Goal: Task Accomplishment & Management: Complete application form

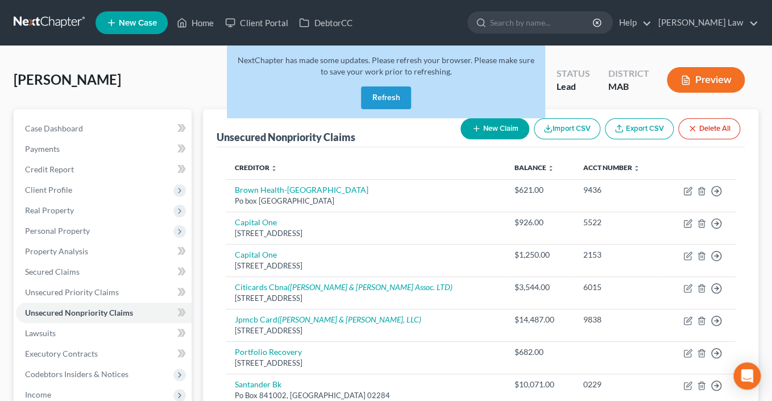
click at [380, 109] on button "Refresh" at bounding box center [386, 97] width 50 height 23
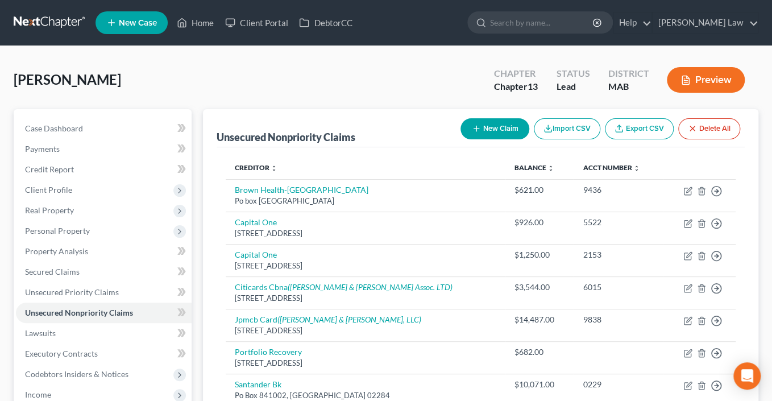
click at [157, 27] on span "New Case" at bounding box center [138, 23] width 38 height 9
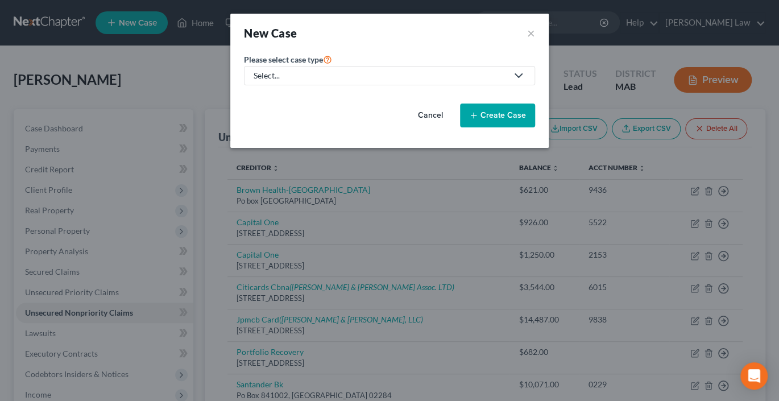
click at [343, 81] on div "Select..." at bounding box center [379, 75] width 253 height 11
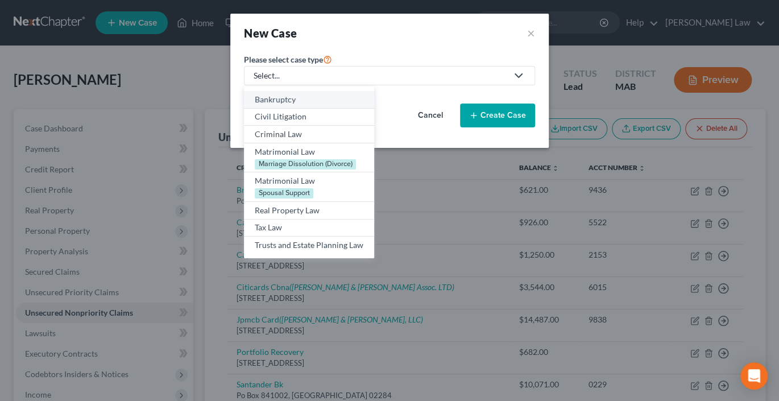
click at [266, 105] on div "Bankruptcy" at bounding box center [309, 99] width 109 height 11
select select "39"
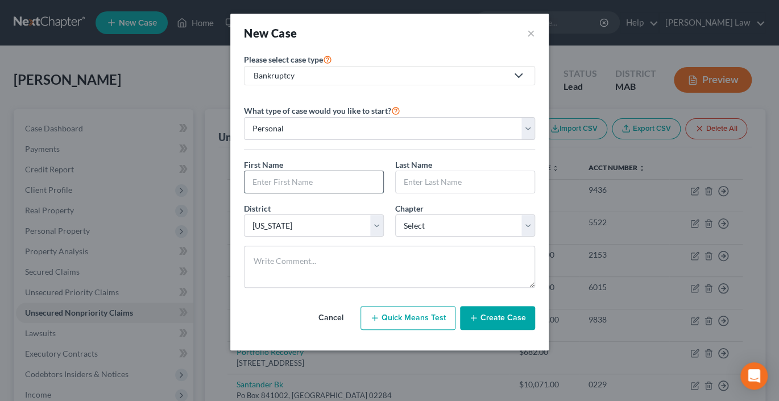
click at [289, 193] on input "text" at bounding box center [313, 182] width 139 height 22
type input "[PERSON_NAME]"
click at [469, 193] on input "text" at bounding box center [465, 182] width 139 height 22
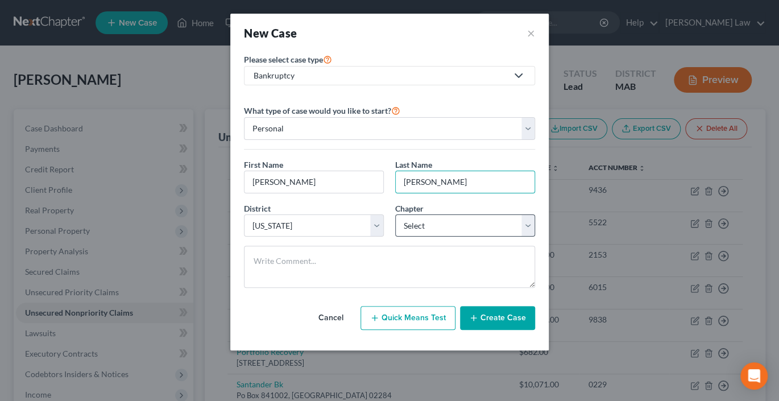
type input "[PERSON_NAME]"
click at [535, 237] on select "Select 7 11 12 13" at bounding box center [465, 225] width 140 height 23
select select "0"
click at [395, 237] on select "Select 7 11 12 13" at bounding box center [465, 225] width 140 height 23
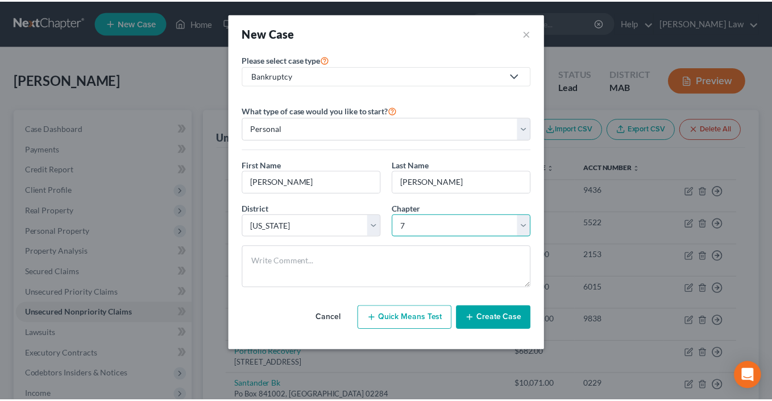
scroll to position [48, 0]
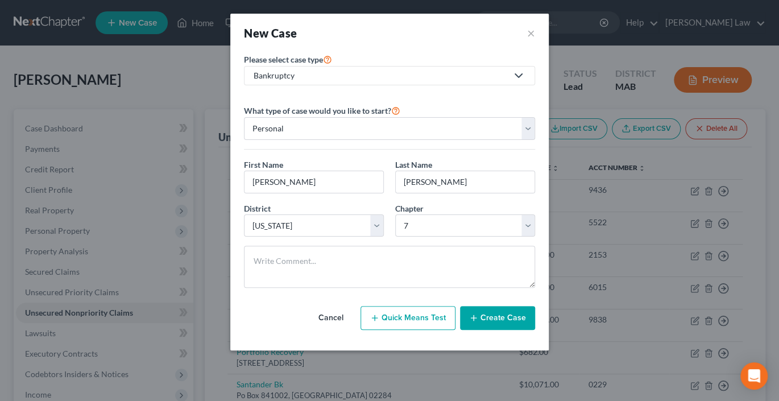
click at [535, 330] on button "Create Case" at bounding box center [497, 318] width 75 height 24
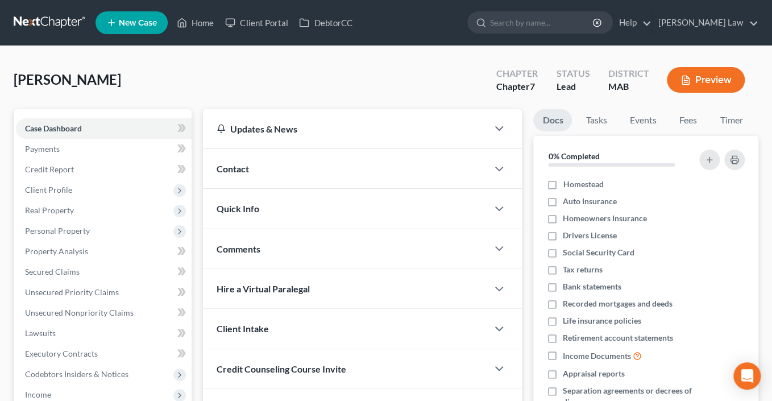
click at [249, 174] on span "Contact" at bounding box center [233, 168] width 32 height 11
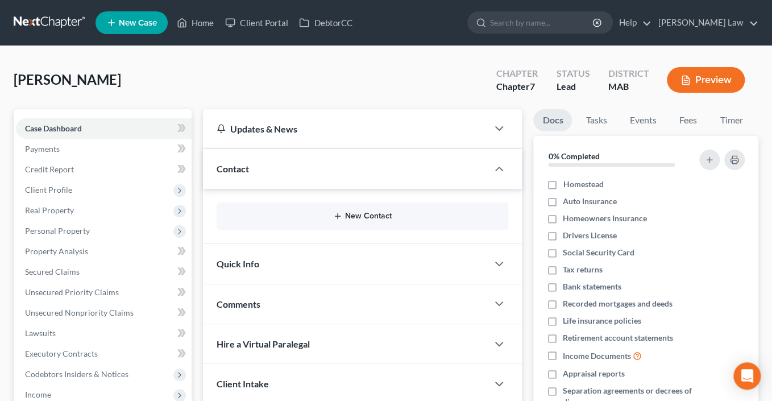
click at [359, 221] on button "New Contact" at bounding box center [363, 215] width 274 height 9
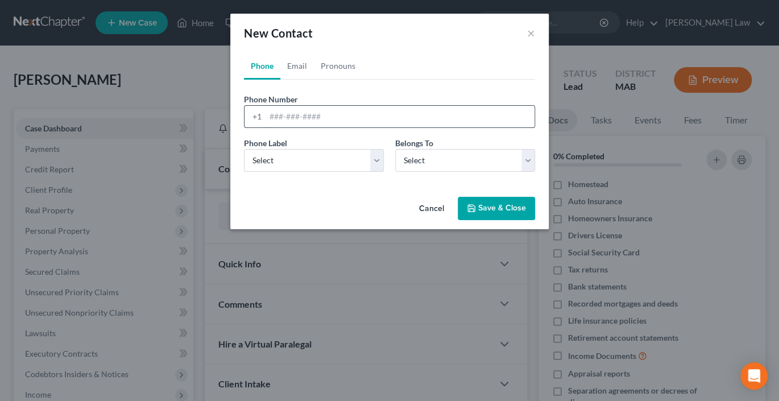
click at [303, 127] on input "tel" at bounding box center [399, 117] width 269 height 22
type input "9092894109"
click at [373, 172] on select "Select Mobile Home Work Other" at bounding box center [314, 160] width 140 height 23
select select "0"
click at [244, 172] on select "Select Mobile Home Work Other" at bounding box center [314, 160] width 140 height 23
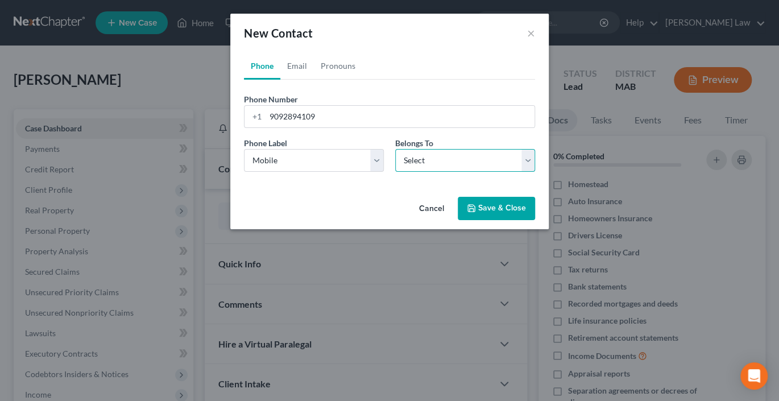
click at [535, 172] on select "Select Client Other" at bounding box center [465, 160] width 140 height 23
select select "0"
click at [395, 172] on select "Select Client Other" at bounding box center [465, 160] width 140 height 23
select select "0"
click at [280, 80] on link "Email" at bounding box center [297, 65] width 34 height 27
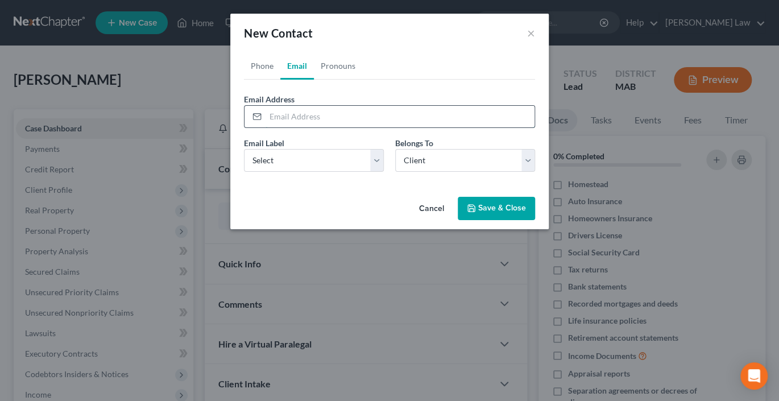
click at [283, 127] on input "email" at bounding box center [399, 117] width 269 height 22
type input "[EMAIL_ADDRESS][DOMAIN_NAME]"
click at [378, 172] on select "Select Home Work Other" at bounding box center [314, 160] width 140 height 23
select select "0"
click at [244, 172] on select "Select Home Work Other" at bounding box center [314, 160] width 140 height 23
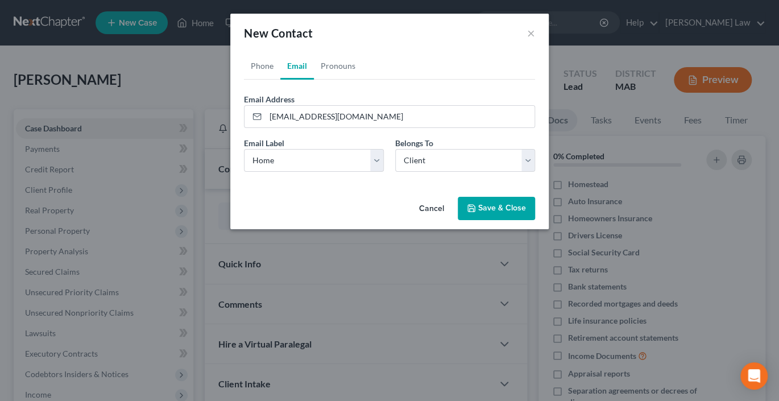
click at [535, 221] on button "Save & Close" at bounding box center [495, 209] width 77 height 24
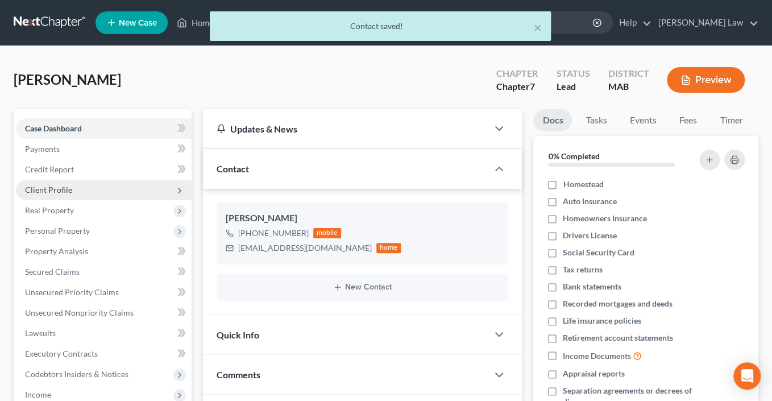
click at [74, 200] on span "Client Profile" at bounding box center [104, 190] width 176 height 20
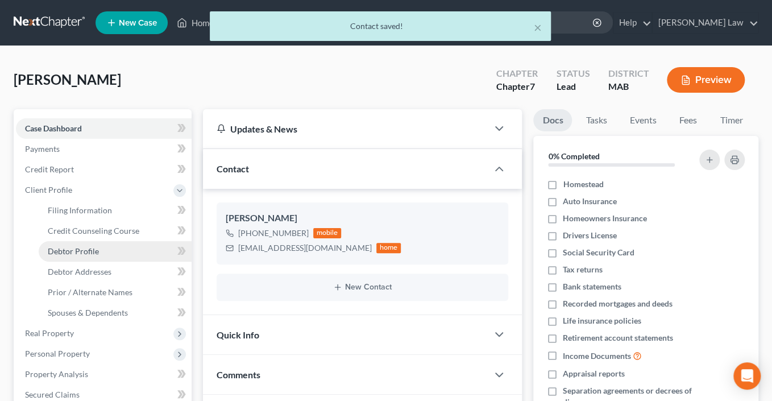
click at [99, 256] on span "Debtor Profile" at bounding box center [73, 251] width 51 height 10
select select "0"
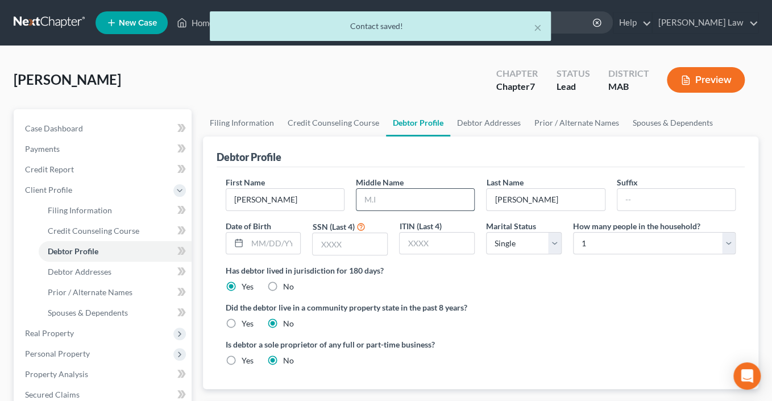
click at [416, 210] on input "text" at bounding box center [415, 200] width 118 height 22
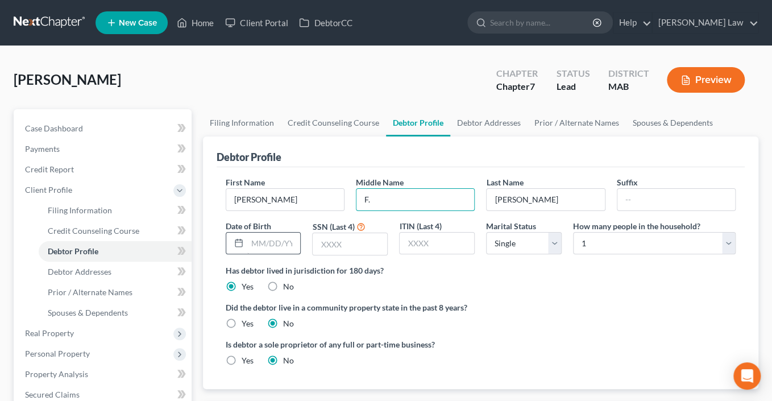
type input "F."
drag, startPoint x: 280, startPoint y: 338, endPoint x: 609, endPoint y: 260, distance: 338.3
click at [280, 254] on input "text" at bounding box center [273, 243] width 53 height 22
type input "[DATE]"
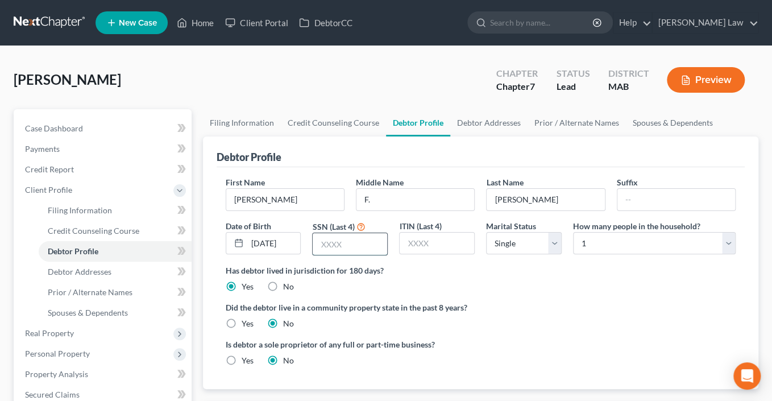
click at [356, 255] on input "text" at bounding box center [350, 244] width 74 height 22
type input "5304"
click at [626, 136] on link "Spouses & Dependents" at bounding box center [673, 122] width 94 height 27
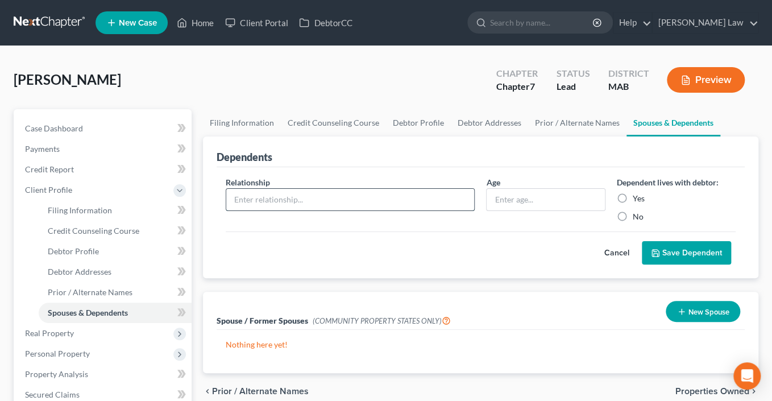
click at [322, 210] on input "text" at bounding box center [350, 200] width 248 height 22
type input "Daughter"
type input "18"
click at [633, 204] on label "Yes" at bounding box center [639, 198] width 12 height 11
click at [637, 200] on input "Yes" at bounding box center [640, 196] width 7 height 7
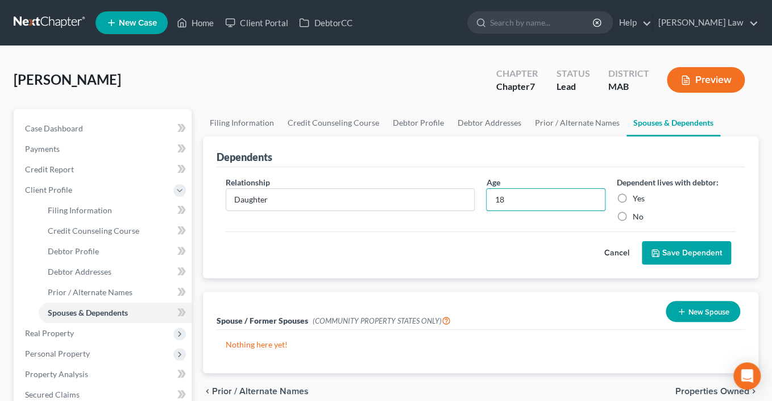
radio input "true"
click at [652, 265] on button "Save Dependent" at bounding box center [686, 253] width 89 height 24
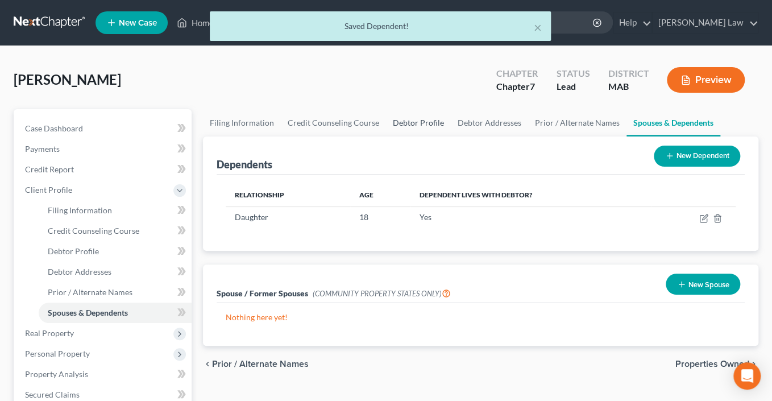
click at [451, 136] on link "Debtor Profile" at bounding box center [418, 122] width 65 height 27
select select "0"
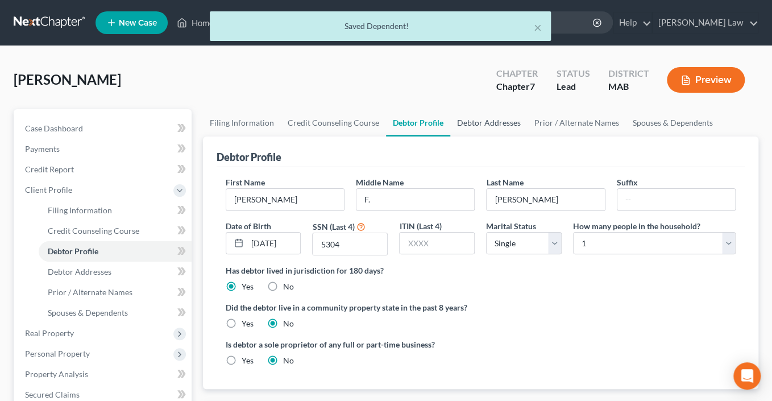
click at [527, 136] on link "Debtor Addresses" at bounding box center [488, 122] width 77 height 27
select select "0"
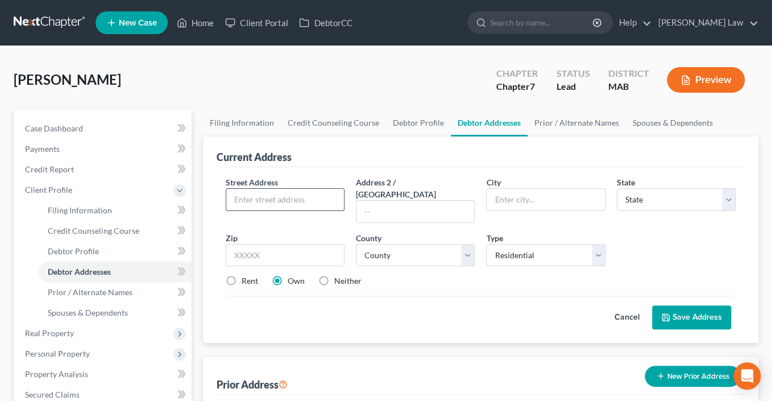
click at [295, 210] on input "text" at bounding box center [285, 200] width 118 height 22
type input "[STREET_ADDRESS]"
type input "East Falmouth"
select select "22"
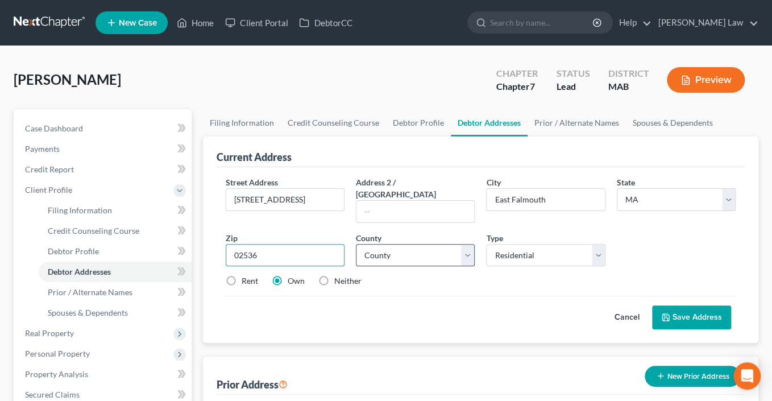
type input "02536"
click at [468, 267] on select "County [GEOGRAPHIC_DATA] [GEOGRAPHIC_DATA] [GEOGRAPHIC_DATA] [GEOGRAPHIC_DATA] …" at bounding box center [415, 255] width 119 height 23
select select "0"
click at [359, 267] on select "County [GEOGRAPHIC_DATA] [GEOGRAPHIC_DATA] [GEOGRAPHIC_DATA] [GEOGRAPHIC_DATA] …" at bounding box center [415, 255] width 119 height 23
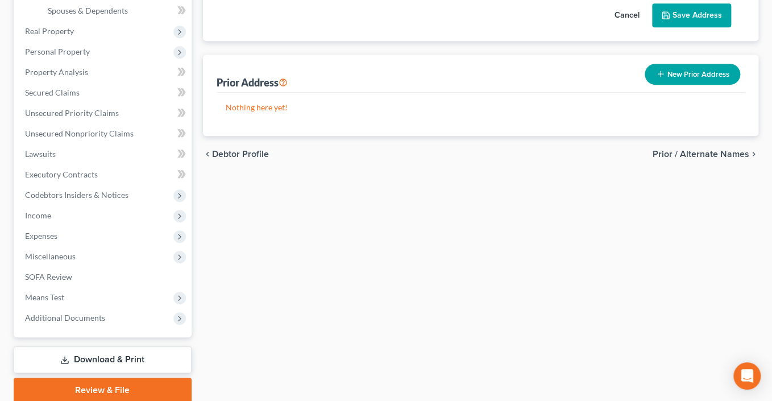
radio input "true"
click at [666, 27] on button "Save Address" at bounding box center [691, 15] width 79 height 24
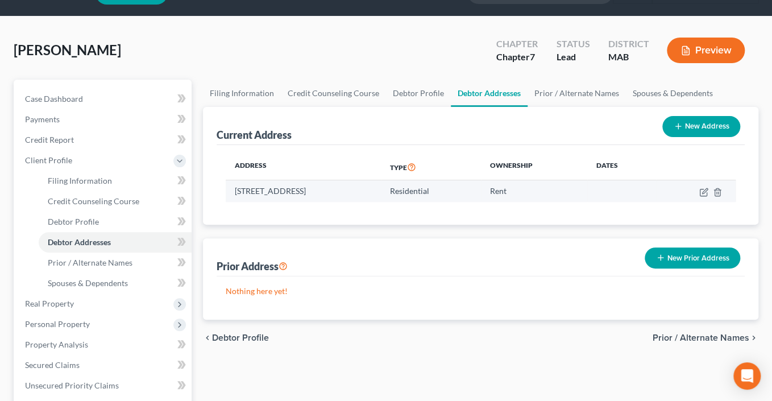
scroll to position [0, 0]
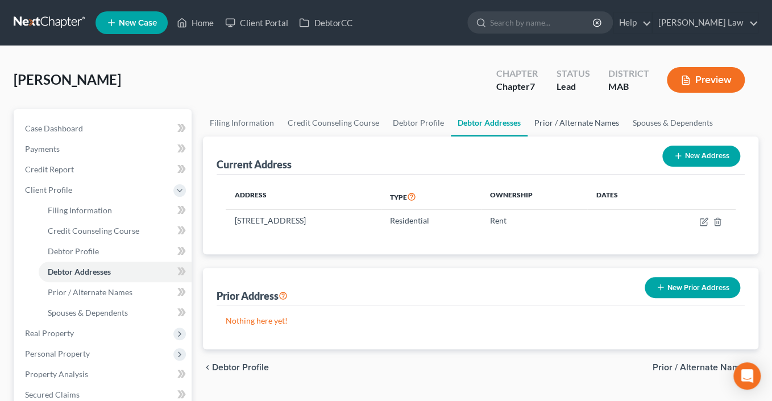
click at [626, 136] on link "Prior / Alternate Names" at bounding box center [576, 122] width 98 height 27
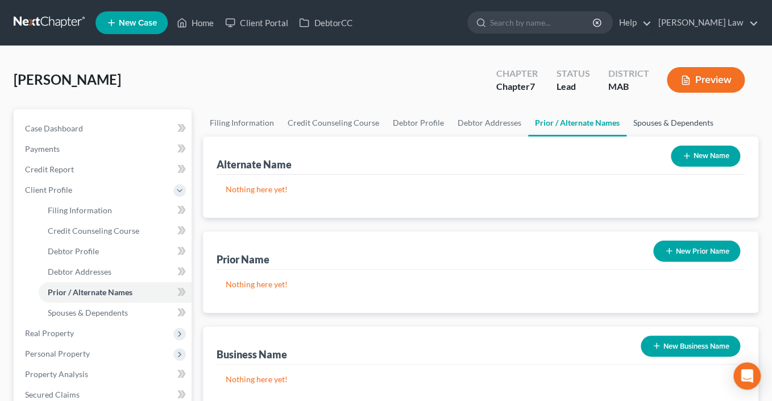
click at [626, 136] on link "Spouses & Dependents" at bounding box center [673, 122] width 94 height 27
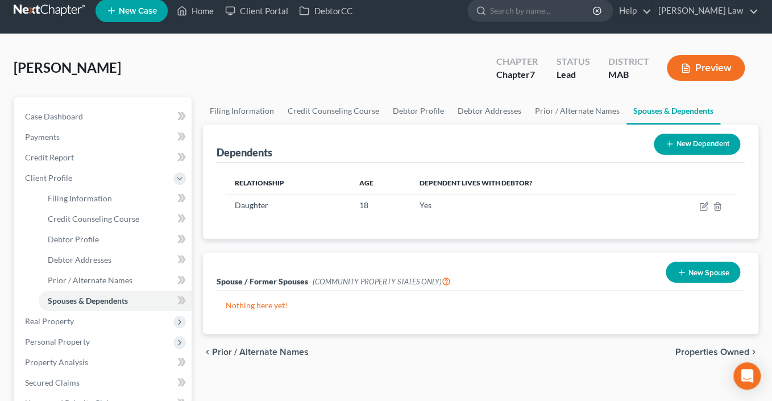
scroll to position [84, 0]
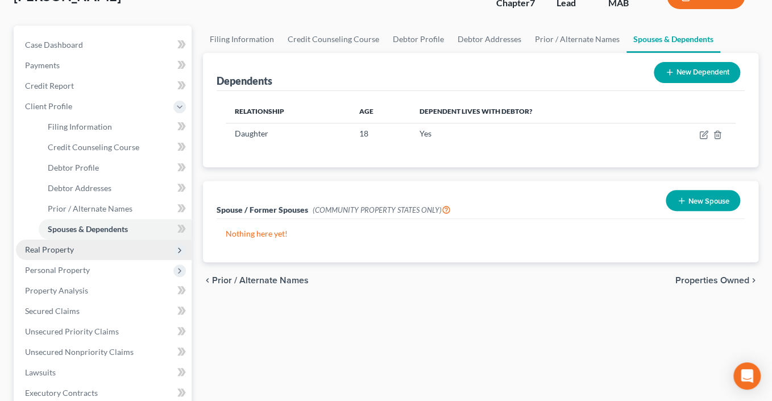
click at [74, 254] on span "Real Property" at bounding box center [49, 249] width 49 height 10
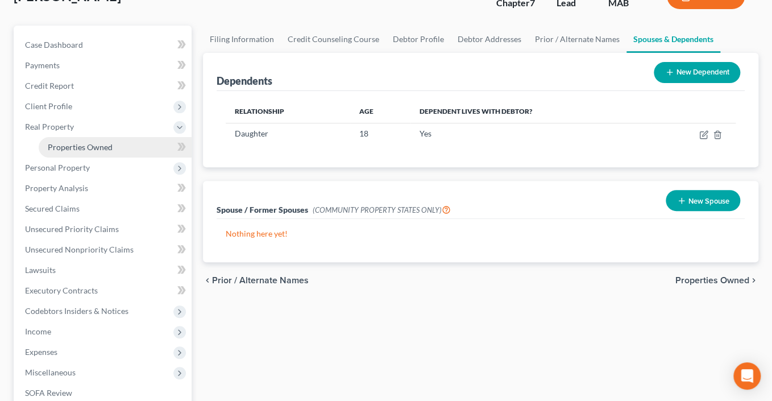
click at [89, 152] on span "Properties Owned" at bounding box center [80, 147] width 65 height 10
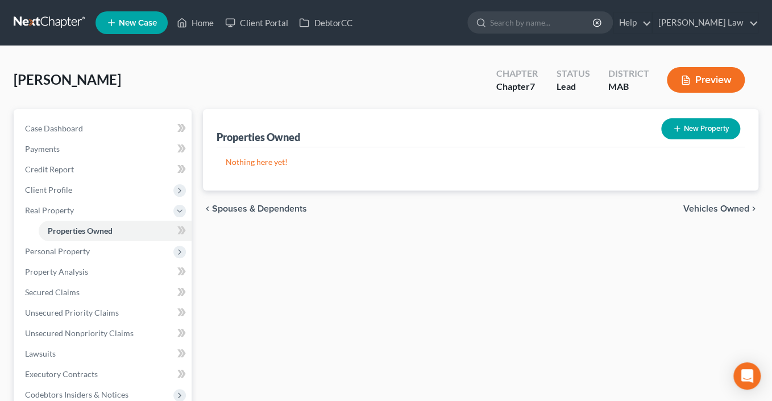
click at [672, 139] on button "New Property" at bounding box center [700, 128] width 79 height 21
select select "22"
select select "0"
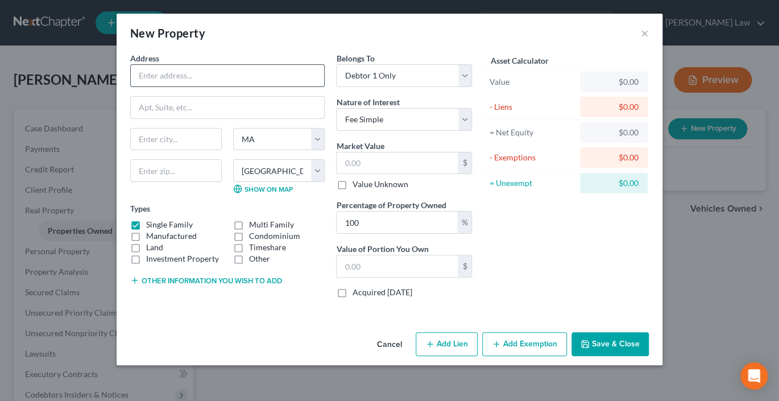
click at [185, 86] on input "text" at bounding box center [227, 76] width 193 height 22
type input "[STREET_ADDRESS]"
type input "Redlands"
select select "4"
select select
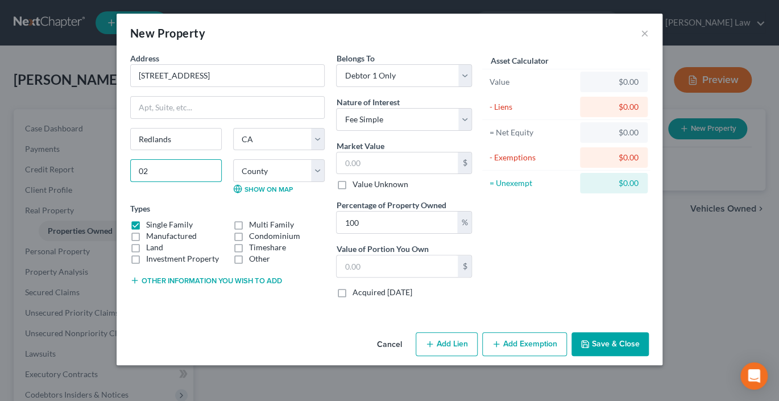
type input "0"
type input "92374"
click at [416, 174] on input "text" at bounding box center [396, 163] width 121 height 22
type input "4"
type input "4.00"
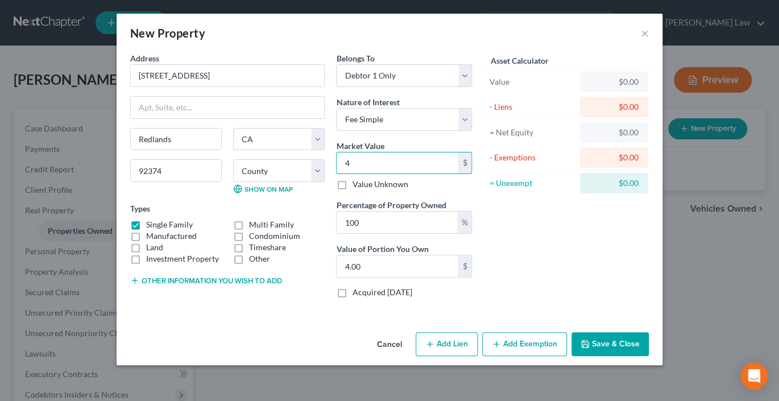
type input "45"
type input "45.00"
type input "450"
type input "450.00"
type input "4500"
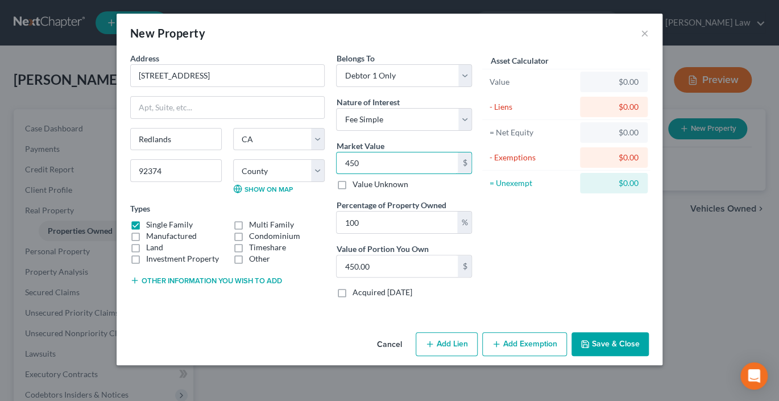
type input "4,500.00"
type input "4,5000"
type input "45,000.00"
type input "45,0000"
type input "450,000.00"
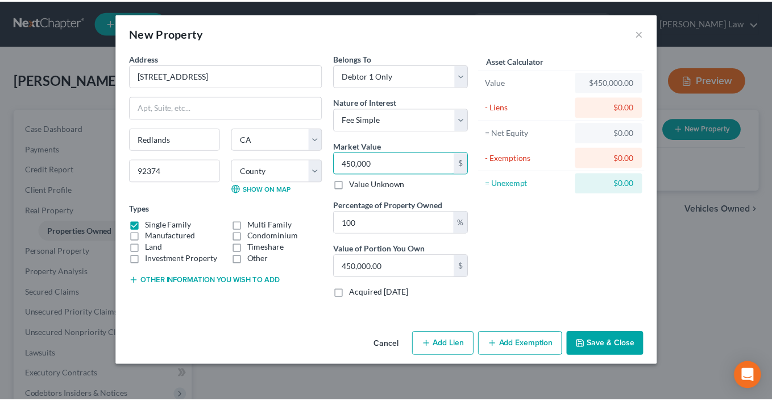
scroll to position [68, 0]
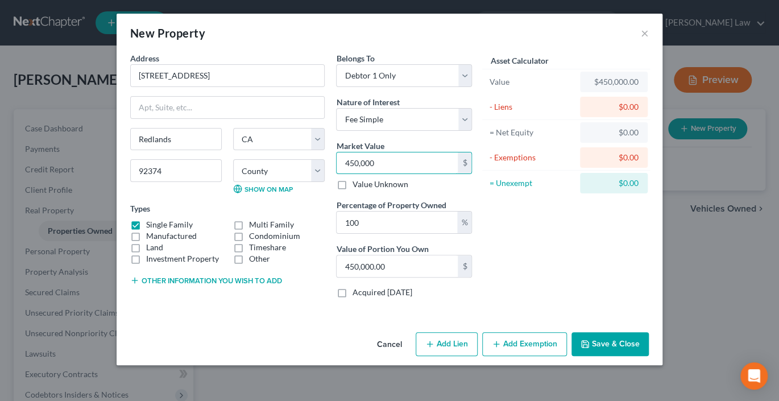
type input "450,000"
click at [648, 356] on button "Save & Close" at bounding box center [609, 344] width 77 height 24
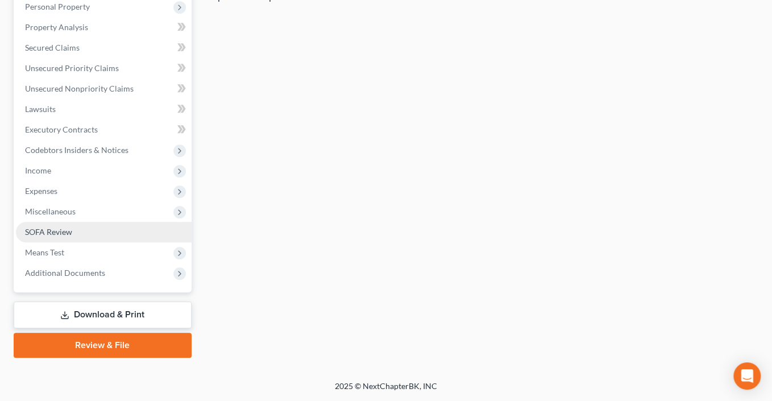
scroll to position [296, 0]
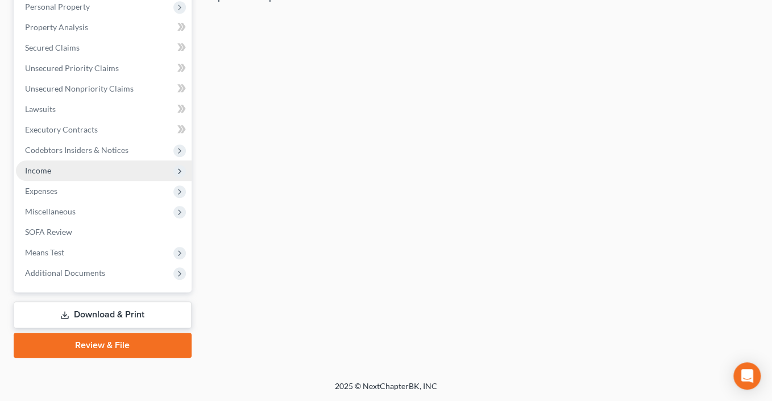
click at [51, 175] on span "Income" at bounding box center [38, 170] width 26 height 10
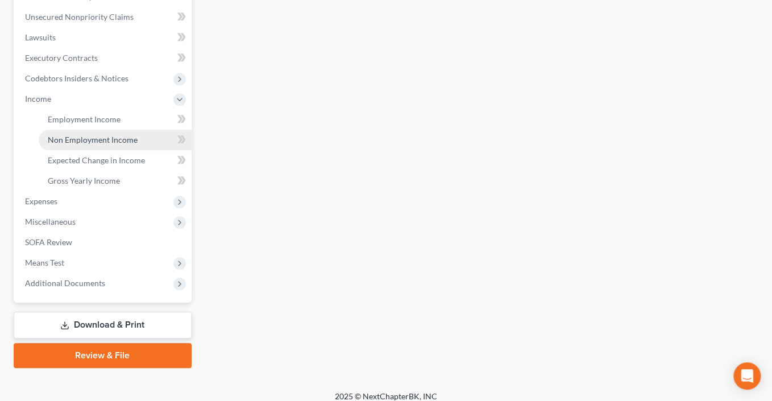
click at [92, 144] on span "Non Employment Income" at bounding box center [93, 140] width 90 height 10
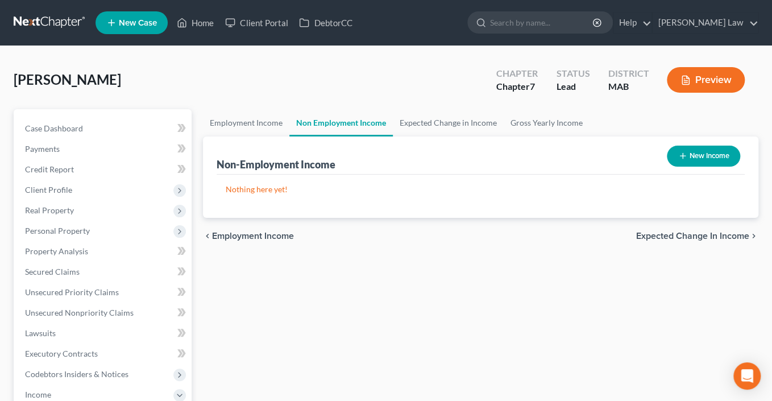
click at [689, 167] on button "New Income" at bounding box center [703, 155] width 73 height 21
select select "0"
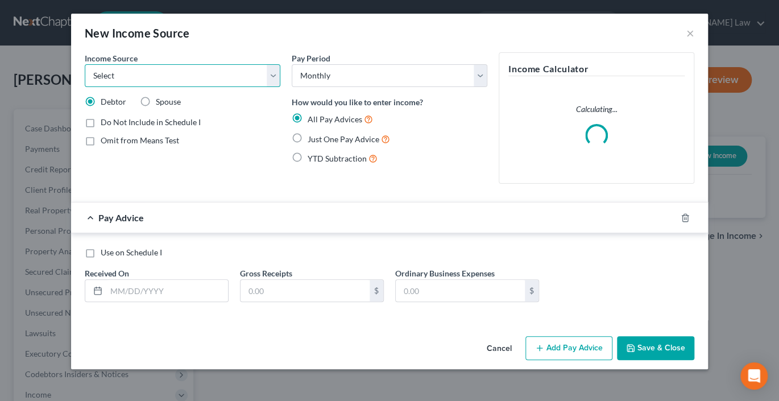
click at [256, 87] on select "Select Unemployment Disability (from employer) Pension Retirement Social Securi…" at bounding box center [182, 75] width 195 height 23
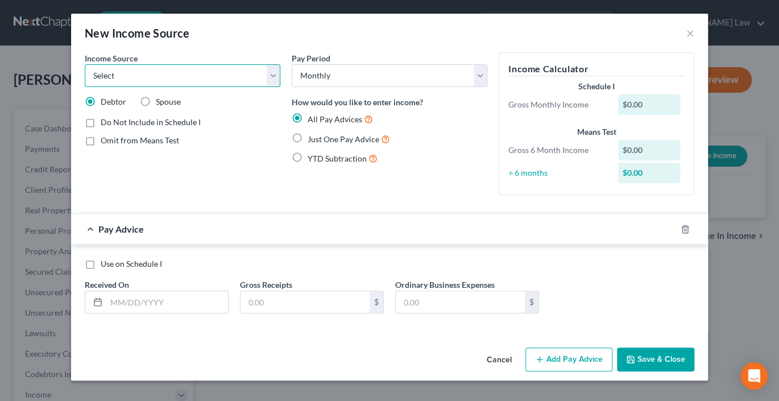
select select "9"
click at [85, 80] on select "Select Unemployment Disability (from employer) Pension Retirement Social Securi…" at bounding box center [182, 75] width 195 height 23
click at [307, 145] on label "Just One Pay Advice" at bounding box center [348, 138] width 82 height 13
click at [312, 140] on input "Just One Pay Advice" at bounding box center [315, 135] width 7 height 7
radio input "true"
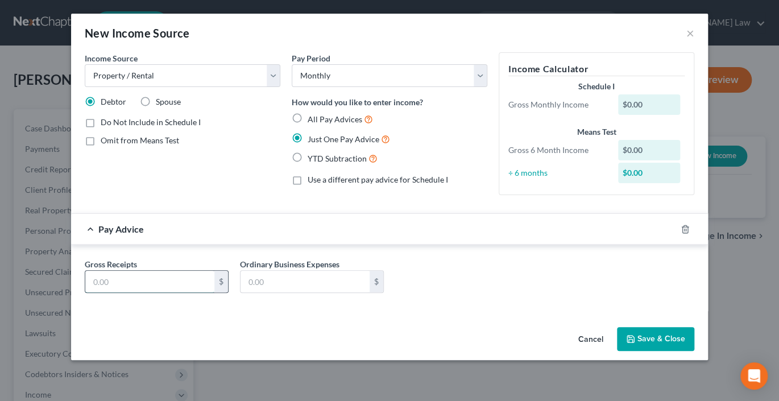
drag, startPoint x: 85, startPoint y: 357, endPoint x: 105, endPoint y: 359, distance: 19.4
click at [86, 292] on input "text" at bounding box center [149, 282] width 129 height 22
type input "1,590"
click at [672, 350] on button "Save & Close" at bounding box center [655, 339] width 77 height 24
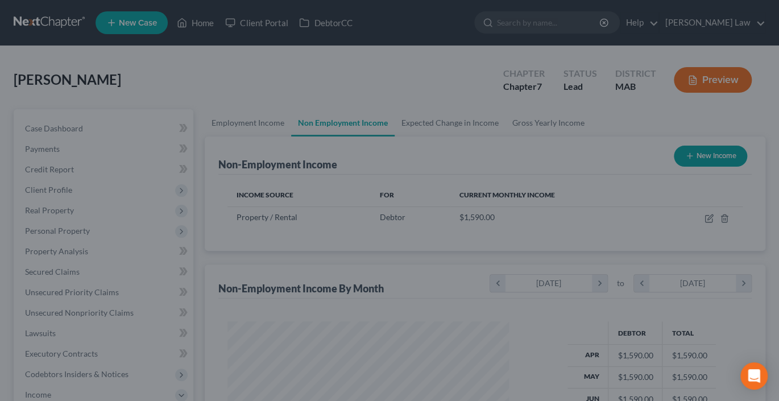
scroll to position [252, 301]
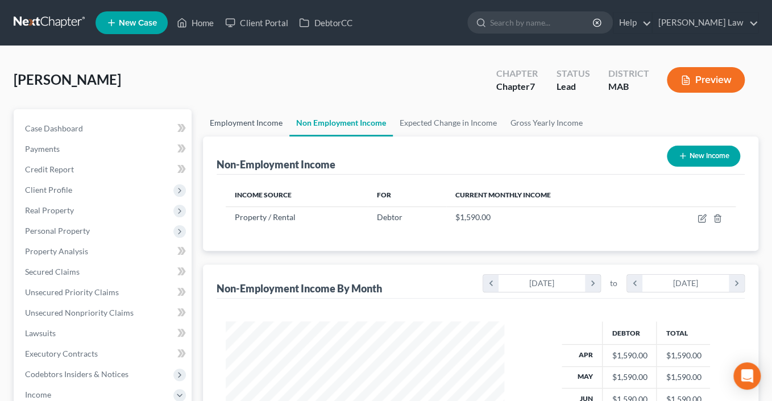
click at [277, 136] on link "Employment Income" at bounding box center [246, 122] width 86 height 27
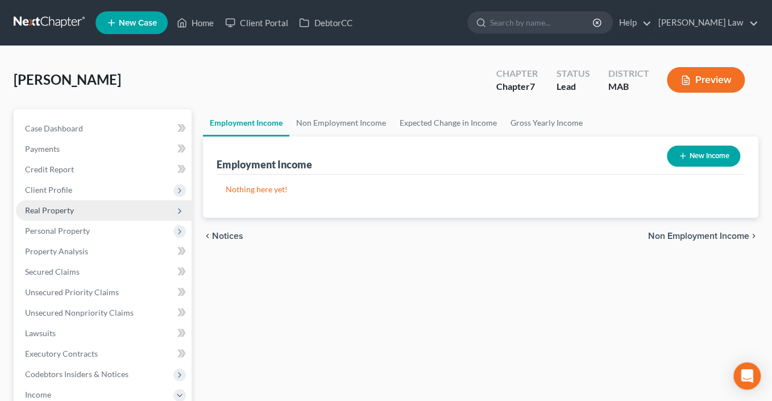
click at [48, 221] on span "Real Property" at bounding box center [104, 210] width 176 height 20
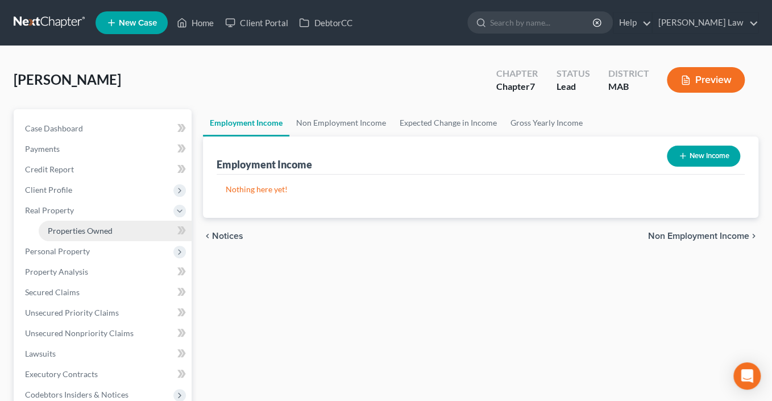
click at [102, 235] on span "Properties Owned" at bounding box center [80, 231] width 65 height 10
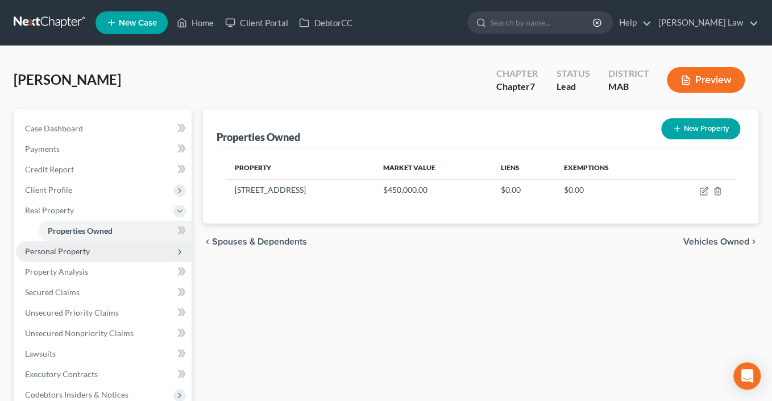
click at [68, 256] on span "Personal Property" at bounding box center [57, 251] width 65 height 10
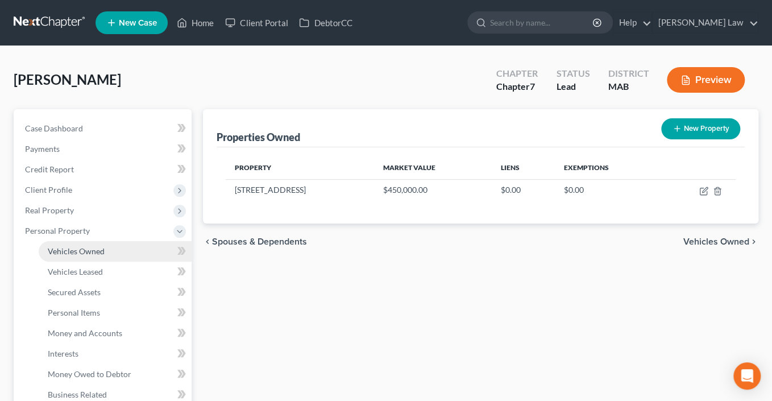
click at [103, 256] on span "Vehicles Owned" at bounding box center [76, 251] width 57 height 10
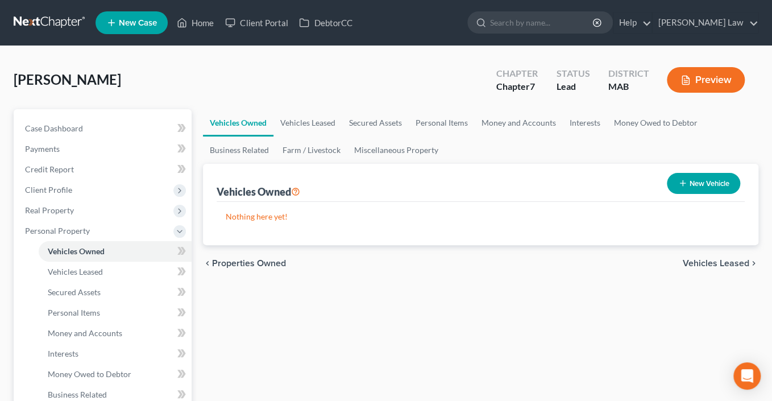
click at [678, 188] on icon "button" at bounding box center [682, 182] width 9 height 9
select select "0"
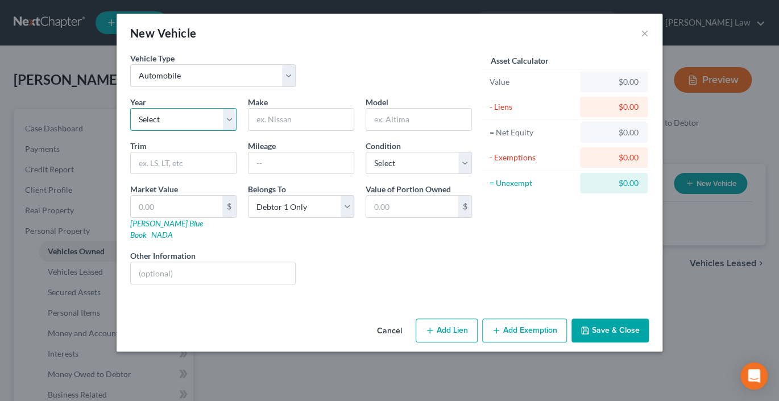
click at [192, 131] on select "Select 2026 2025 2024 2023 2022 2021 2020 2019 2018 2017 2016 2015 2014 2013 20…" at bounding box center [183, 119] width 106 height 23
select select "8"
click at [130, 131] on select "Select 2026 2025 2024 2023 2022 2021 2020 2019 2018 2017 2016 2015 2014 2013 20…" at bounding box center [183, 119] width 106 height 23
click at [285, 130] on input "text" at bounding box center [300, 120] width 105 height 22
type input "Ford"
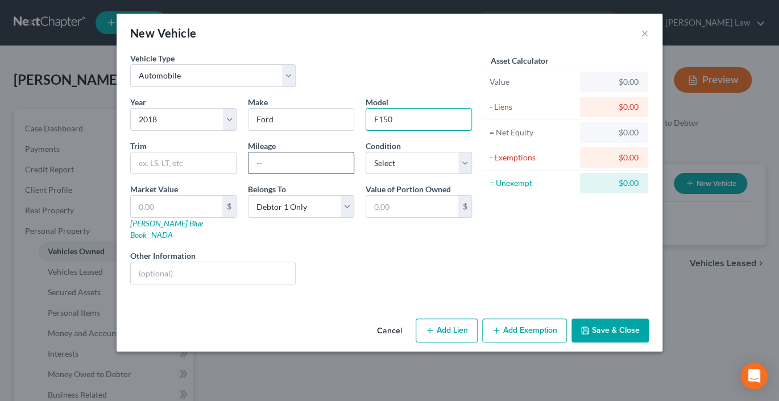
type input "F150"
click at [249, 174] on input "text" at bounding box center [300, 163] width 105 height 22
type input "150000"
click at [130, 239] on link "[PERSON_NAME] Blue Book" at bounding box center [166, 228] width 73 height 21
click at [131, 217] on input "text" at bounding box center [176, 206] width 91 height 22
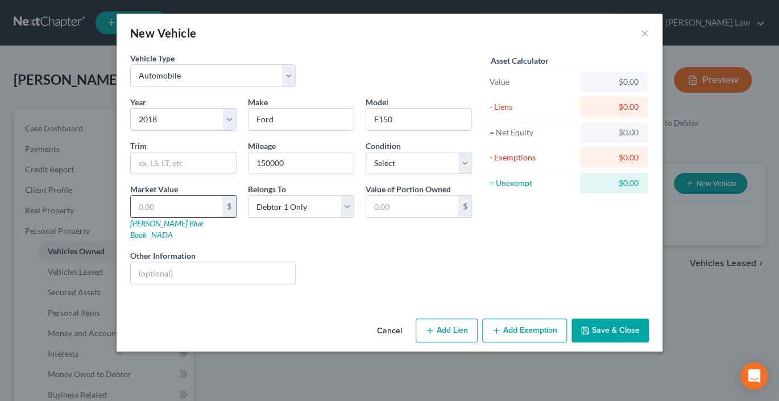
type input "9"
type input "9.00"
type input "90"
type input "90.00"
type input "909"
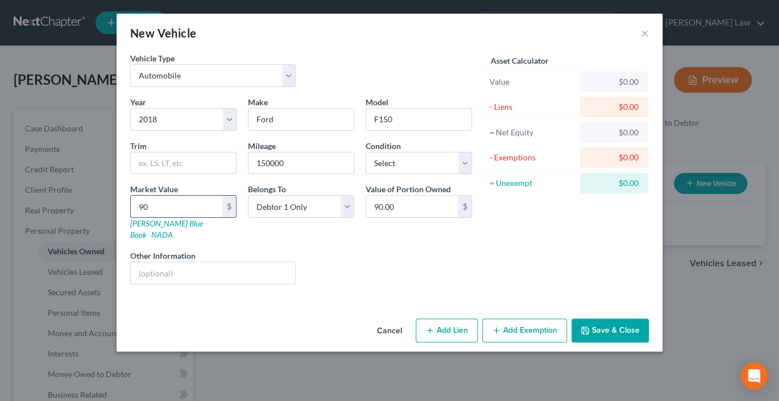
type input "909.00"
type input "9097"
type input "9,097.00"
type input "9,097"
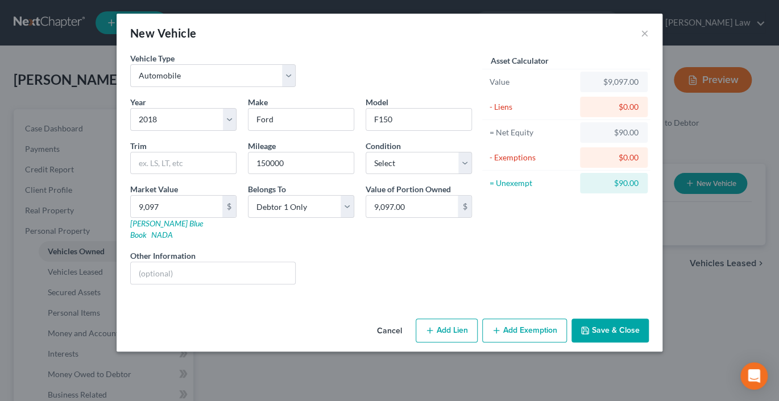
click at [648, 342] on button "Save & Close" at bounding box center [609, 330] width 77 height 24
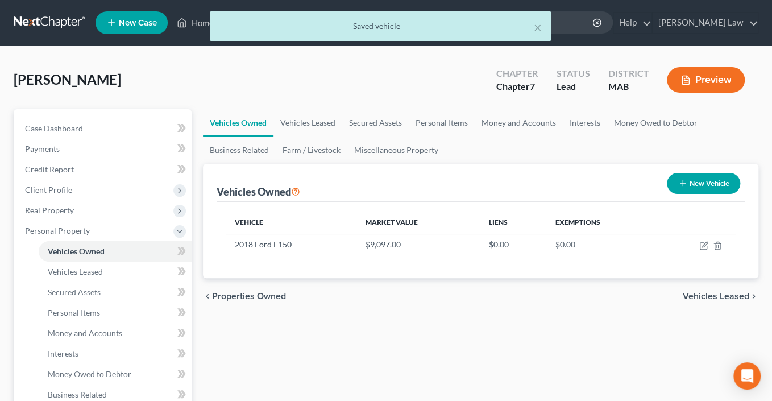
click at [682, 194] on button "New Vehicle" at bounding box center [703, 183] width 73 height 21
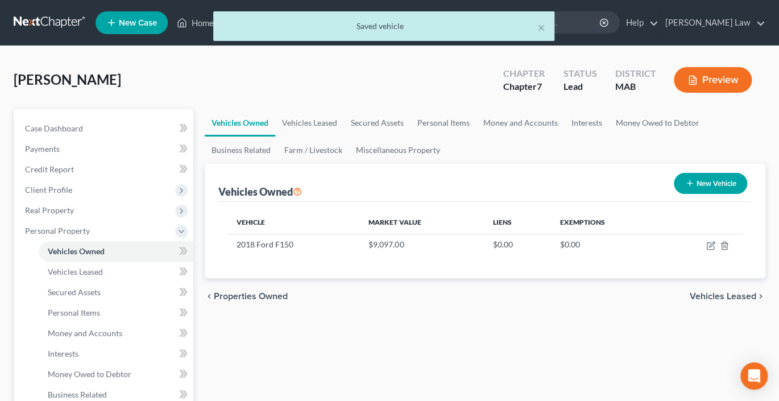
select select "0"
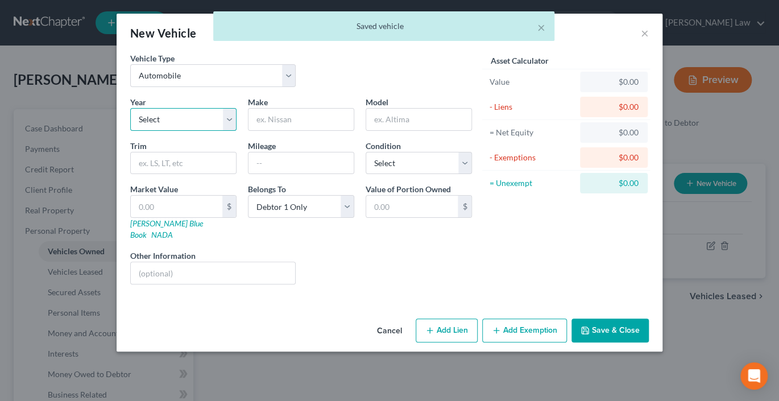
click at [193, 131] on select "Select 2026 2025 2024 2023 2022 2021 2020 2019 2018 2017 2016 2015 2014 2013 20…" at bounding box center [183, 119] width 106 height 23
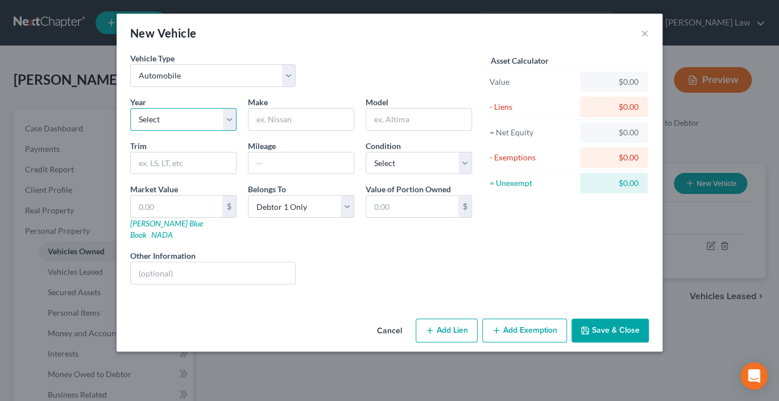
select select "13"
click at [130, 131] on select "Select 2026 2025 2024 2023 2022 2021 2020 2019 2018 2017 2016 2015 2014 2013 20…" at bounding box center [183, 119] width 106 height 23
click at [249, 130] on input "text" at bounding box center [300, 120] width 105 height 22
type input "Chrysler"
click at [248, 174] on input "text" at bounding box center [300, 163] width 105 height 22
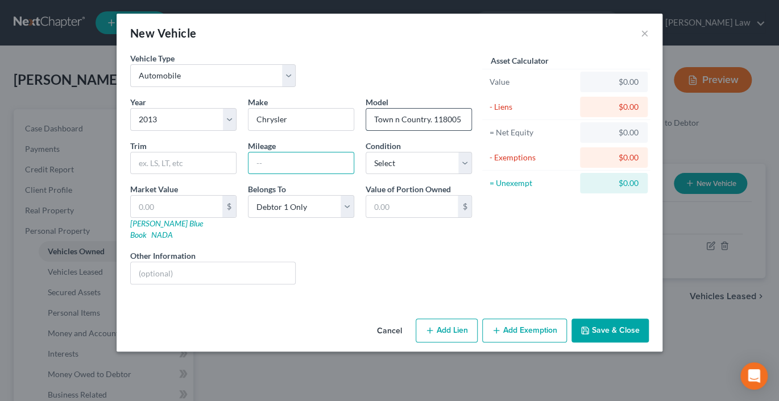
click at [471, 130] on input "Town n Country. 118005" at bounding box center [418, 120] width 105 height 22
type input "Town n Country"
click at [287, 174] on input "text" at bounding box center [300, 163] width 105 height 22
type input "118005"
click at [648, 342] on button "Save & Close" at bounding box center [609, 330] width 77 height 24
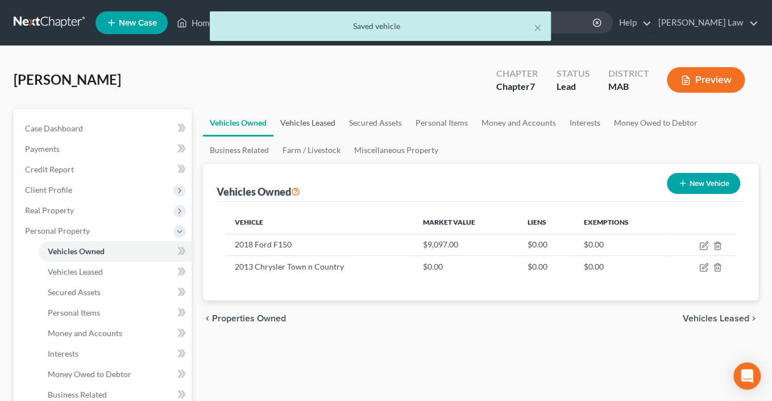
click at [342, 136] on link "Vehicles Leased" at bounding box center [307, 122] width 69 height 27
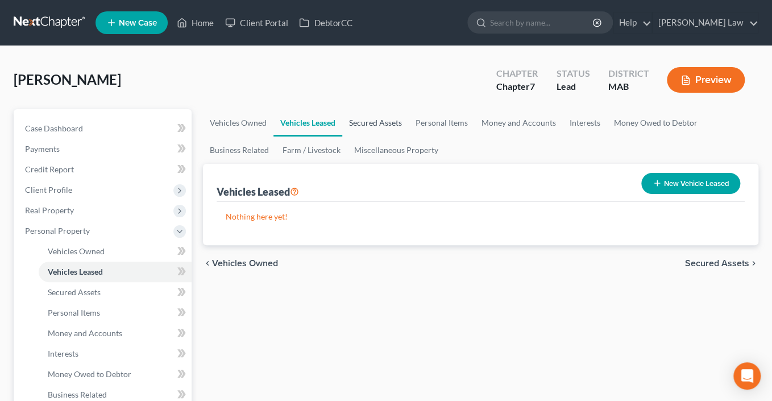
click at [407, 136] on link "Secured Assets" at bounding box center [375, 122] width 66 height 27
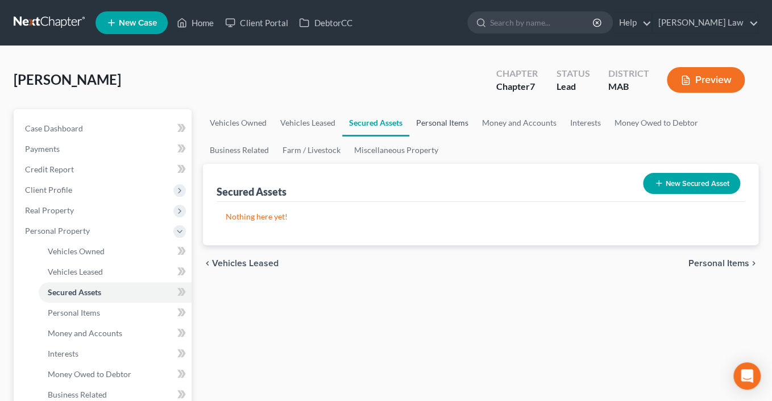
click at [475, 136] on link "Personal Items" at bounding box center [442, 122] width 66 height 27
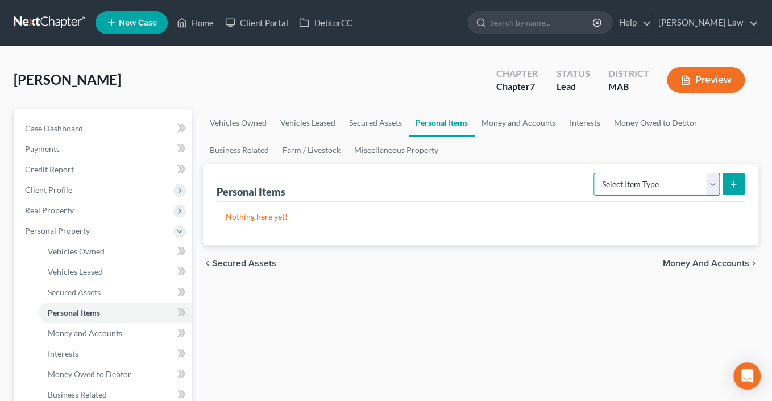
click at [705, 195] on select "Select Item Type Clothing Collectibles Of Value Electronics Firearms Household …" at bounding box center [656, 184] width 126 height 23
click at [699, 195] on select "Select Item Type Clothing Collectibles Of Value Electronics Firearms Household …" at bounding box center [656, 184] width 126 height 23
click at [563, 136] on link "Money and Accounts" at bounding box center [519, 122] width 88 height 27
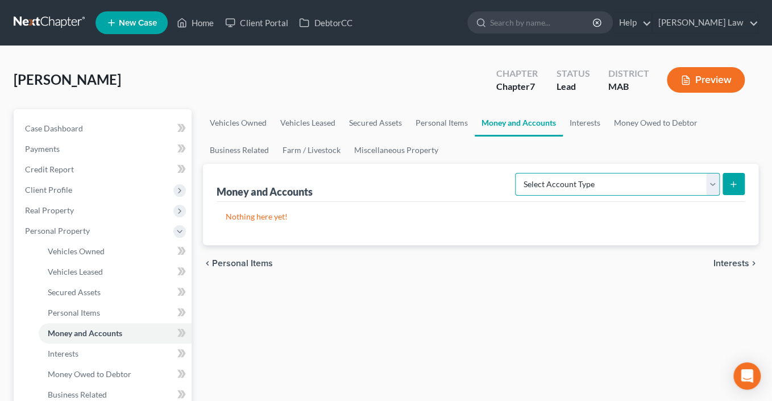
click at [700, 195] on select "Select Account Type Brokerage Cash on Hand Certificates of Deposit Checking Acc…" at bounding box center [617, 184] width 205 height 23
select select "checking"
click at [515, 195] on select "Select Account Type Brokerage Cash on Hand Certificates of Deposit Checking Acc…" at bounding box center [617, 184] width 205 height 23
click at [729, 189] on icon "submit" at bounding box center [733, 184] width 9 height 9
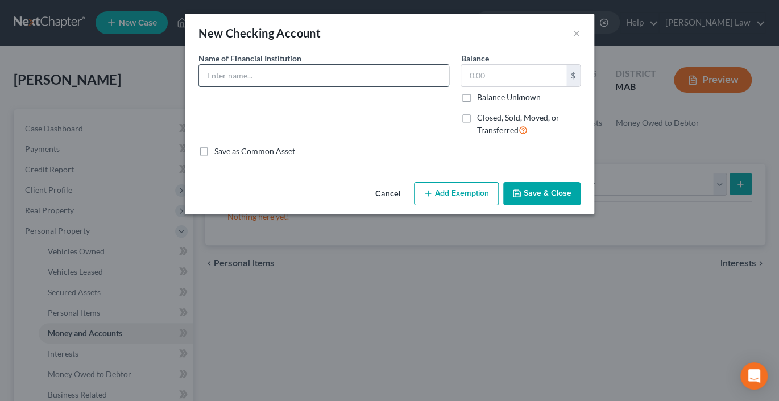
click at [225, 86] on input "text" at bounding box center [323, 76] width 249 height 22
type input "Chase Bank bunch of account when doing real estate"
click at [567, 206] on button "Save & Close" at bounding box center [541, 194] width 77 height 24
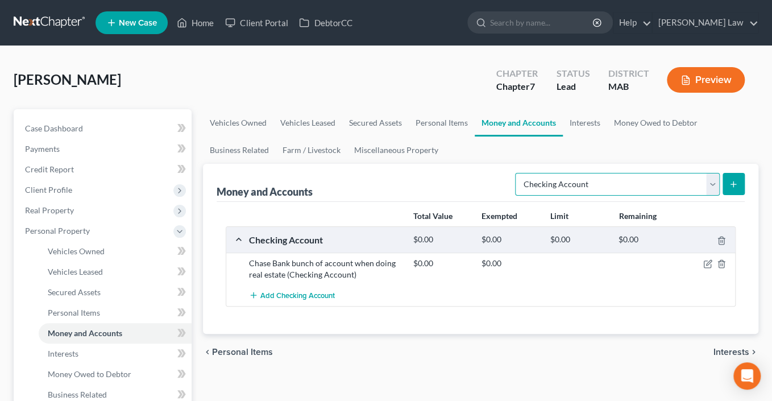
click at [698, 195] on select "Select Account Type Brokerage Cash on Hand Certificates of Deposit Checking Acc…" at bounding box center [617, 184] width 205 height 23
click at [515, 195] on select "Select Account Type Brokerage Cash on Hand Certificates of Deposit Checking Acc…" at bounding box center [617, 184] width 205 height 23
click at [729, 189] on icon "submit" at bounding box center [733, 184] width 9 height 9
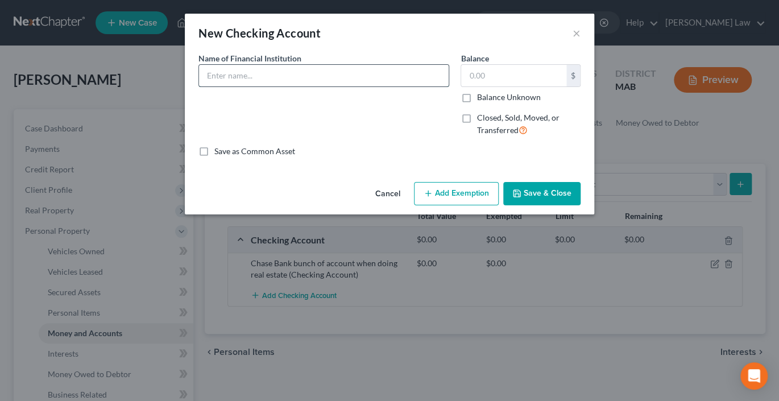
click at [286, 85] on input "text" at bounding box center [323, 76] width 249 height 22
type input "Citizens Bank checking and savings"
click at [568, 206] on button "Save & Close" at bounding box center [541, 194] width 77 height 24
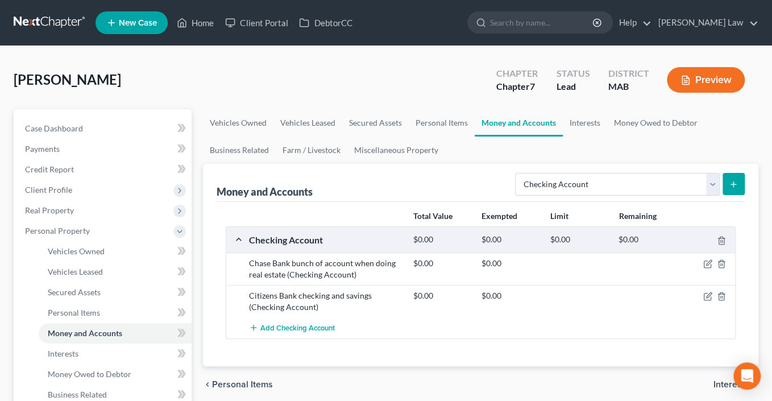
click at [729, 189] on icon "submit" at bounding box center [733, 184] width 9 height 9
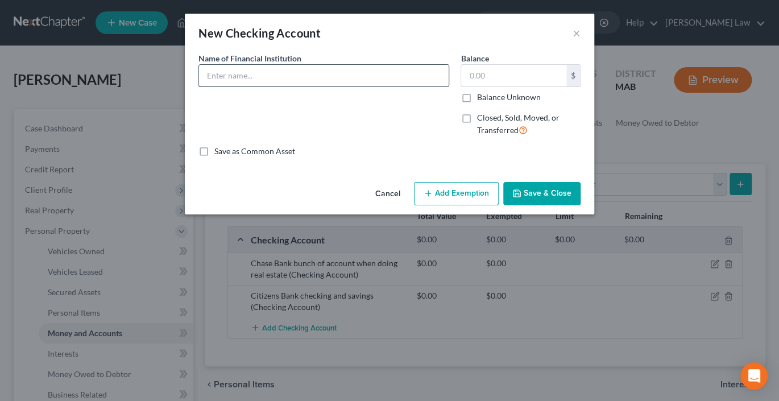
click at [239, 86] on input "text" at bounding box center [323, 76] width 249 height 22
type input "Service credit union doesnt use much"
click at [573, 206] on button "Save & Close" at bounding box center [541, 194] width 77 height 24
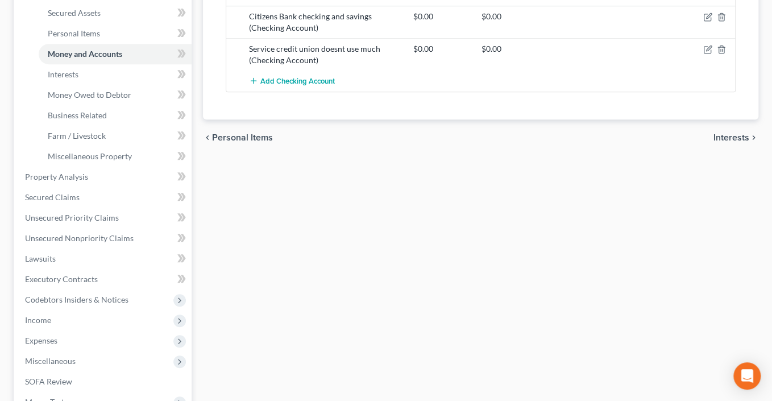
scroll to position [363, 0]
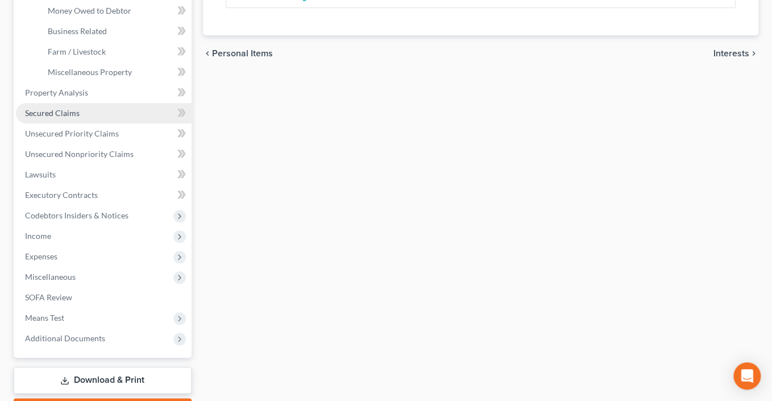
click at [69, 118] on span "Secured Claims" at bounding box center [52, 113] width 55 height 10
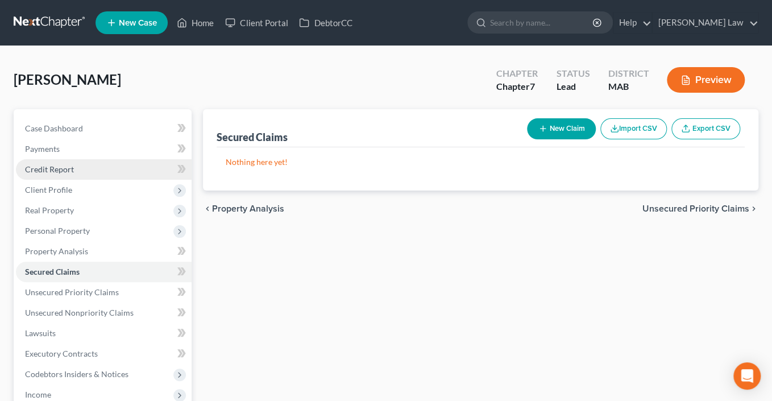
click at [69, 174] on span "Credit Report" at bounding box center [49, 169] width 49 height 10
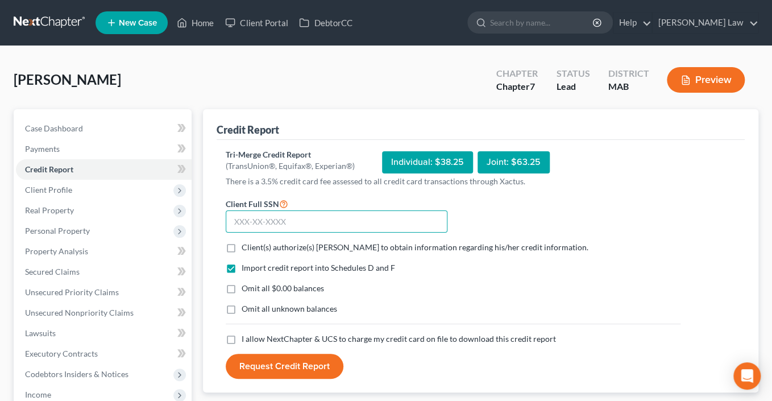
click at [305, 233] on input "text" at bounding box center [337, 221] width 222 height 23
type input "030-60-5304"
click at [242, 253] on label "Client(s) authorize(s) [PERSON_NAME] to obtain information regarding his/her cr…" at bounding box center [415, 247] width 347 height 11
click at [246, 249] on input "Client(s) authorize(s) [PERSON_NAME] to obtain information regarding his/her cr…" at bounding box center [249, 245] width 7 height 7
checkbox input "true"
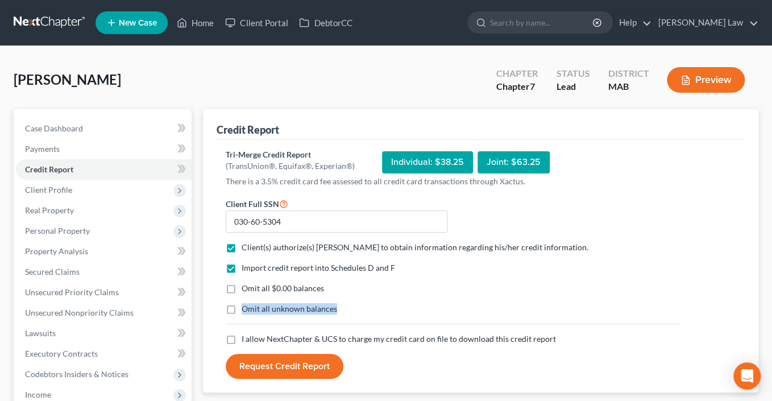
drag, startPoint x: 239, startPoint y: 363, endPoint x: 240, endPoint y: 381, distance: 18.2
click at [239, 333] on div "Import credit report into Schedules D and F Omit all $0.00 balances Omit all un…" at bounding box center [453, 297] width 466 height 71
click at [242, 314] on label "Omit all unknown balances" at bounding box center [289, 308] width 95 height 11
click at [246, 310] on input "Omit all unknown balances" at bounding box center [249, 306] width 7 height 7
checkbox input "true"
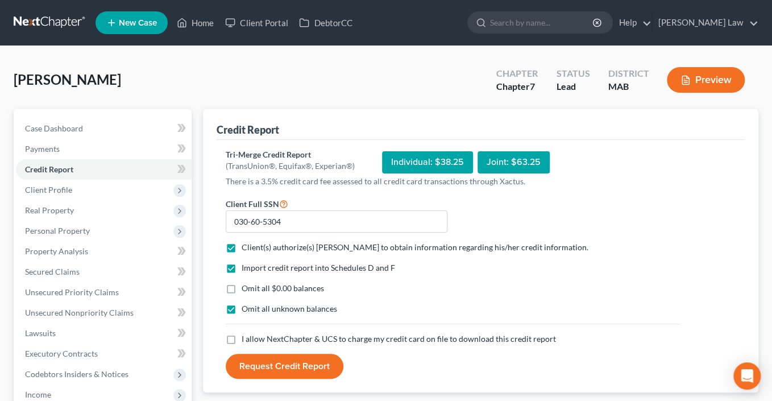
click at [242, 294] on label "Omit all $0.00 balances" at bounding box center [283, 287] width 82 height 11
click at [246, 290] on input "Omit all $0.00 balances" at bounding box center [249, 285] width 7 height 7
checkbox input "true"
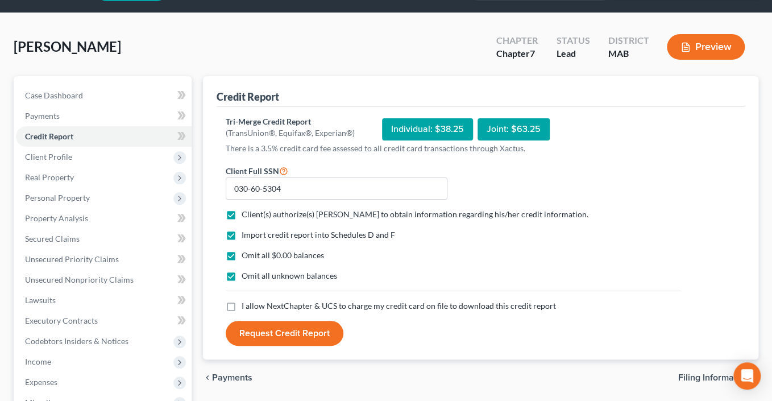
scroll to position [181, 0]
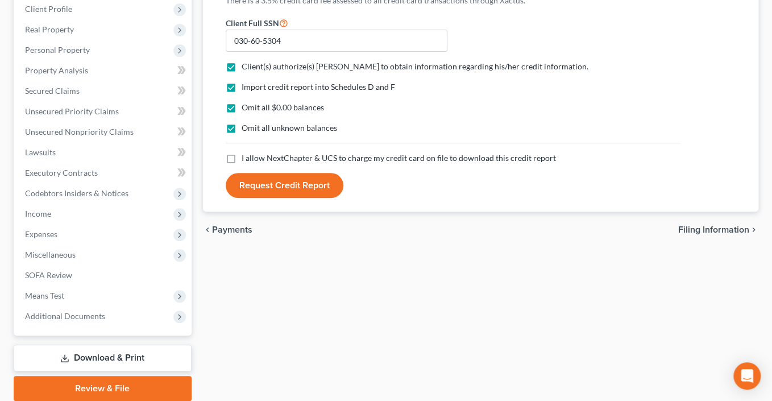
click at [242, 164] on label "I allow NextChapter & UCS to charge my credit card on file to download this cre…" at bounding box center [399, 157] width 314 height 11
click at [246, 160] on input "I allow NextChapter & UCS to charge my credit card on file to download this cre…" at bounding box center [249, 155] width 7 height 7
checkbox input "true"
click at [303, 198] on button "Request Credit Report" at bounding box center [285, 185] width 118 height 25
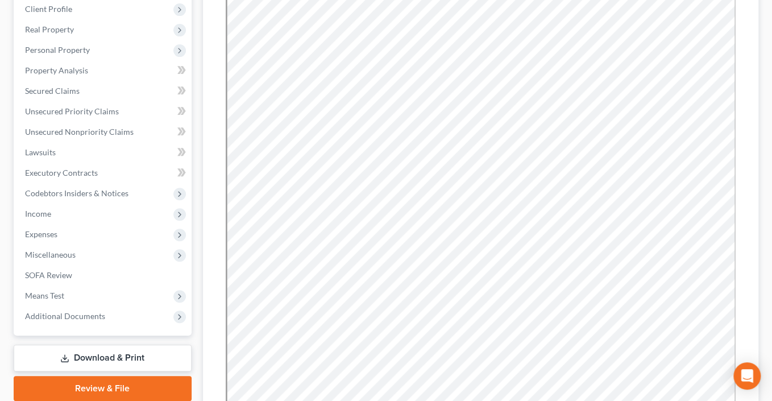
scroll to position [0, 0]
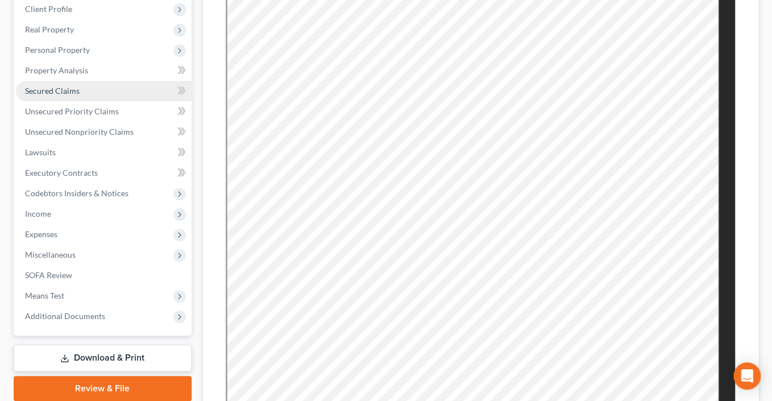
click at [84, 101] on link "Secured Claims" at bounding box center [104, 91] width 176 height 20
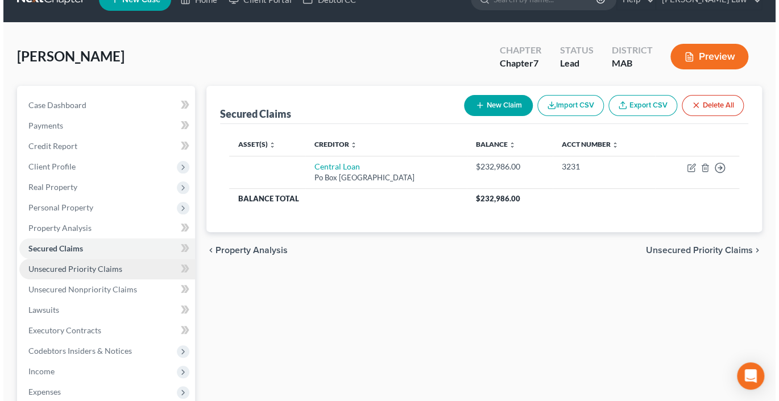
scroll to position [30, 0]
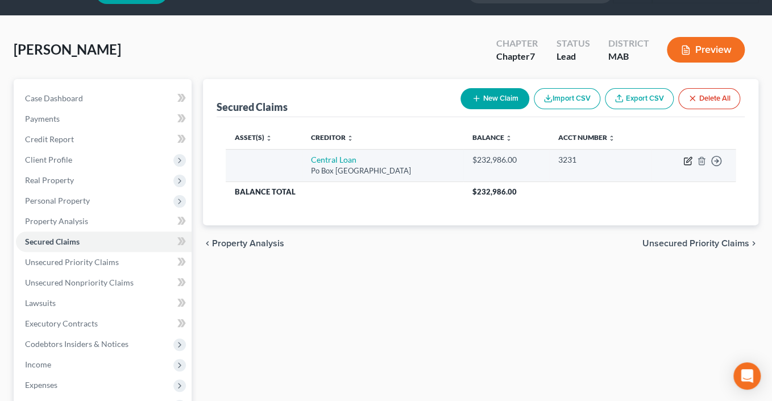
click at [683, 165] on icon "button" at bounding box center [687, 160] width 9 height 9
select select "33"
select select "0"
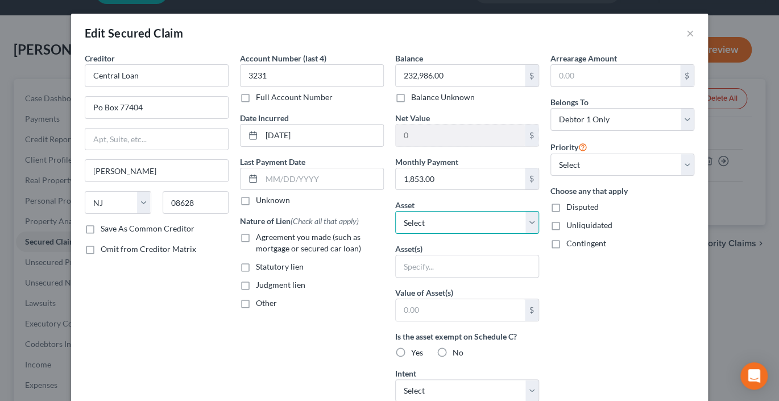
click at [539, 234] on select "Select Other Multiple Assets [STREET_ADDRESS] - $450000.0 2013 Chrysler Town n …" at bounding box center [467, 222] width 144 height 23
select select "2"
click at [395, 234] on select "Select Other Multiple Assets [STREET_ADDRESS] - $450000.0 2013 Chrysler Town n …" at bounding box center [467, 222] width 144 height 23
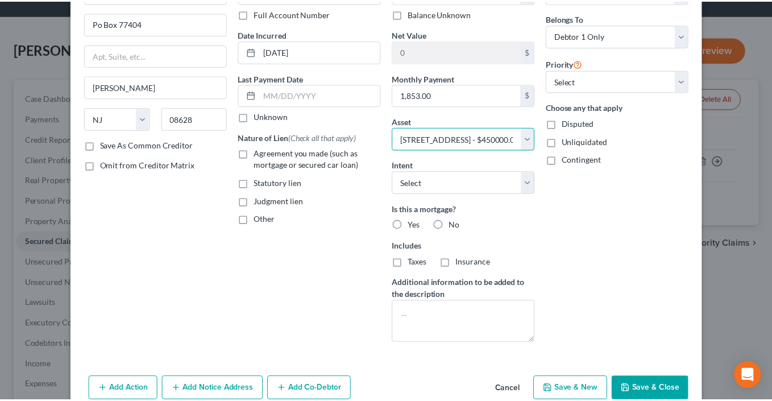
scroll to position [240, 0]
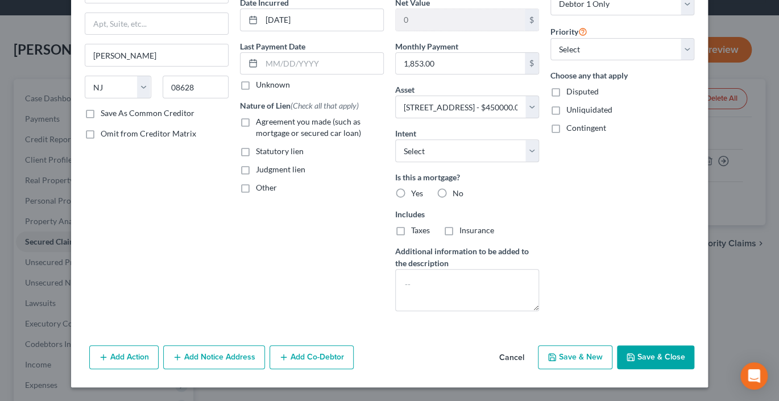
click at [411, 188] on label "Yes" at bounding box center [417, 193] width 12 height 11
click at [415, 188] on input "Yes" at bounding box center [418, 191] width 7 height 7
radio input "true"
click at [411, 224] on label "Taxes" at bounding box center [420, 229] width 19 height 11
click at [415, 224] on input "Taxes" at bounding box center [418, 227] width 7 height 7
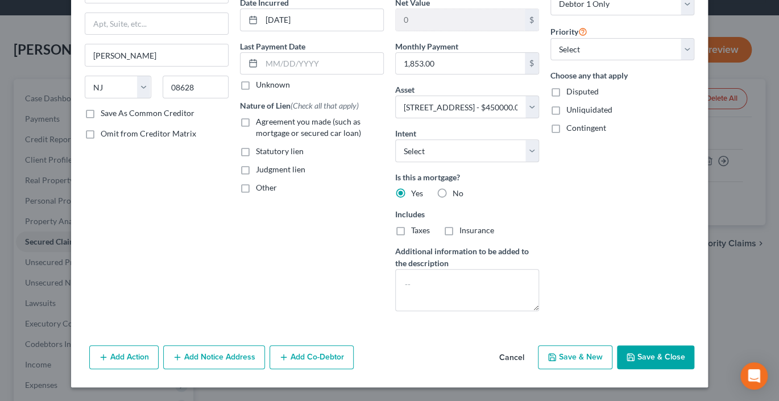
checkbox input "true"
click at [461, 224] on label "Insurance" at bounding box center [476, 229] width 35 height 11
click at [464, 224] on input "Insurance" at bounding box center [467, 227] width 7 height 7
checkbox input "true"
click at [256, 116] on label "Agreement you made (such as mortgage or secured car loan)" at bounding box center [320, 127] width 128 height 23
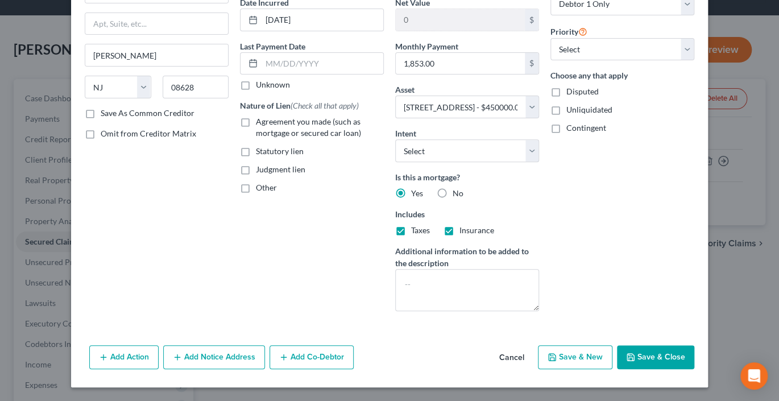
click at [260, 116] on input "Agreement you made (such as mortgage or secured car loan)" at bounding box center [263, 119] width 7 height 7
checkbox input "true"
click at [684, 352] on button "Save & Close" at bounding box center [655, 357] width 77 height 24
select select
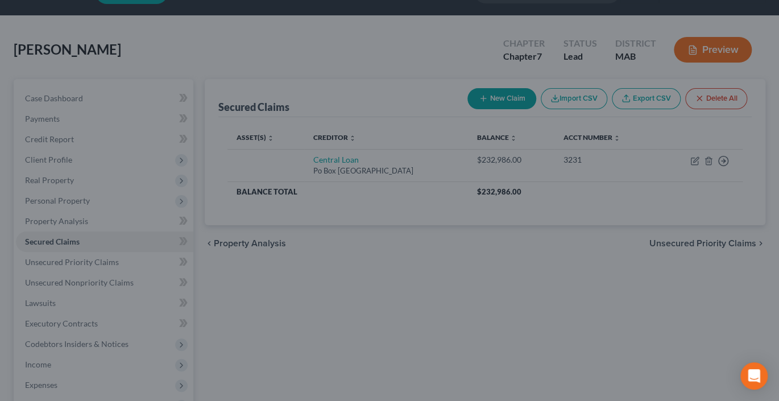
type input "217,014.00"
select select "2"
type input "0"
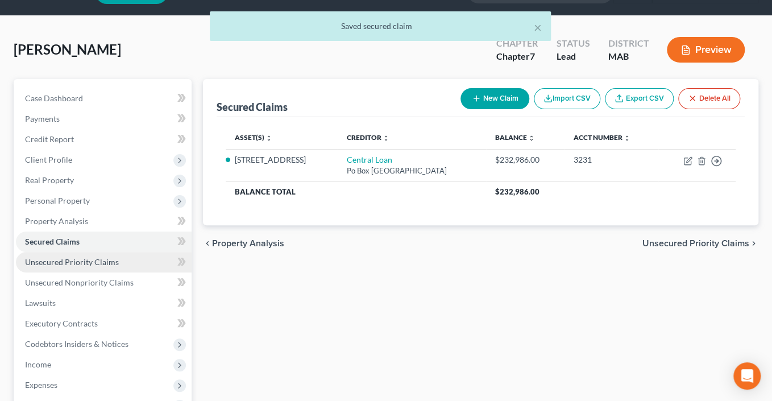
click at [83, 272] on link "Unsecured Priority Claims" at bounding box center [104, 262] width 176 height 20
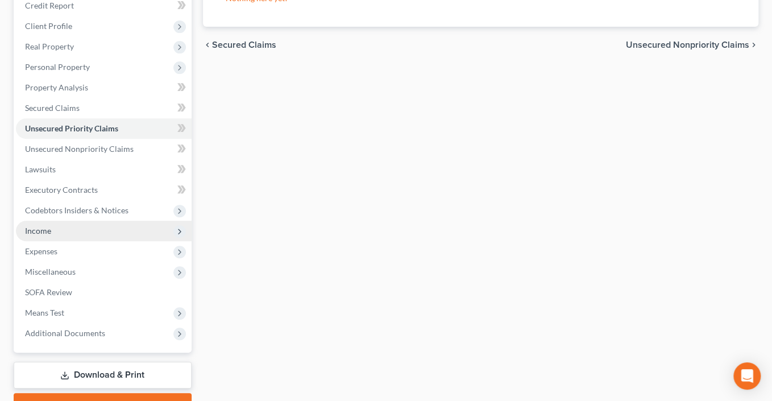
scroll to position [182, 0]
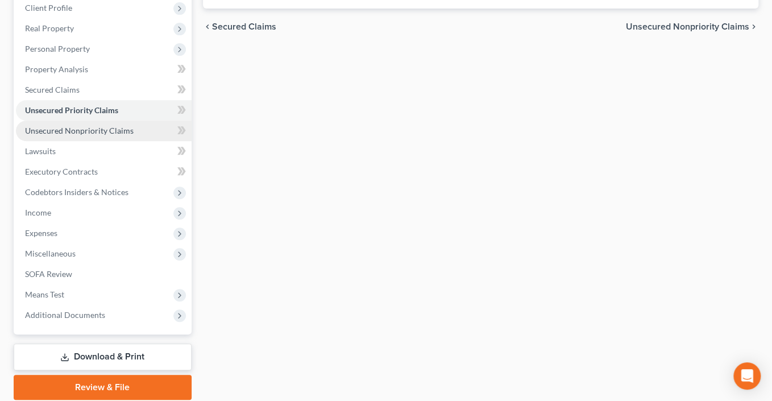
click at [102, 141] on link "Unsecured Nonpriority Claims" at bounding box center [104, 130] width 176 height 20
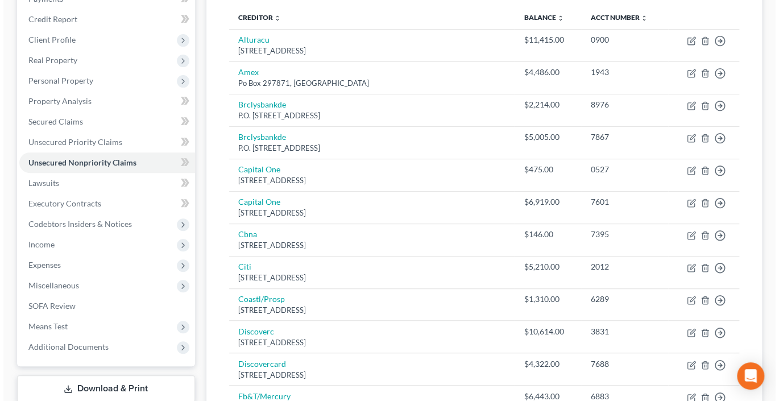
scroll to position [1, 0]
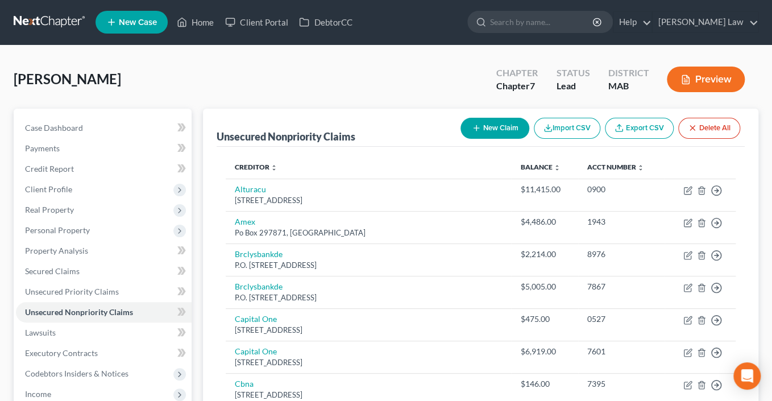
click at [460, 139] on button "New Claim" at bounding box center [494, 128] width 69 height 21
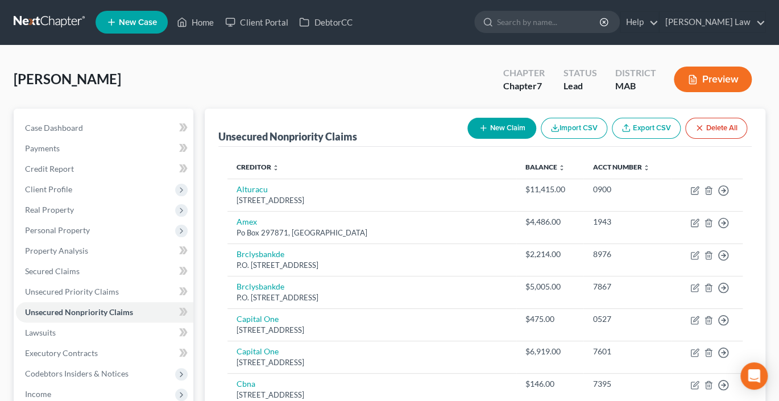
select select "0"
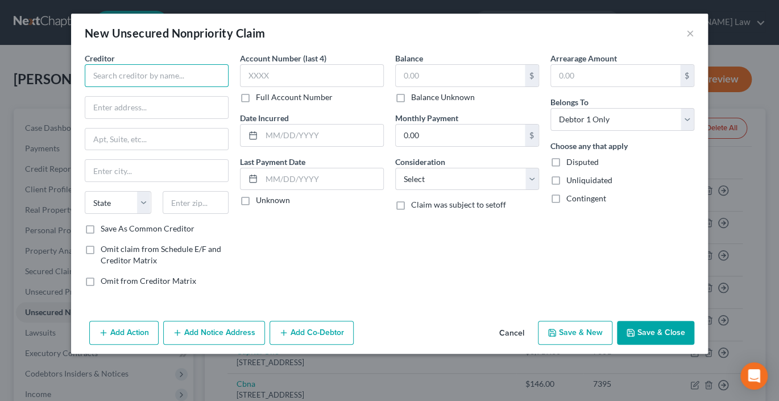
click at [165, 87] on input "text" at bounding box center [157, 75] width 144 height 23
type input "SBA Eidl"
click at [447, 84] on input "text" at bounding box center [460, 76] width 129 height 22
click at [135, 87] on input "SBA Eidl" at bounding box center [157, 75] width 144 height 23
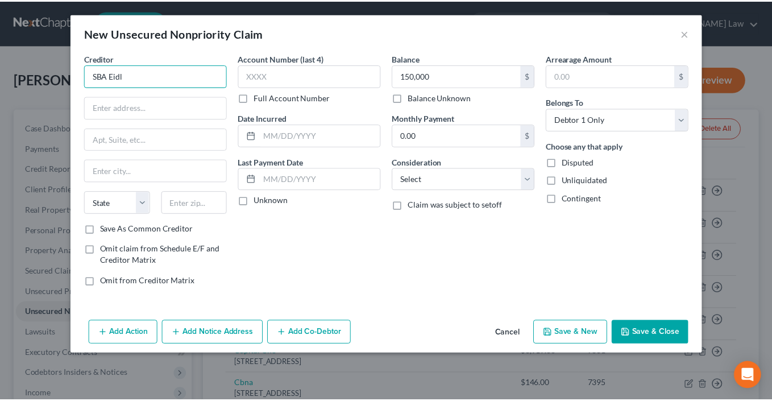
scroll to position [55, 0]
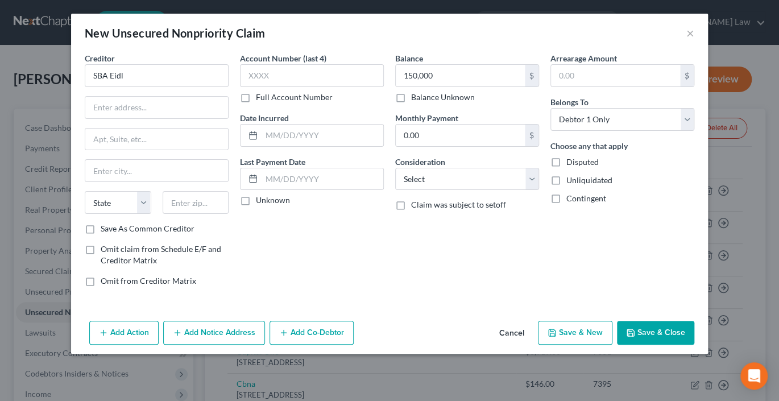
click at [674, 344] on button "Save & Close" at bounding box center [655, 333] width 77 height 24
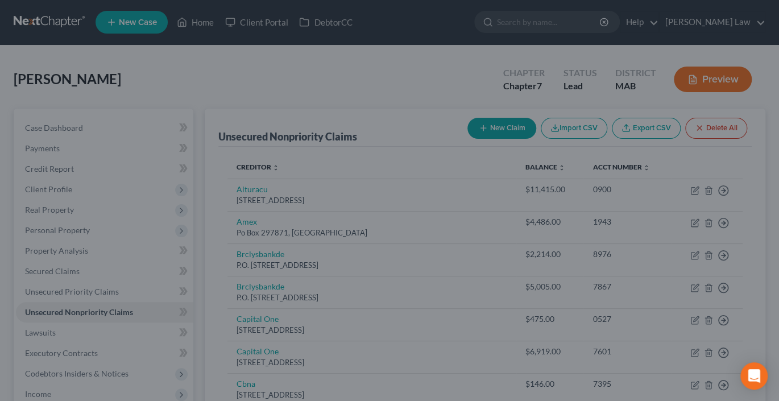
type input "150,000.00"
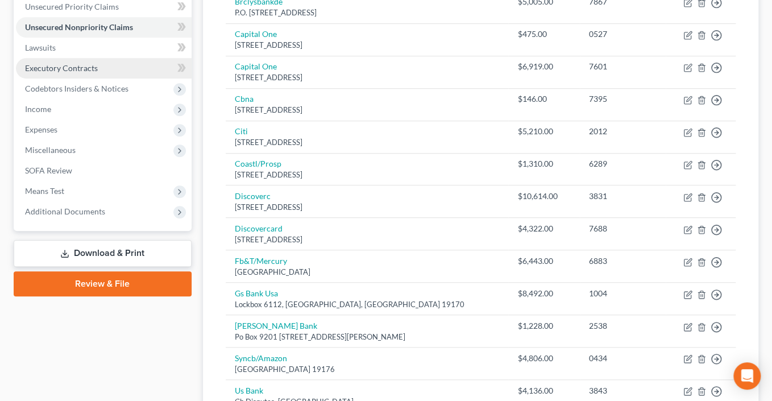
scroll to position [286, 0]
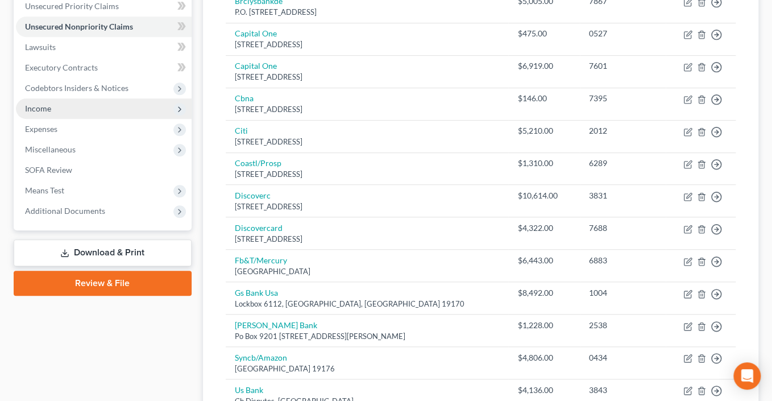
click at [62, 119] on span "Income" at bounding box center [104, 108] width 176 height 20
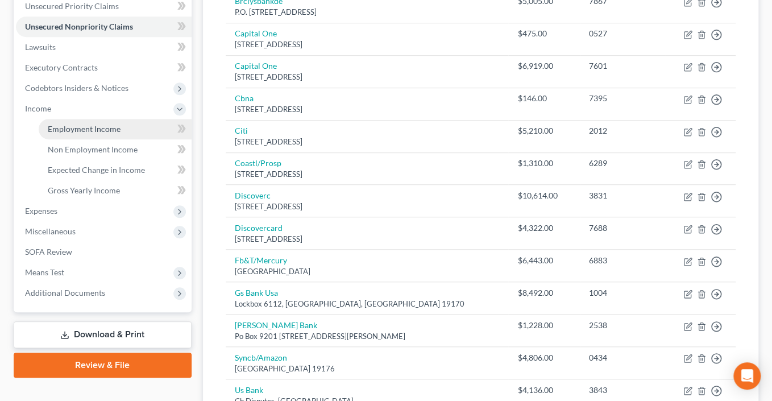
click at [112, 134] on span "Employment Income" at bounding box center [84, 129] width 73 height 10
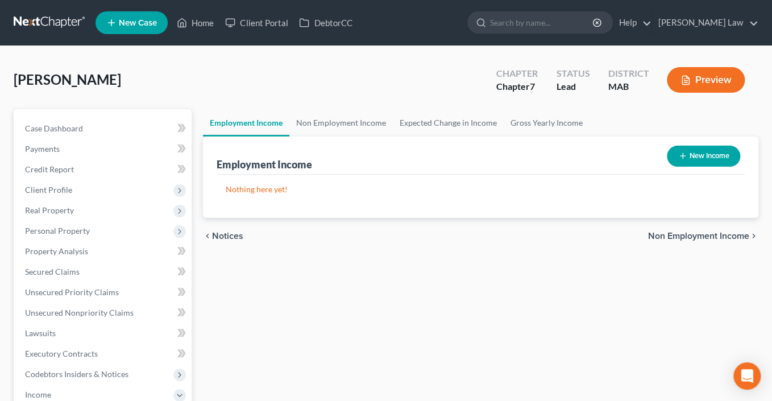
click at [680, 167] on button "New Income" at bounding box center [703, 155] width 73 height 21
select select "0"
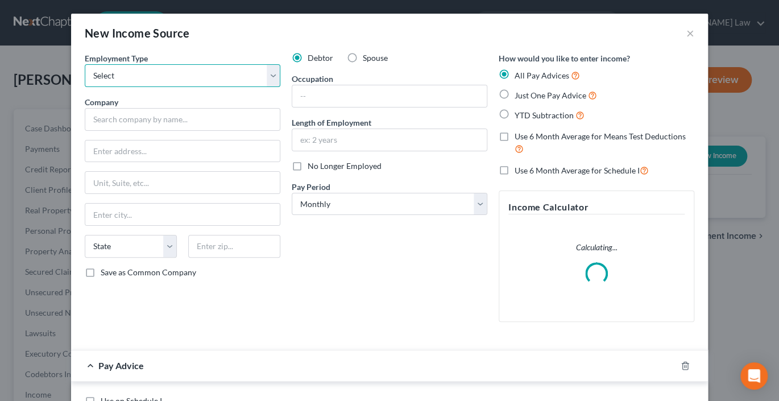
click at [252, 87] on select "Select Full or [DEMOGRAPHIC_DATA] Employment Self Employment" at bounding box center [182, 75] width 195 height 23
click at [85, 80] on select "Select Full or [DEMOGRAPHIC_DATA] Employment Self Employment" at bounding box center [182, 75] width 195 height 23
click at [255, 87] on select "Select Full or [DEMOGRAPHIC_DATA] Employment Self Employment" at bounding box center [182, 75] width 195 height 23
select select "1"
click at [85, 80] on select "Select Full or [DEMOGRAPHIC_DATA] Employment Self Employment" at bounding box center [182, 75] width 195 height 23
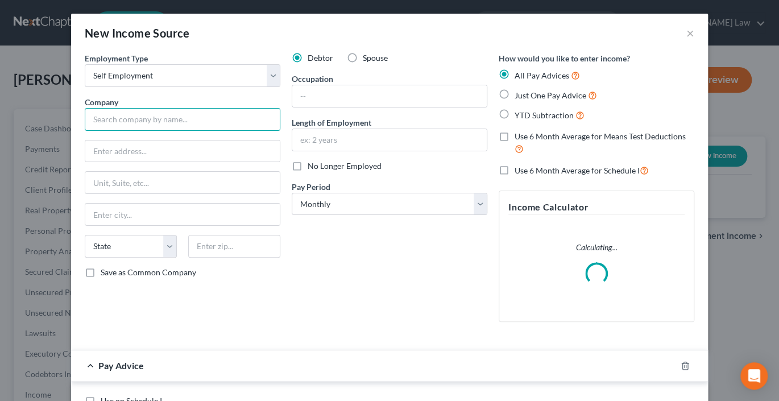
click at [90, 131] on input "text" at bounding box center [182, 119] width 195 height 23
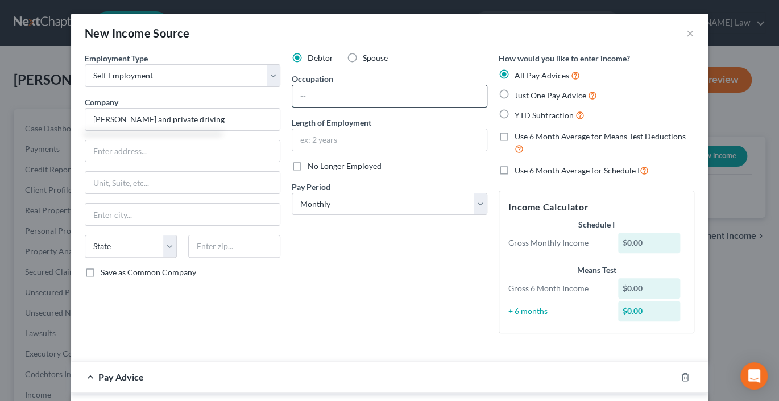
click at [348, 107] on input "text" at bounding box center [389, 96] width 194 height 22
type input "[PERSON_NAME] and private driving"
click at [305, 151] on input "text" at bounding box center [389, 140] width 194 height 22
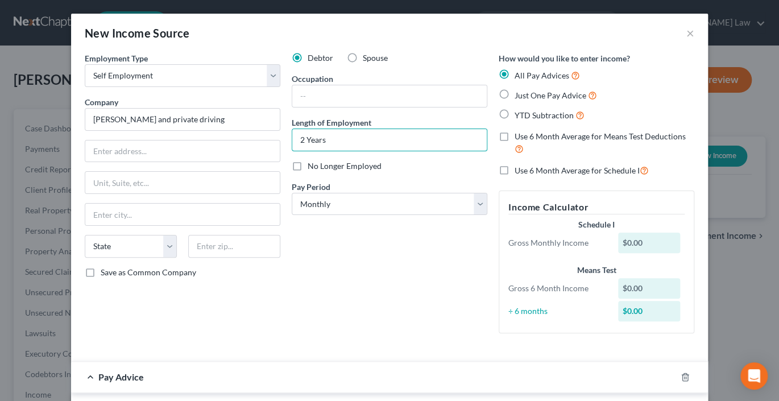
type input "2 Years"
click at [521, 102] on label "Just One Pay Advice" at bounding box center [555, 95] width 82 height 13
click at [521, 96] on input "Just One Pay Advice" at bounding box center [522, 92] width 7 height 7
radio input "true"
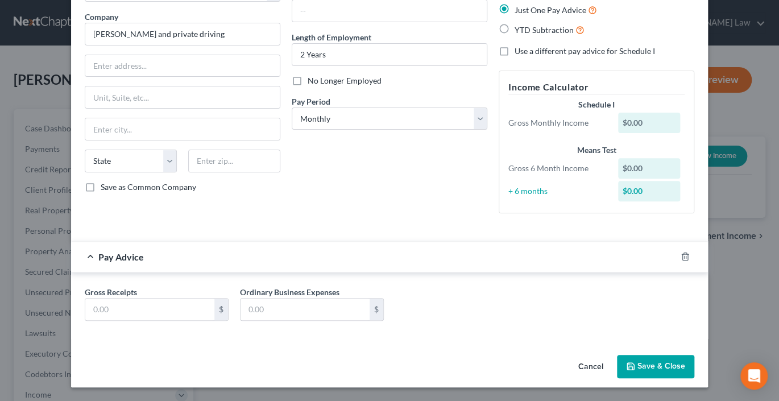
scroll to position [202, 0]
click at [121, 298] on input "text" at bounding box center [149, 309] width 129 height 22
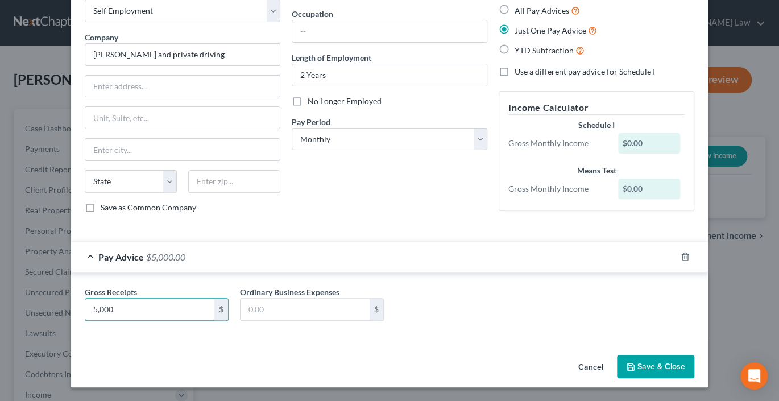
type input "5,000"
click at [694, 358] on button "Save & Close" at bounding box center [655, 367] width 77 height 24
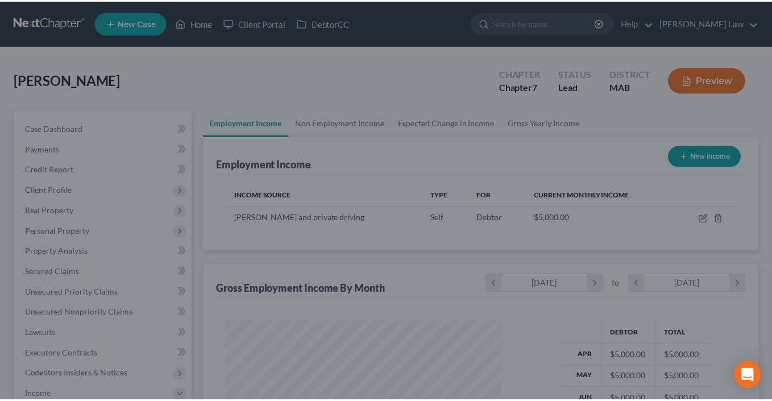
scroll to position [568048, 567999]
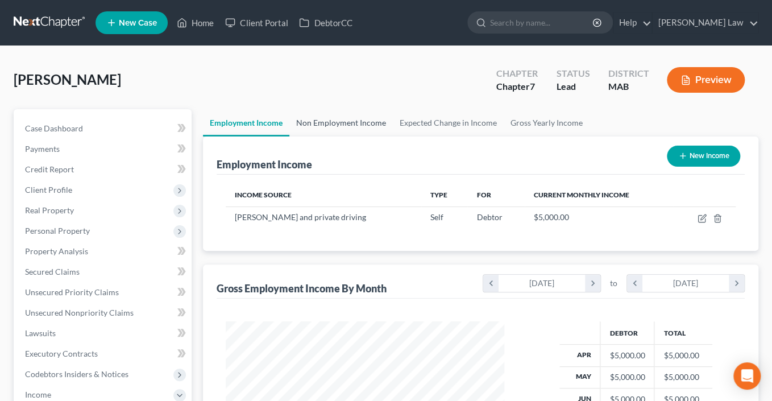
click at [380, 136] on link "Non Employment Income" at bounding box center [340, 122] width 103 height 27
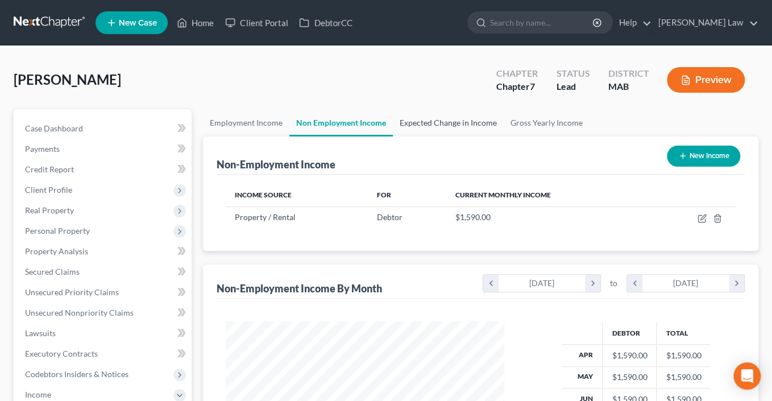
scroll to position [252, 301]
click at [493, 136] on link "Expected Change in Income" at bounding box center [448, 122] width 111 height 27
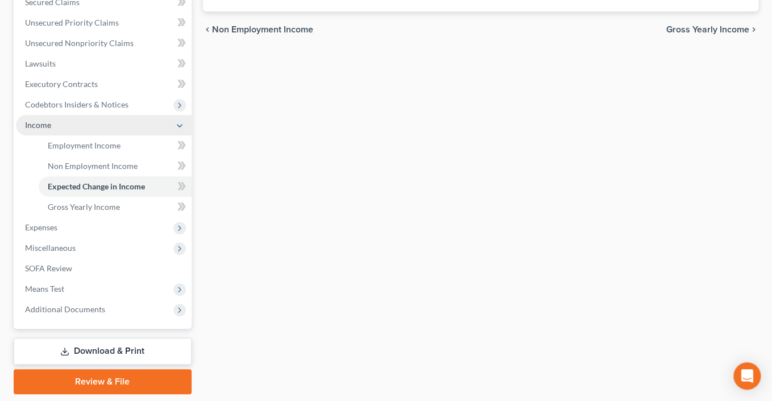
scroll to position [278, 0]
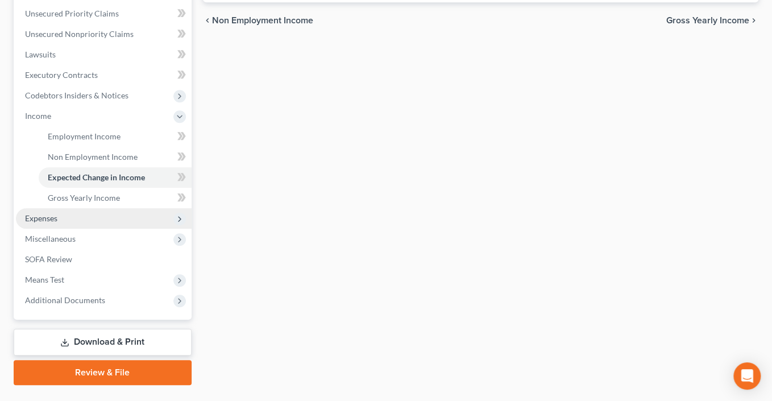
click at [57, 223] on span "Expenses" at bounding box center [41, 218] width 32 height 10
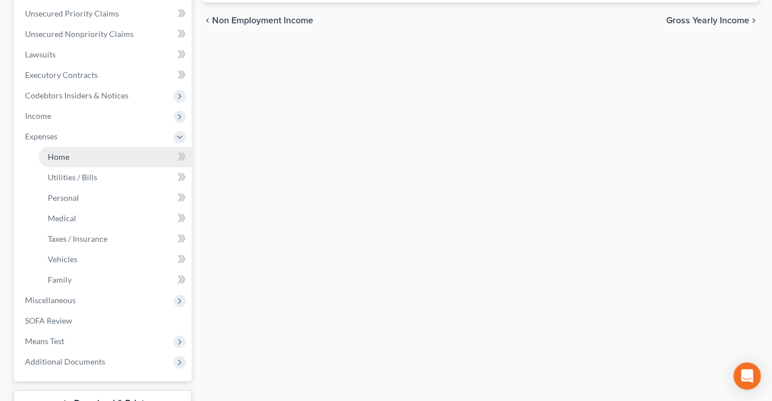
click at [68, 161] on span "Home" at bounding box center [59, 157] width 22 height 10
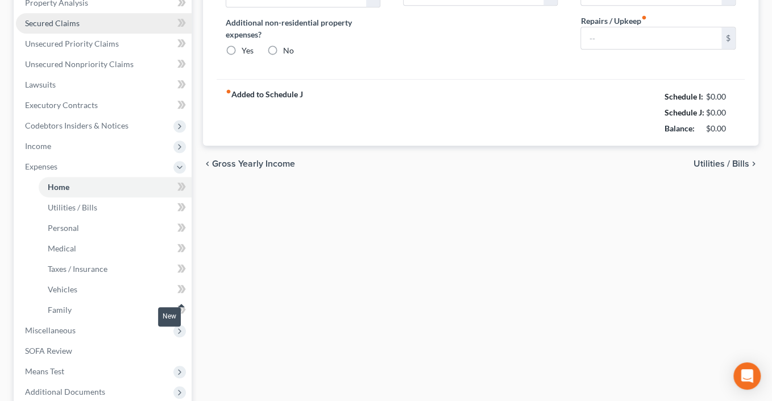
type input "0.00"
radio input "true"
type input "0.00"
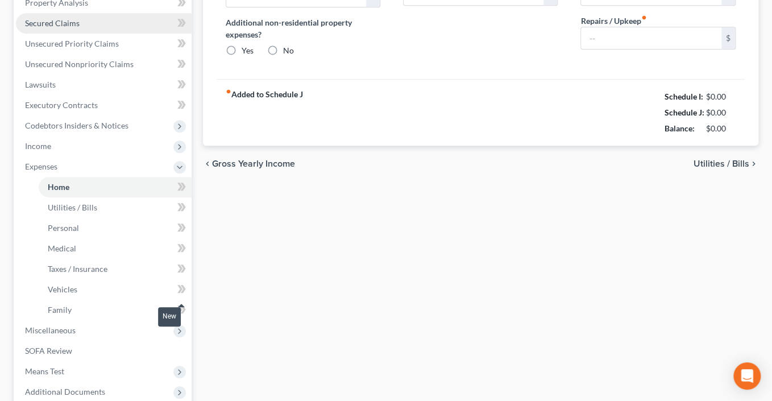
type input "0.00"
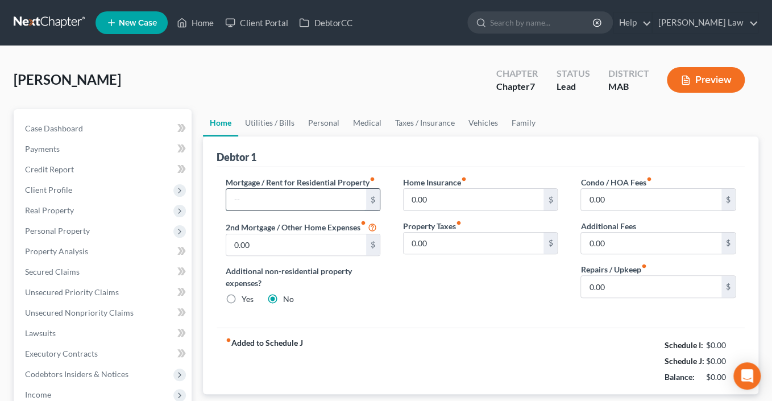
click at [266, 210] on input "text" at bounding box center [296, 200] width 140 height 22
type input "1,950"
click at [276, 136] on link "Utilities / Bills" at bounding box center [269, 122] width 63 height 27
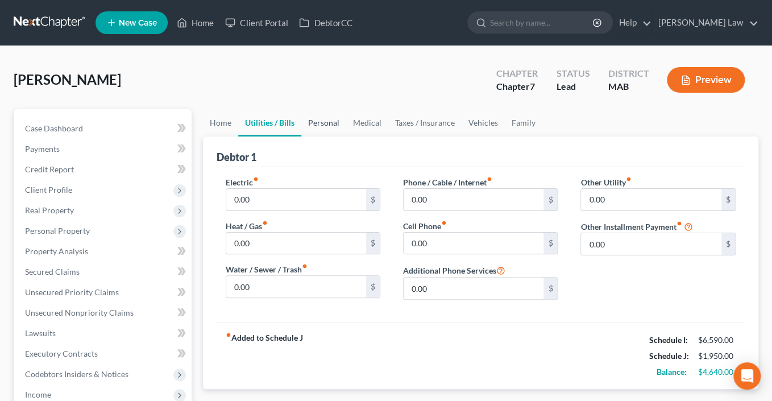
click at [346, 136] on link "Personal" at bounding box center [323, 122] width 45 height 27
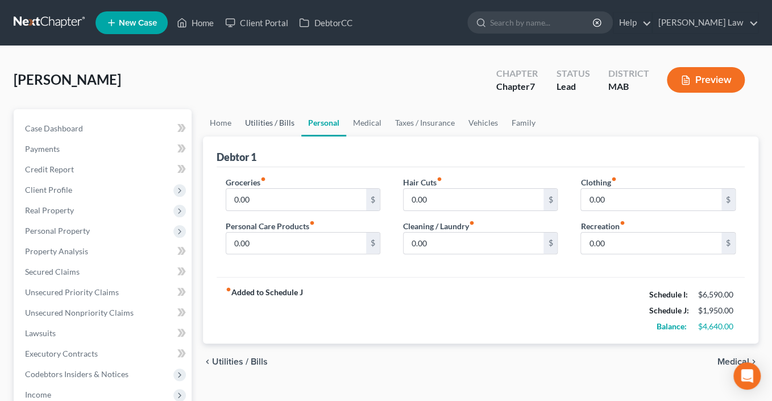
click at [292, 136] on link "Utilities / Bills" at bounding box center [269, 122] width 63 height 27
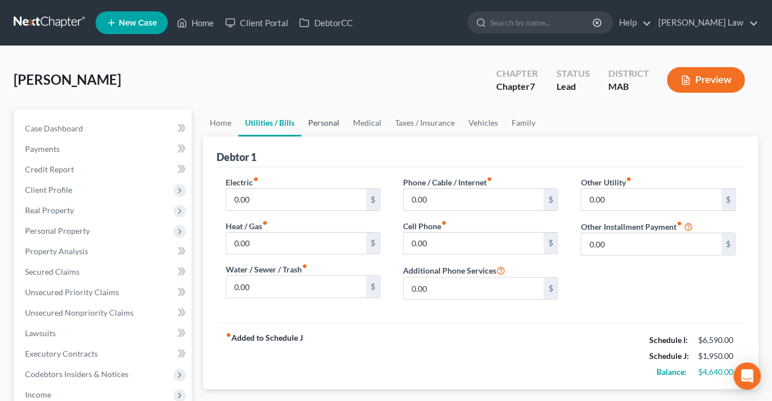
click at [346, 136] on link "Personal" at bounding box center [323, 122] width 45 height 27
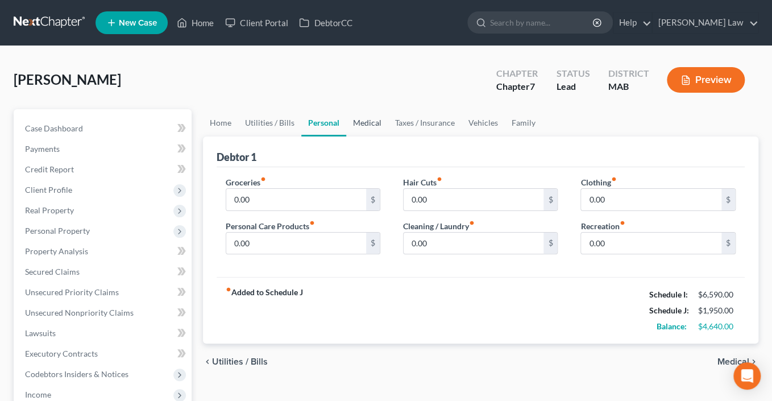
click at [388, 136] on link "Medical" at bounding box center [367, 122] width 42 height 27
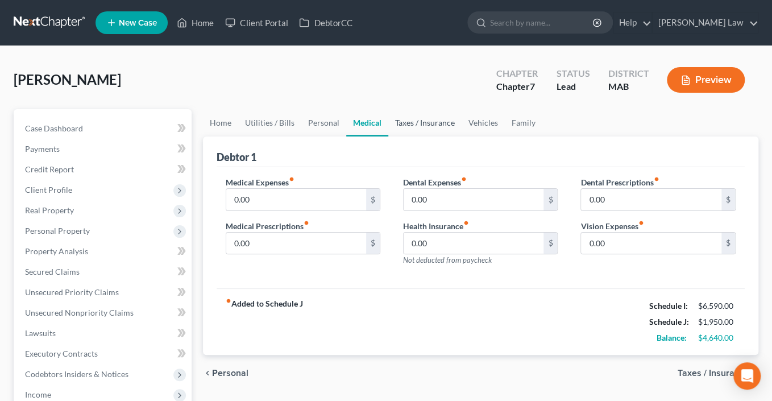
click at [461, 136] on link "Taxes / Insurance" at bounding box center [424, 122] width 73 height 27
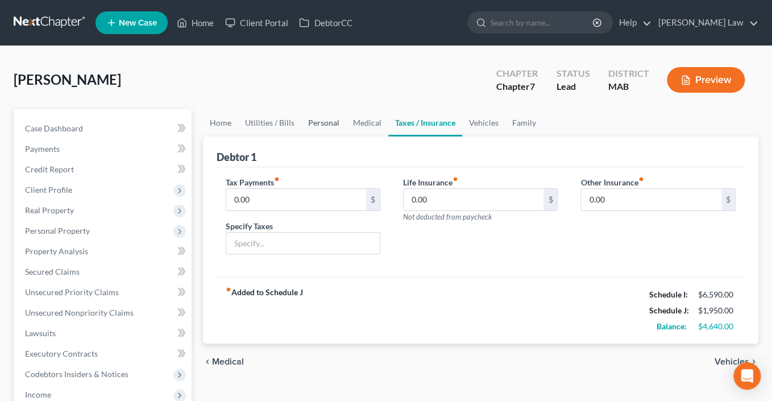
click at [344, 136] on link "Personal" at bounding box center [323, 122] width 45 height 27
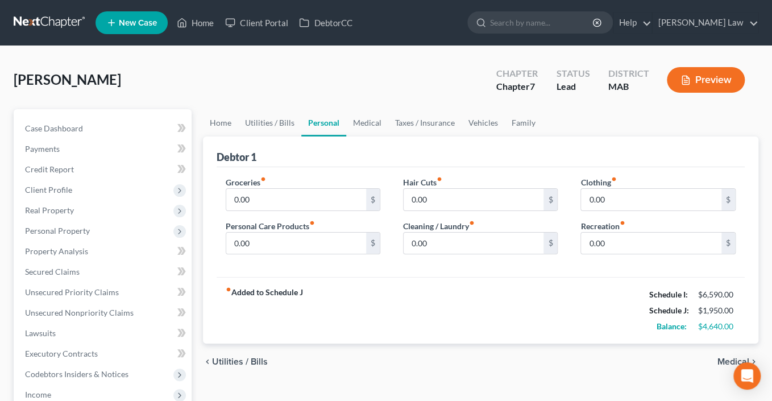
click at [346, 136] on link "Personal" at bounding box center [323, 122] width 45 height 27
click at [277, 136] on link "Utilities / Bills" at bounding box center [269, 122] width 63 height 27
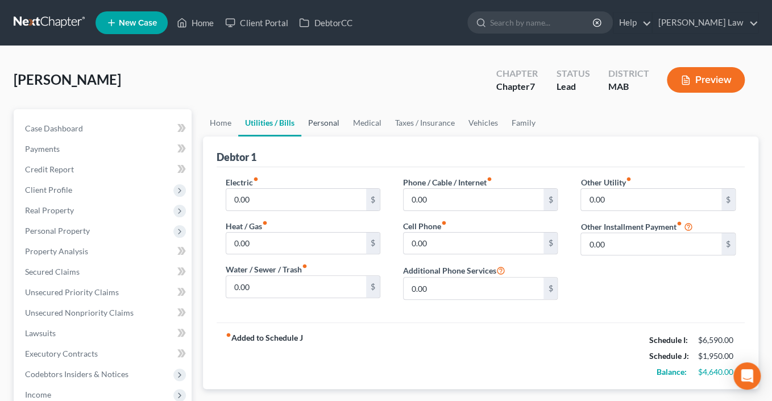
click at [334, 136] on link "Personal" at bounding box center [323, 122] width 45 height 27
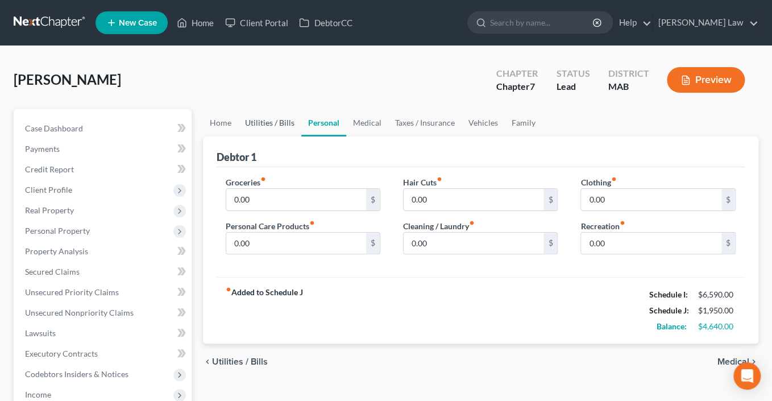
click at [293, 136] on link "Utilities / Bills" at bounding box center [269, 122] width 63 height 27
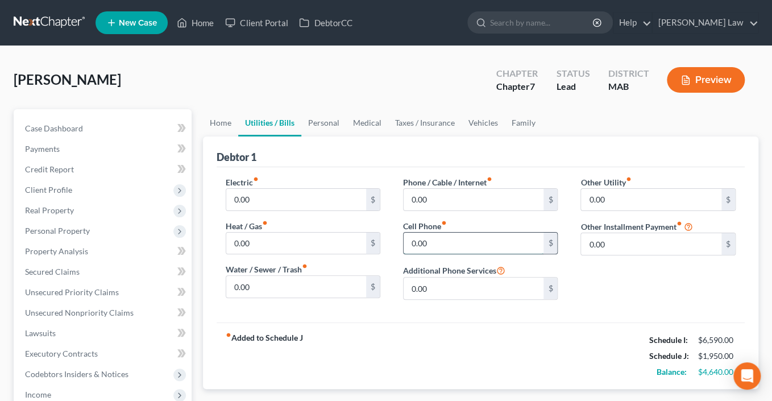
click at [443, 254] on input "0.00" at bounding box center [473, 243] width 140 height 22
type input "320"
click at [346, 136] on link "Personal" at bounding box center [323, 122] width 45 height 27
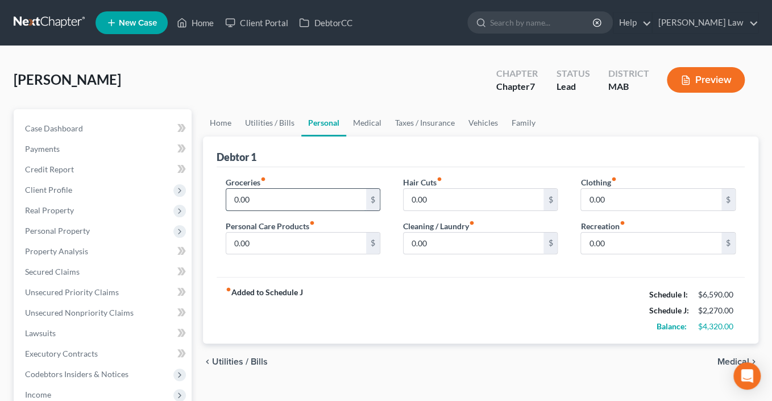
click at [266, 210] on input "0.00" at bounding box center [296, 200] width 140 height 22
type input "1,000.00"
click at [505, 136] on link "Vehicles" at bounding box center [482, 122] width 43 height 27
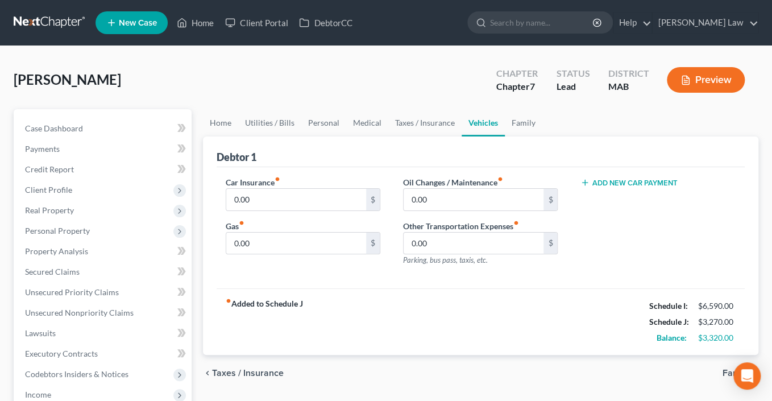
click at [505, 136] on link "Vehicles" at bounding box center [482, 122] width 43 height 27
click at [281, 210] on input "0.00" at bounding box center [296, 200] width 140 height 22
type input "420"
click at [296, 254] on input "0.00" at bounding box center [296, 243] width 140 height 22
type input "200.00"
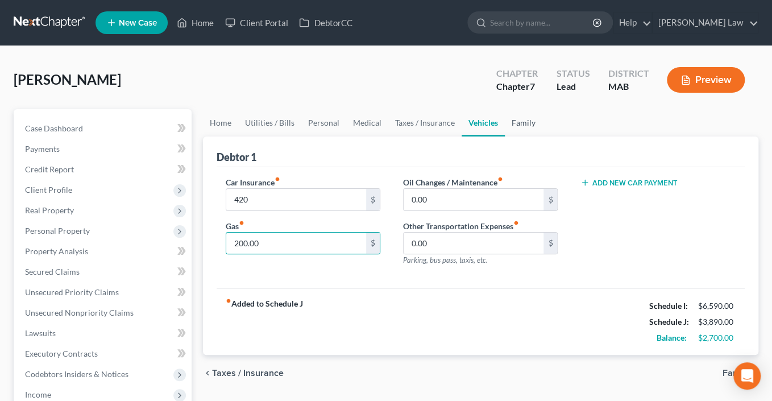
click at [542, 136] on link "Family" at bounding box center [524, 122] width 38 height 27
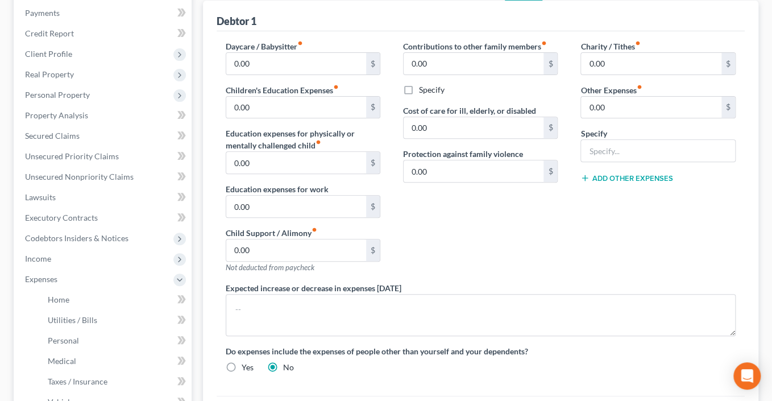
scroll to position [138, 0]
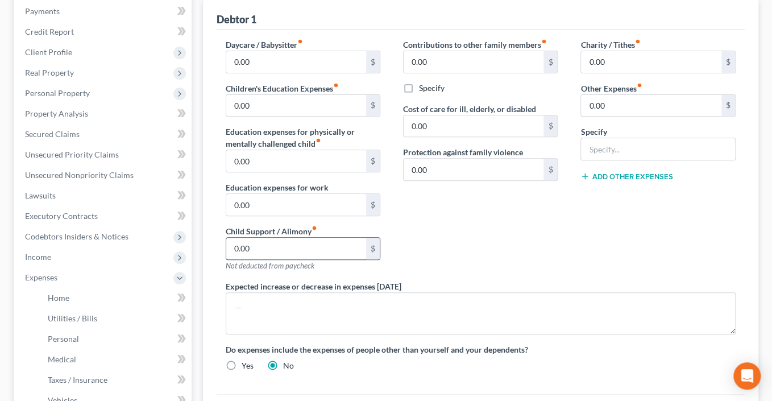
click at [276, 259] on input "0.00" at bounding box center [296, 249] width 140 height 22
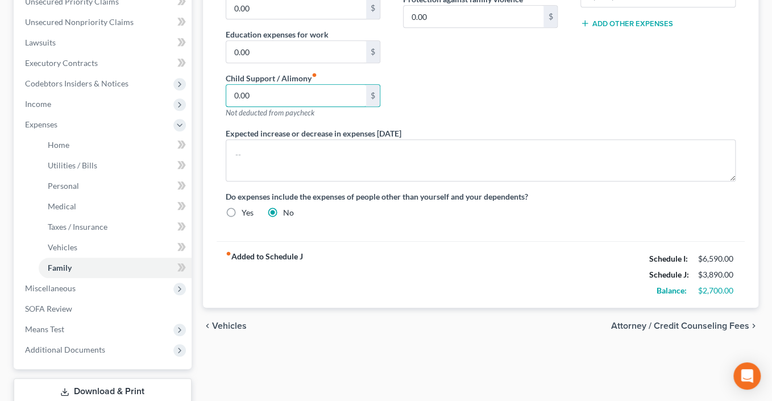
scroll to position [0, 0]
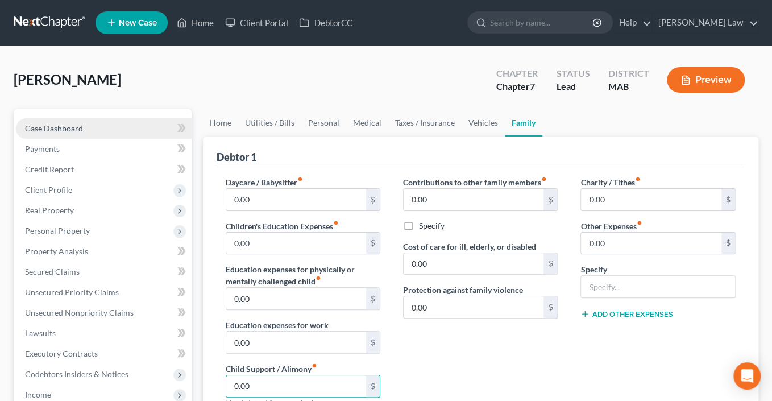
click at [70, 133] on span "Case Dashboard" at bounding box center [54, 128] width 58 height 10
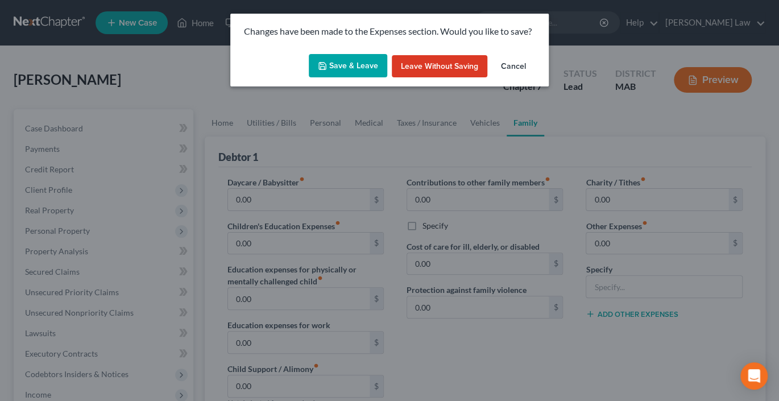
click at [355, 78] on button "Save & Leave" at bounding box center [348, 66] width 78 height 24
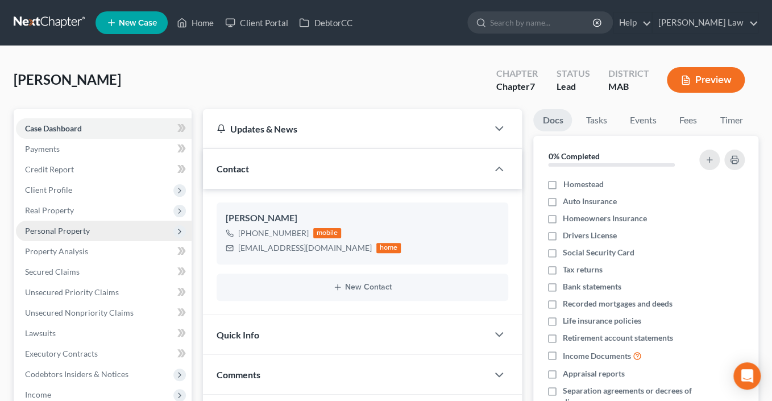
scroll to position [184, 0]
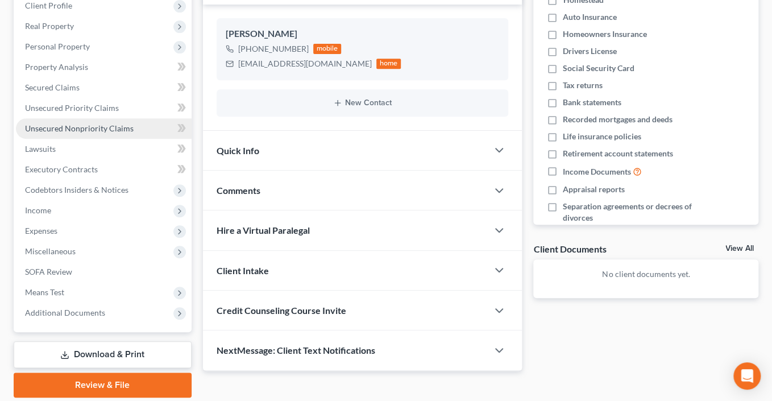
click at [91, 139] on link "Unsecured Nonpriority Claims" at bounding box center [104, 128] width 176 height 20
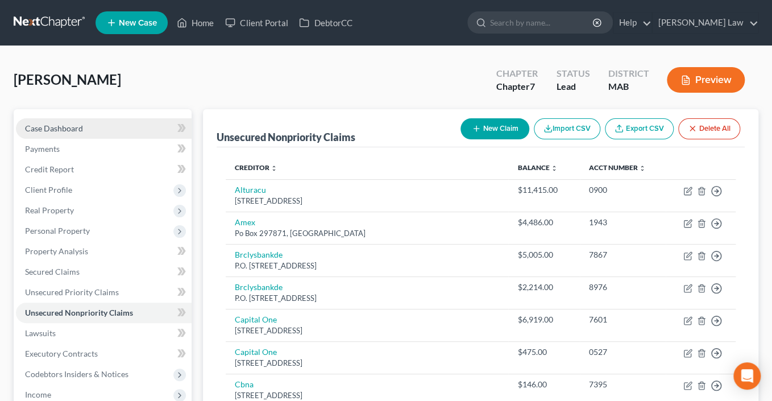
click at [47, 133] on span "Case Dashboard" at bounding box center [54, 128] width 58 height 10
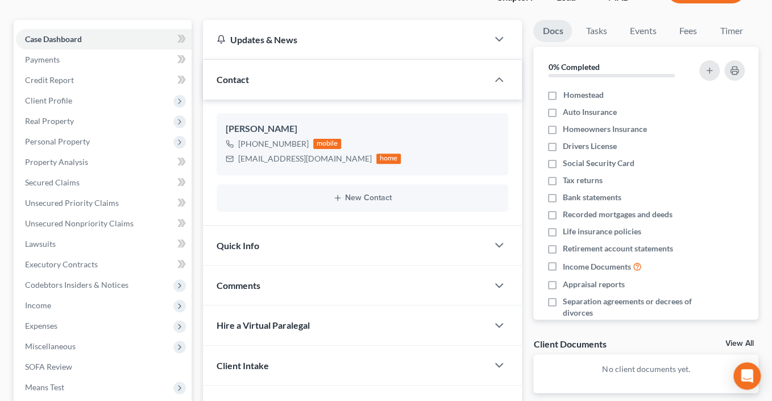
scroll to position [173, 0]
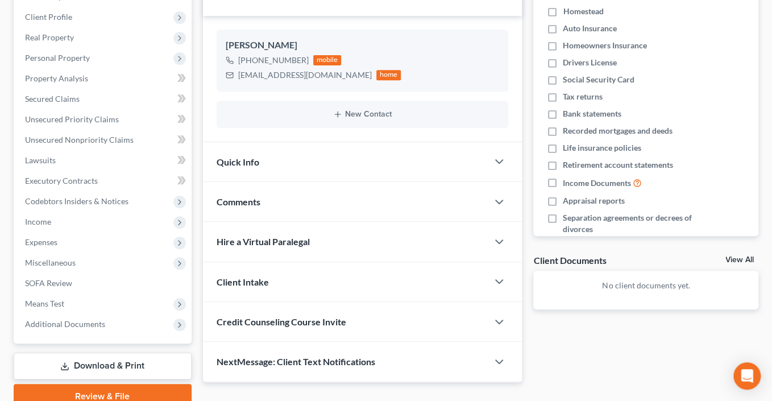
click at [242, 207] on span "Comments" at bounding box center [239, 201] width 44 height 11
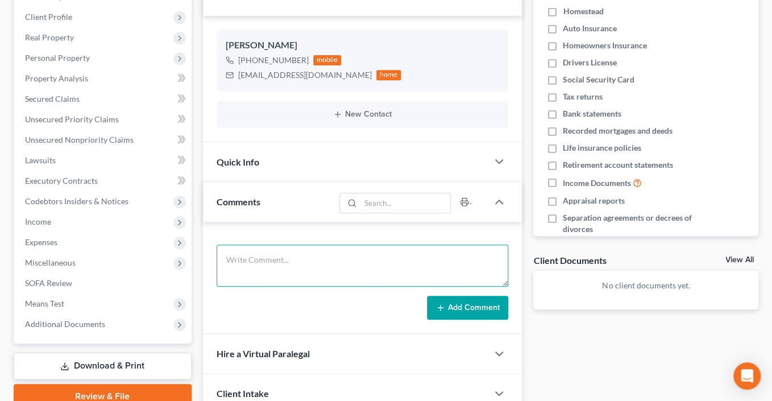
click at [298, 286] on textarea at bounding box center [363, 265] width 292 height 42
type textarea "n"
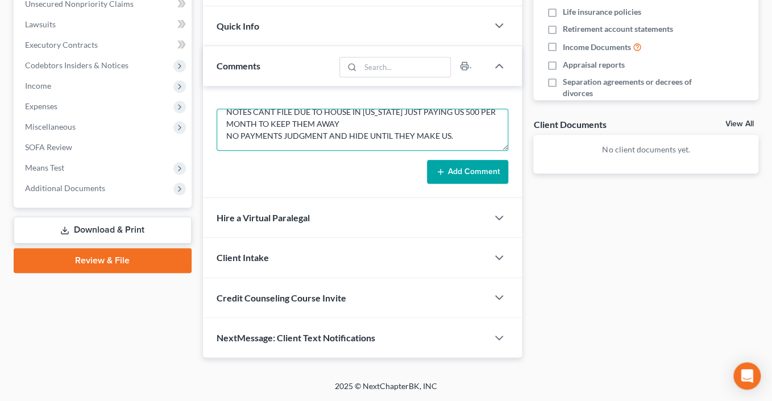
scroll to position [47, 0]
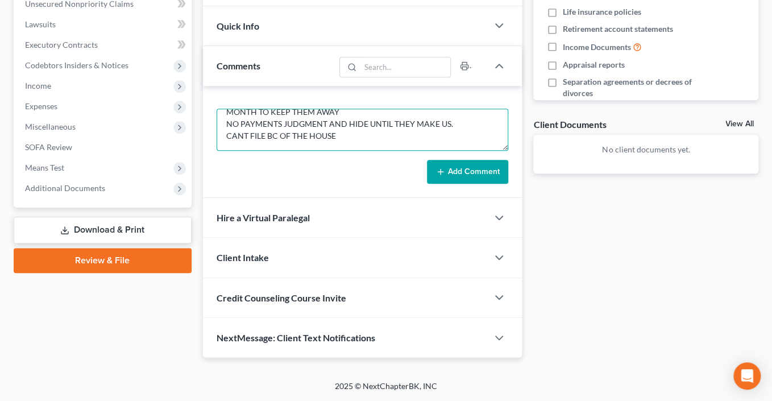
type textarea "NOTES CANT FILE DUE TO HOUSE IN [US_STATE] JUST PAYING US 500 PER MONTH TO KEEP…"
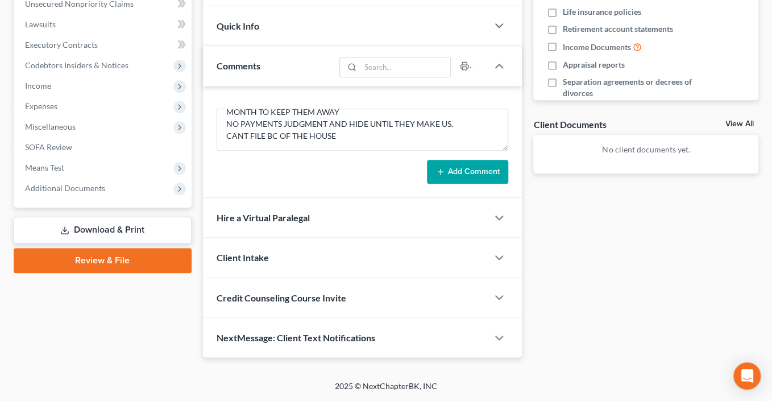
click at [434, 160] on button "Add Comment" at bounding box center [467, 172] width 81 height 24
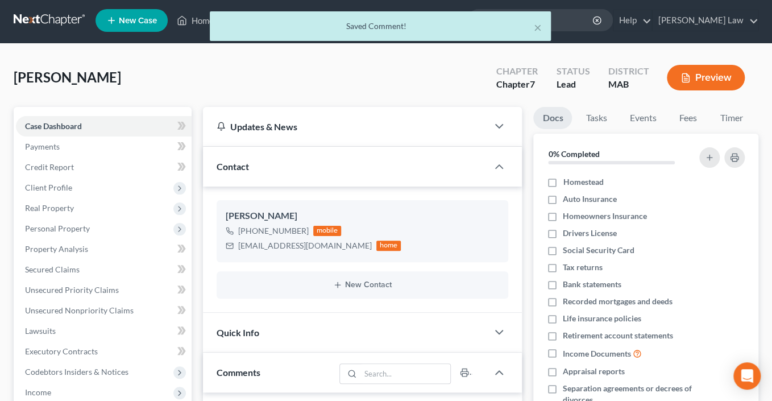
scroll to position [0, 0]
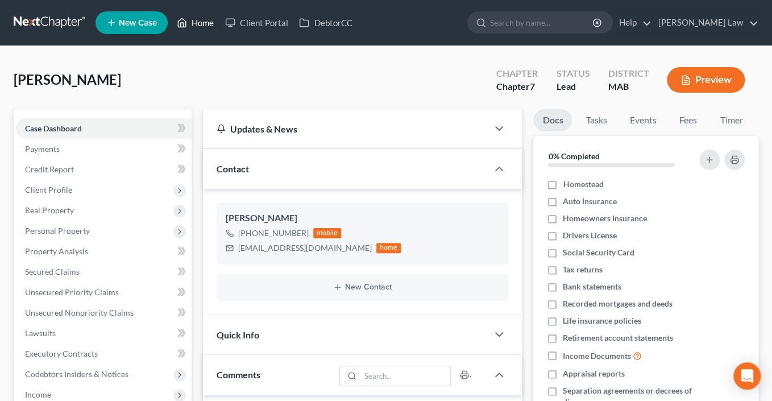
click at [219, 27] on link "Home" at bounding box center [195, 23] width 48 height 20
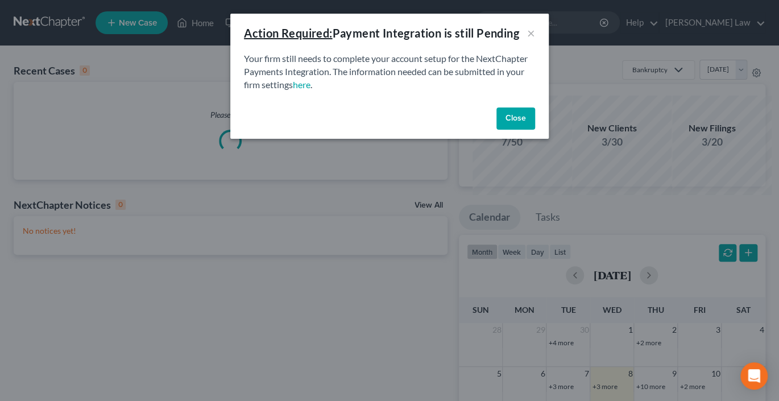
click at [535, 130] on button "Close" at bounding box center [515, 118] width 39 height 23
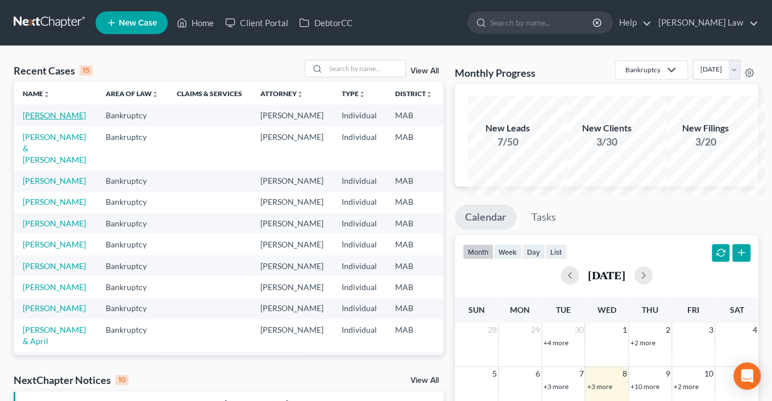
click at [44, 120] on link "[PERSON_NAME]" at bounding box center [54, 115] width 63 height 10
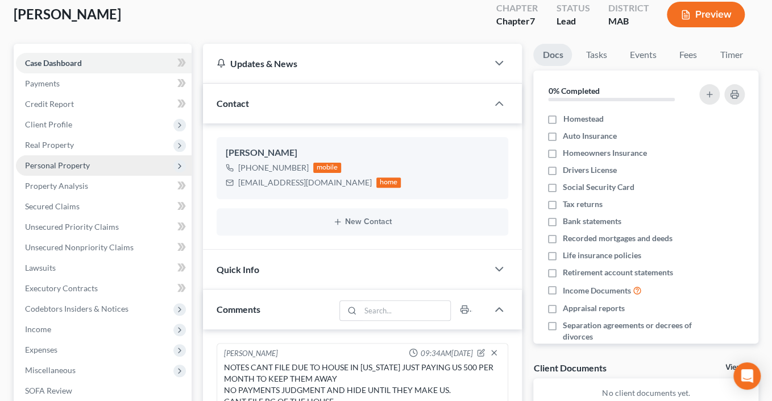
scroll to position [84, 0]
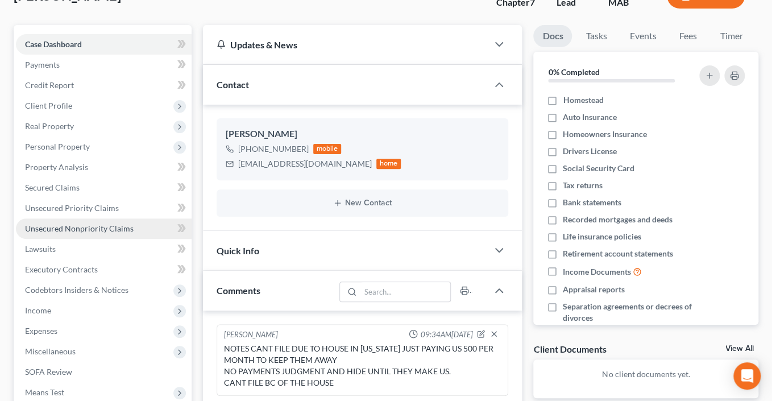
click at [95, 233] on span "Unsecured Nonpriority Claims" at bounding box center [79, 228] width 109 height 10
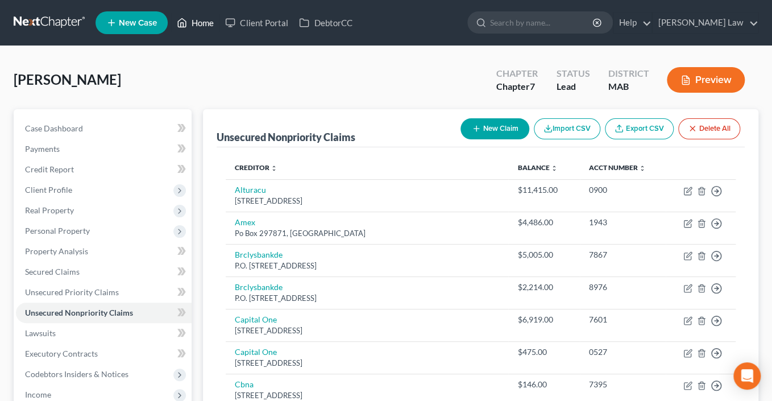
click at [219, 28] on link "Home" at bounding box center [195, 23] width 48 height 20
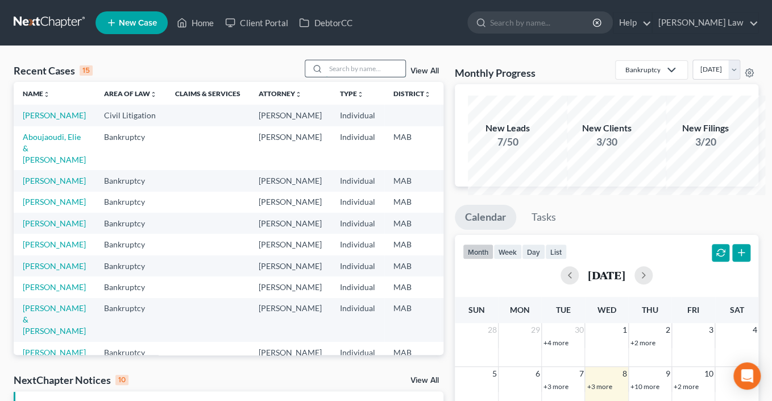
click at [338, 77] on input "search" at bounding box center [366, 68] width 80 height 16
type input "[PERSON_NAME]"
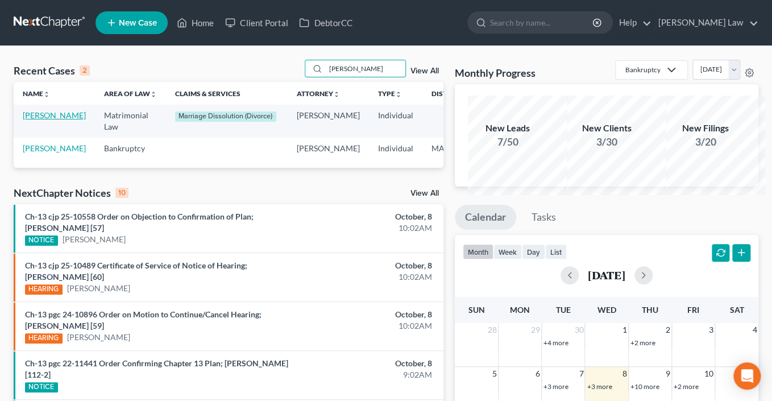
click at [40, 120] on link "[PERSON_NAME]" at bounding box center [54, 115] width 63 height 10
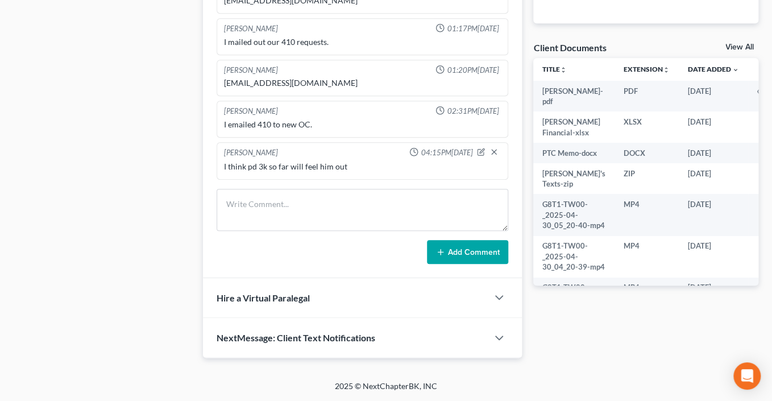
scroll to position [307, 0]
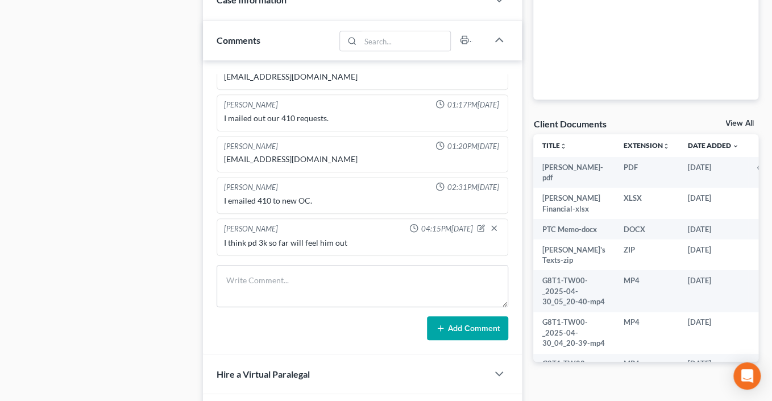
click at [726, 127] on link "View All" at bounding box center [739, 123] width 28 height 8
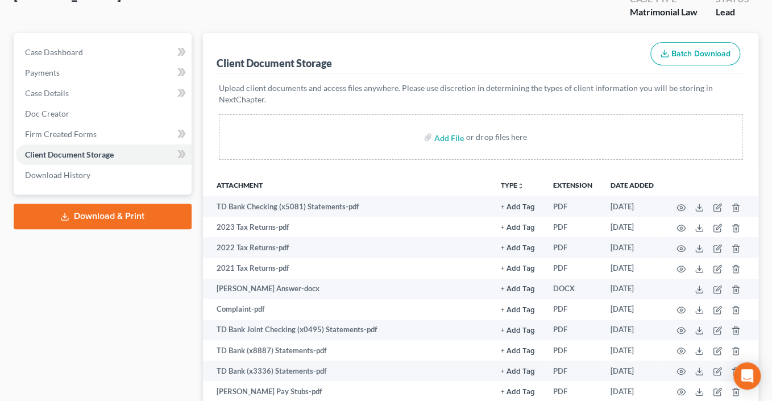
scroll to position [74, 0]
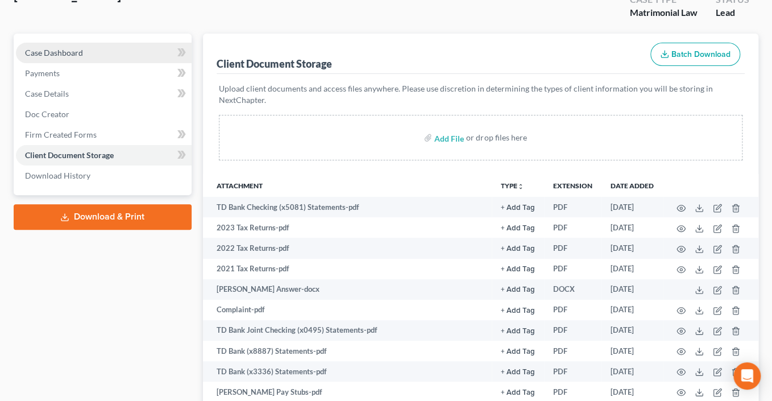
click at [83, 57] on span "Case Dashboard" at bounding box center [54, 53] width 58 height 10
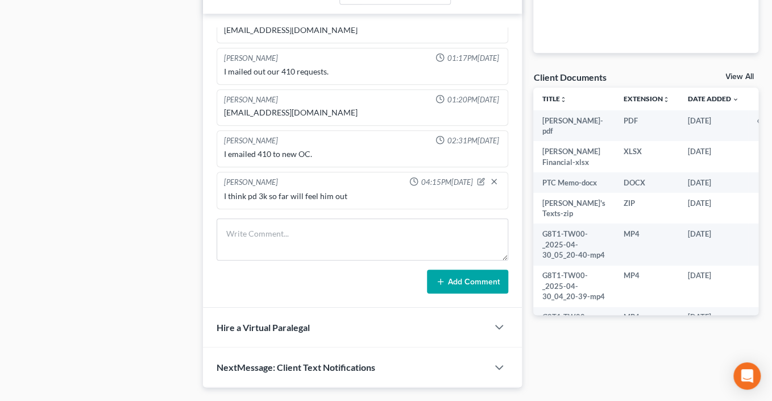
scroll to position [421, 0]
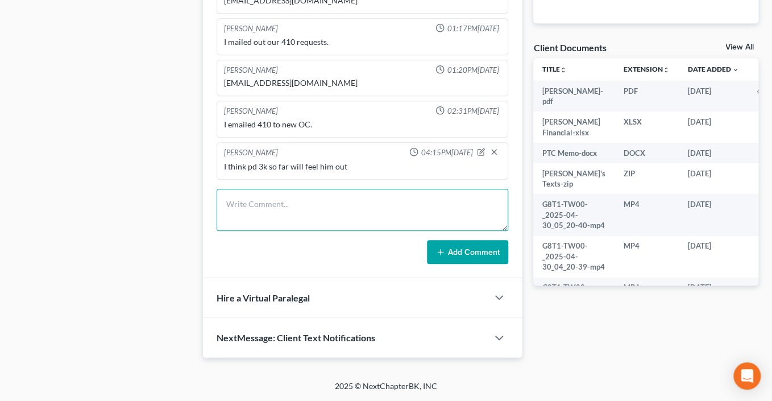
click at [293, 231] on textarea at bounding box center [363, 210] width 292 height 42
type textarea "[EMAIL_ADDRESS][DOMAIN_NAME]"
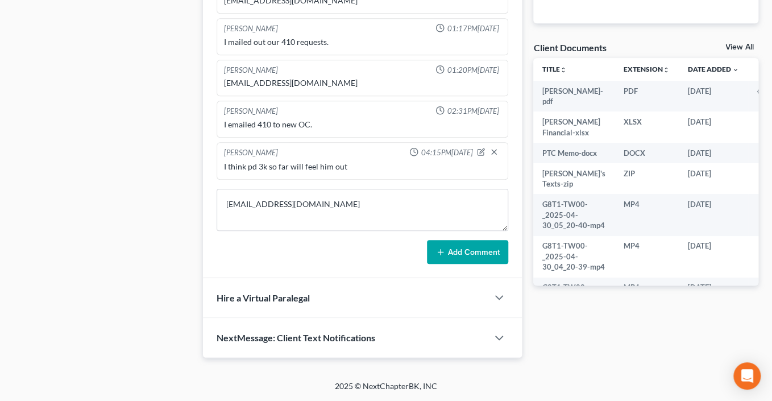
click at [461, 264] on button "Add Comment" at bounding box center [467, 252] width 81 height 24
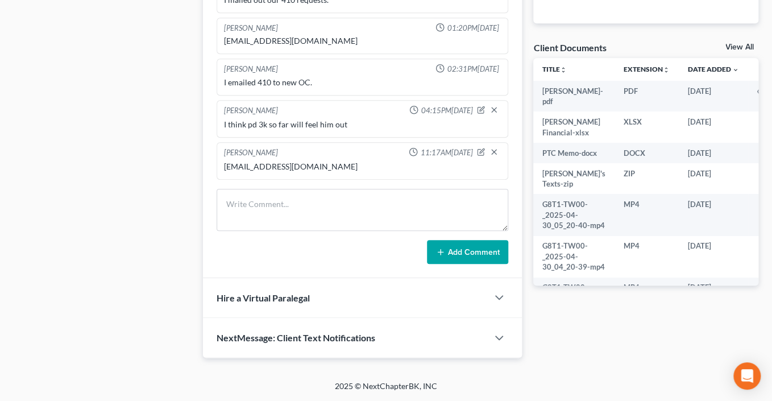
scroll to position [501, 0]
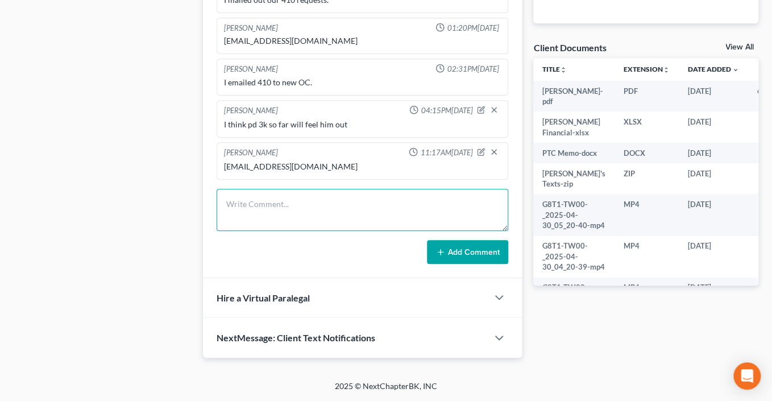
click at [286, 231] on textarea at bounding box center [363, 210] width 292 height 42
type textarea "atty [PERSON_NAME] is [PHONE_NUMBER]"
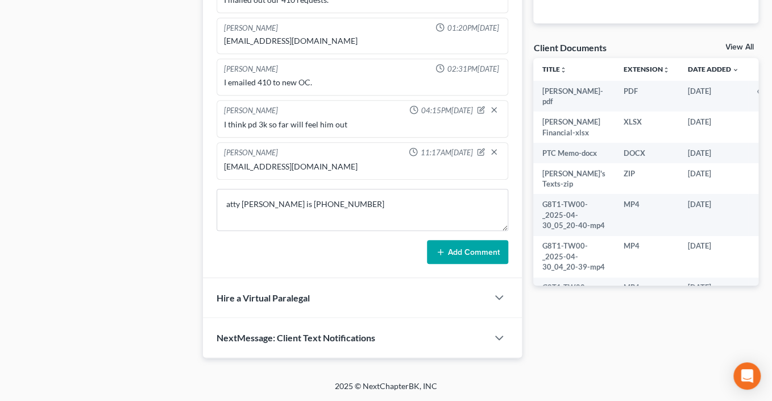
click at [442, 264] on button "Add Comment" at bounding box center [467, 252] width 81 height 24
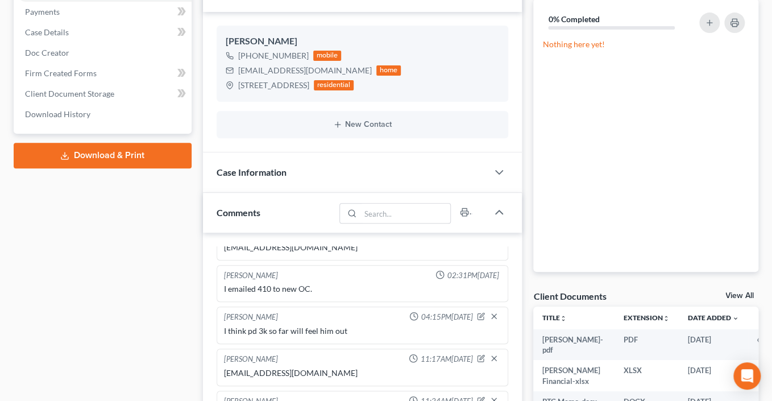
scroll to position [0, 0]
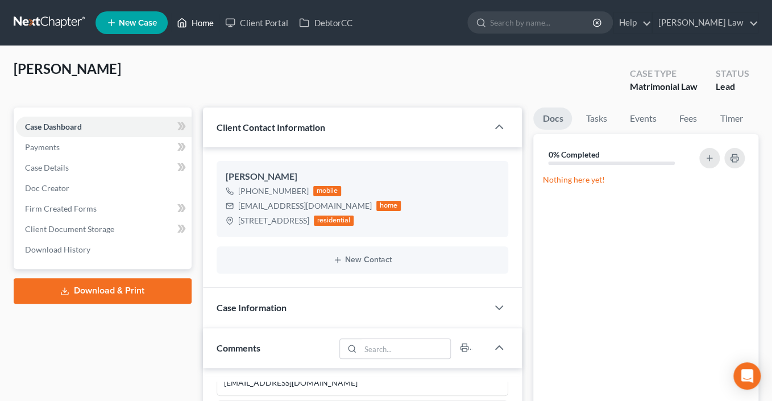
click at [186, 25] on icon at bounding box center [182, 23] width 8 height 9
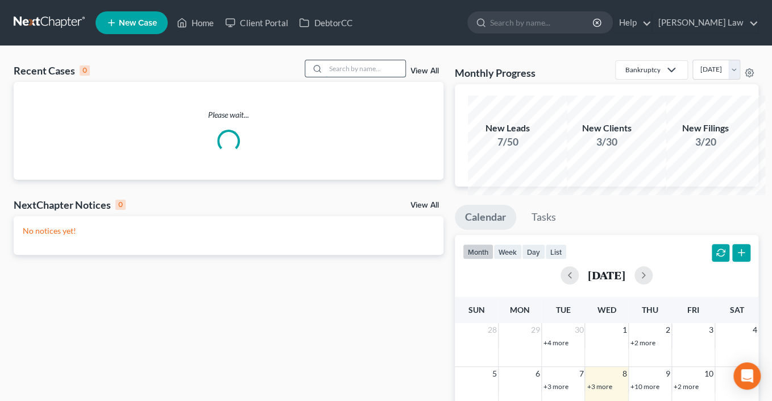
click at [360, 77] on input "search" at bounding box center [366, 68] width 80 height 16
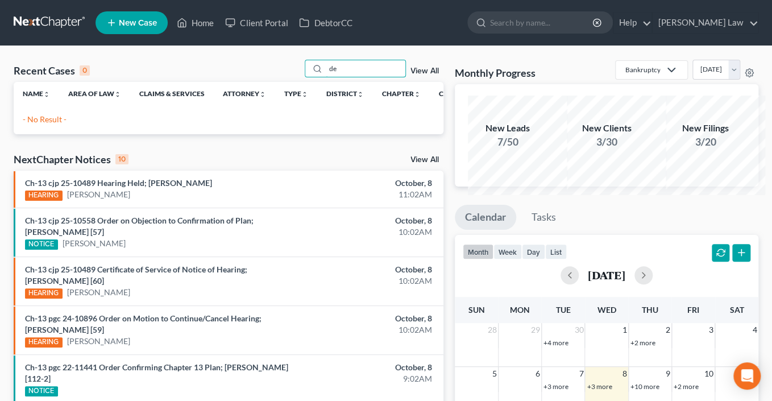
type input "d"
type input "kency"
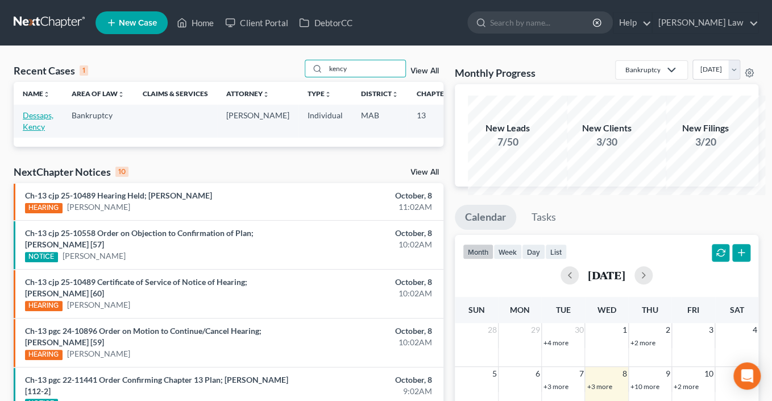
click at [50, 131] on link "Dessaps, Kency" at bounding box center [38, 120] width 31 height 21
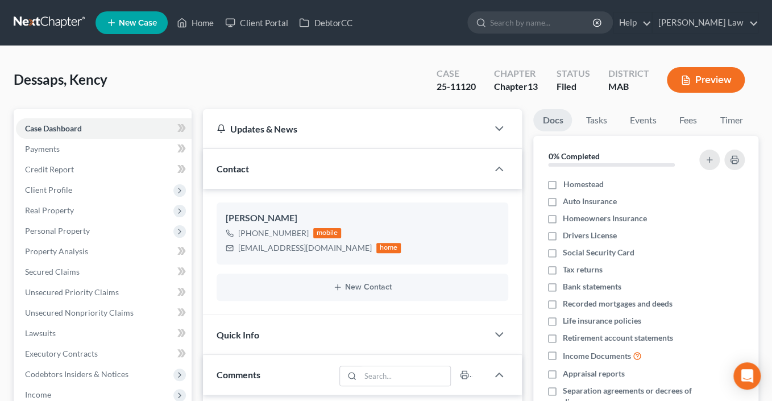
scroll to position [1314, 0]
click at [219, 29] on link "Home" at bounding box center [195, 23] width 48 height 20
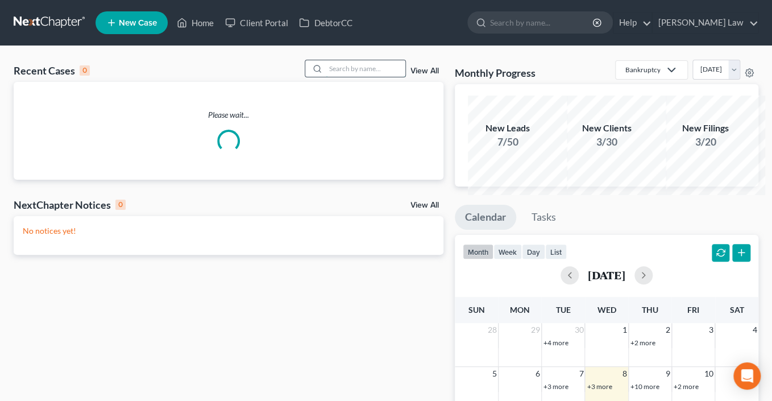
click at [333, 77] on input "search" at bounding box center [366, 68] width 80 height 16
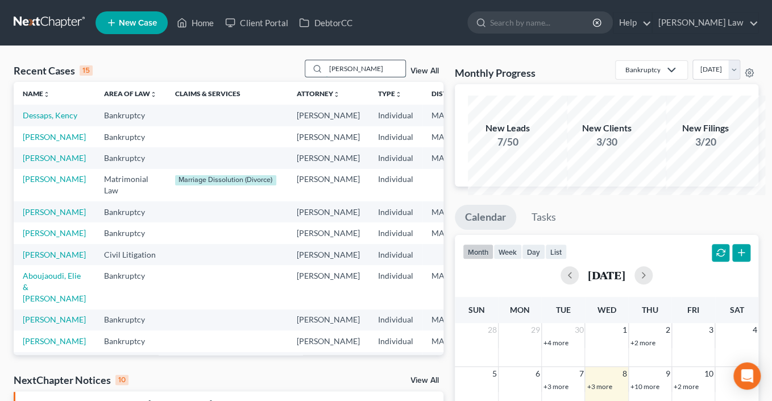
type input "[PERSON_NAME]"
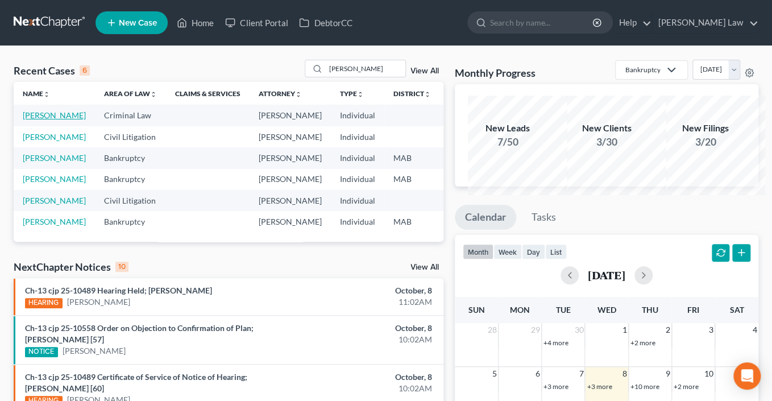
click at [50, 120] on link "[PERSON_NAME]" at bounding box center [54, 115] width 63 height 10
select select "0"
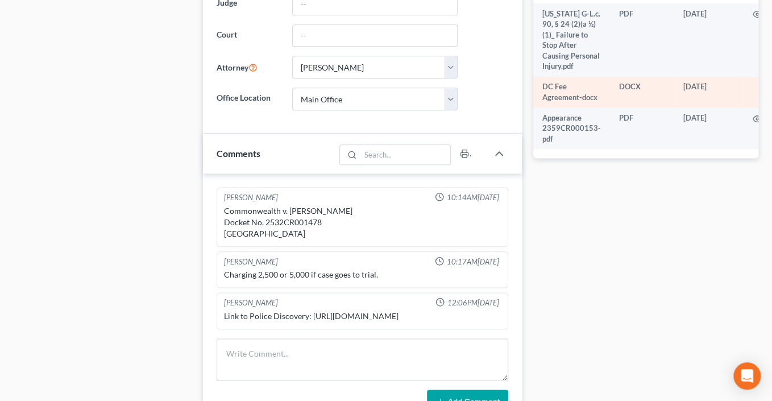
scroll to position [495, 0]
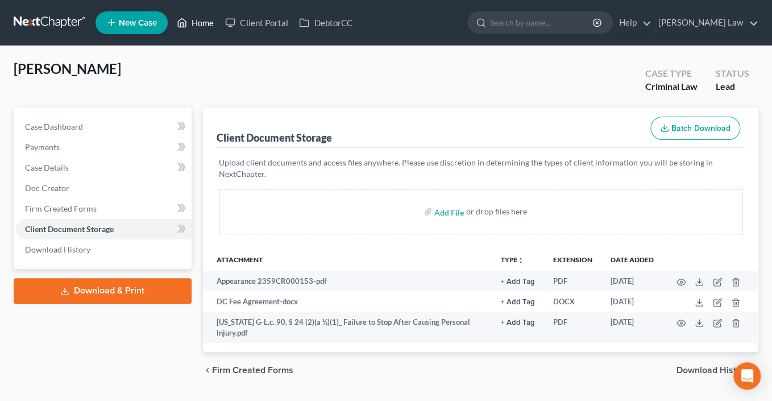
click at [219, 25] on link "Home" at bounding box center [195, 23] width 48 height 20
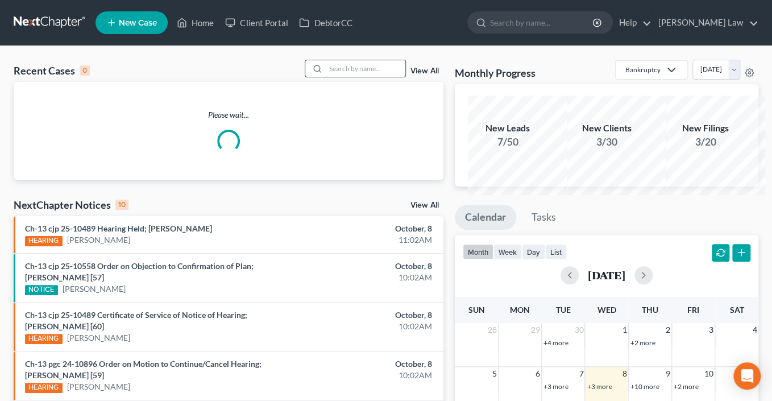
click at [346, 77] on input "search" at bounding box center [366, 68] width 80 height 16
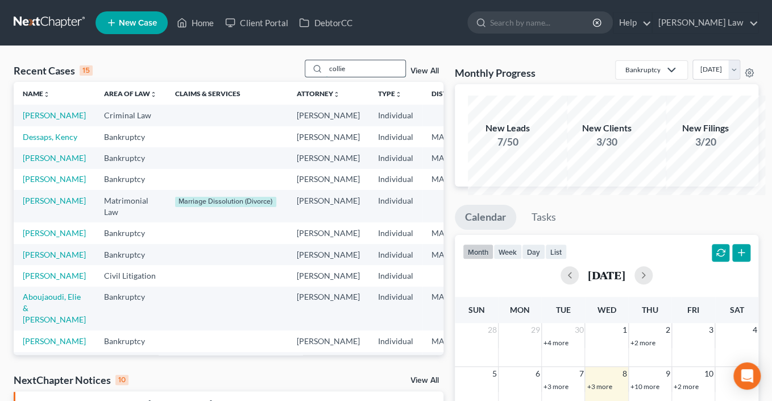
type input "collie"
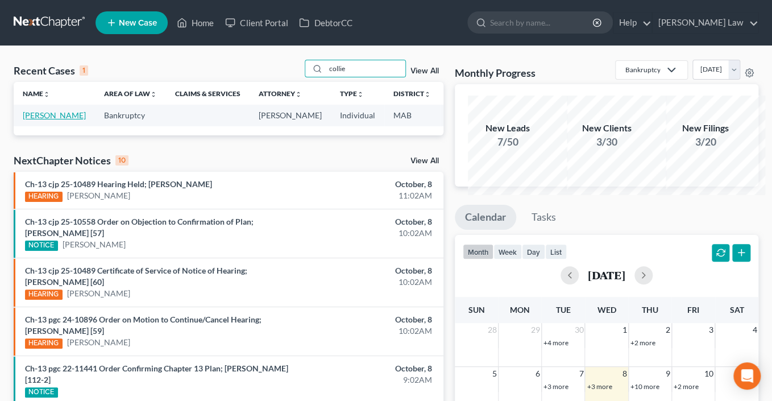
click at [38, 120] on link "[PERSON_NAME]" at bounding box center [54, 115] width 63 height 10
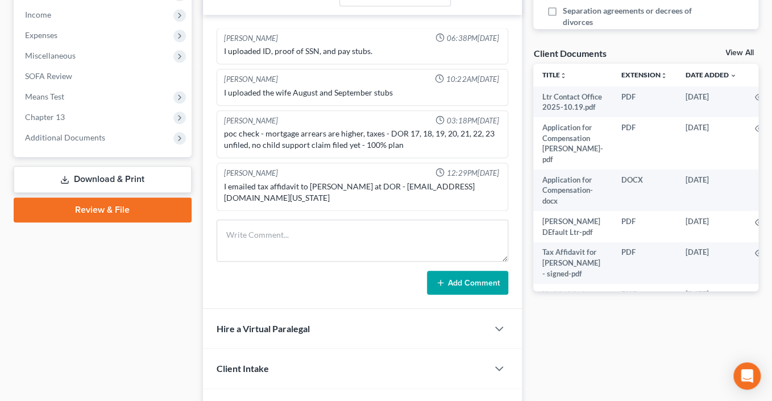
scroll to position [450, 0]
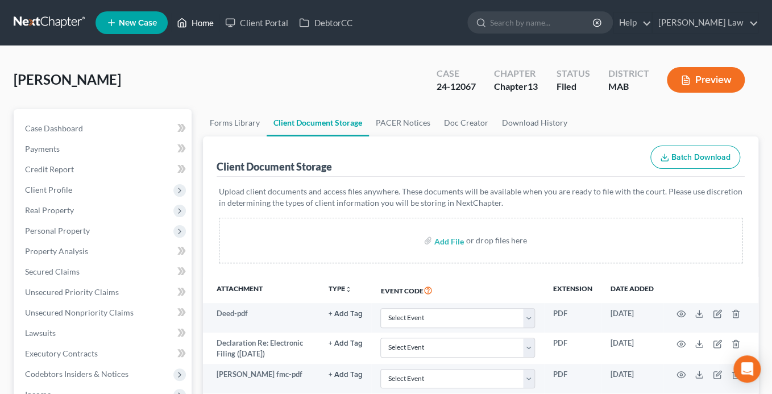
click at [219, 28] on link "Home" at bounding box center [195, 23] width 48 height 20
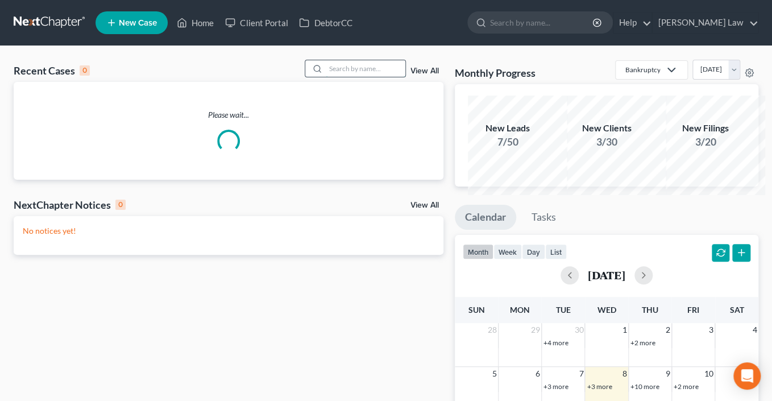
click at [342, 77] on input "search" at bounding box center [366, 68] width 80 height 16
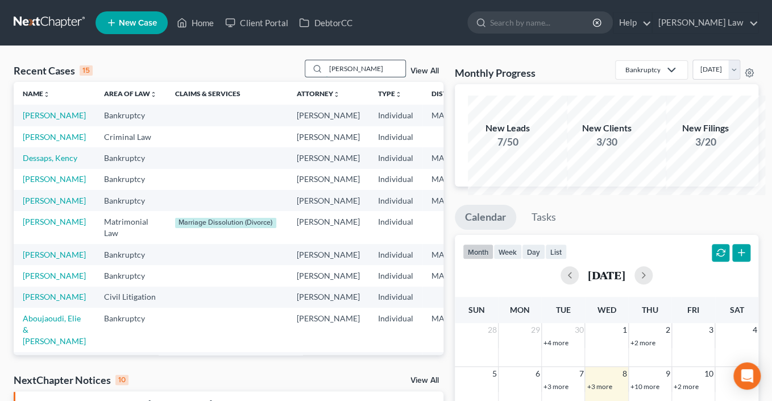
type input "[PERSON_NAME]"
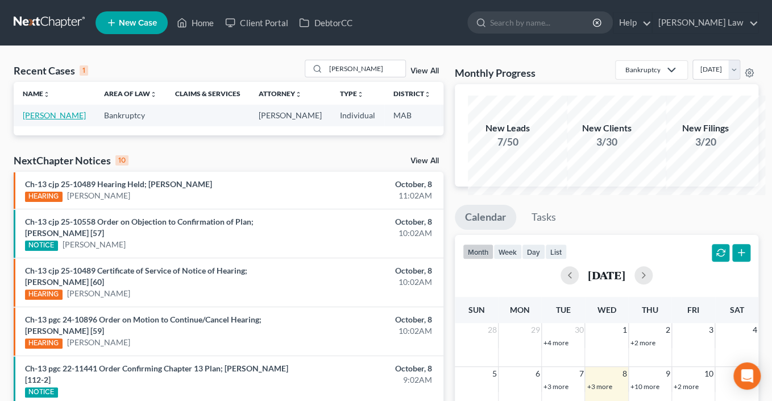
click at [42, 120] on link "[PERSON_NAME]" at bounding box center [54, 115] width 63 height 10
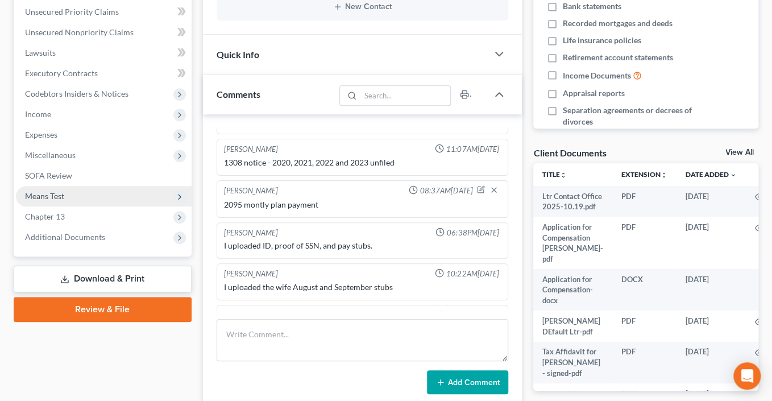
scroll to position [273, 0]
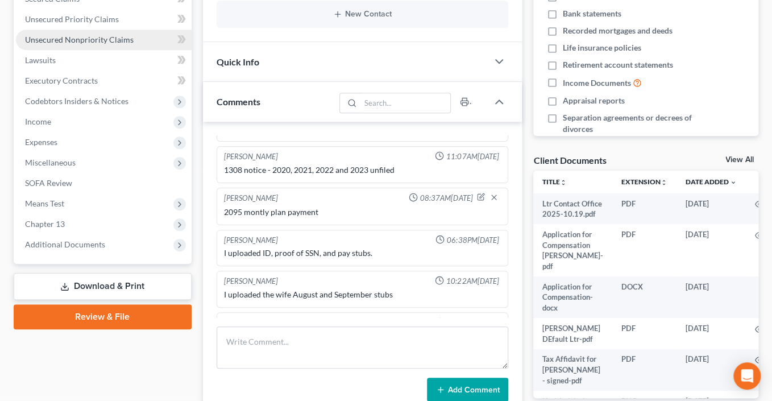
click at [97, 44] on span "Unsecured Nonpriority Claims" at bounding box center [79, 40] width 109 height 10
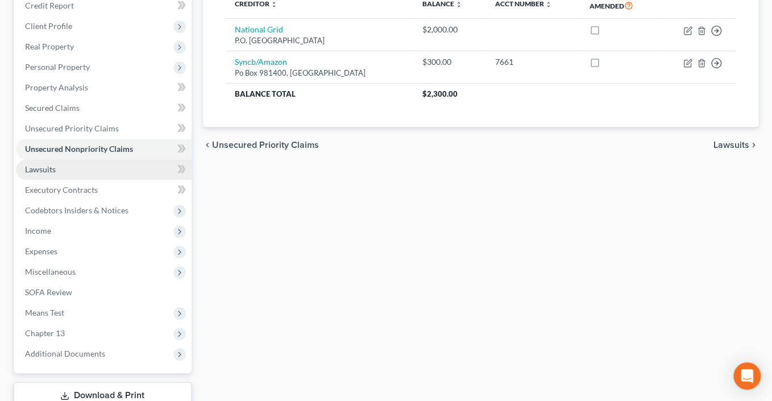
scroll to position [164, 0]
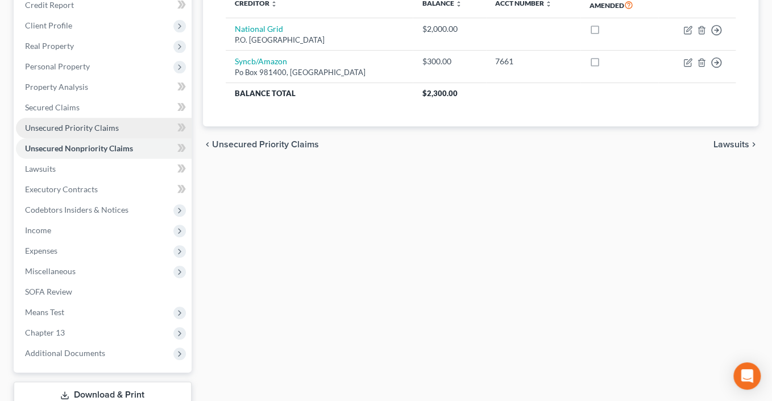
click at [84, 132] on span "Unsecured Priority Claims" at bounding box center [72, 128] width 94 height 10
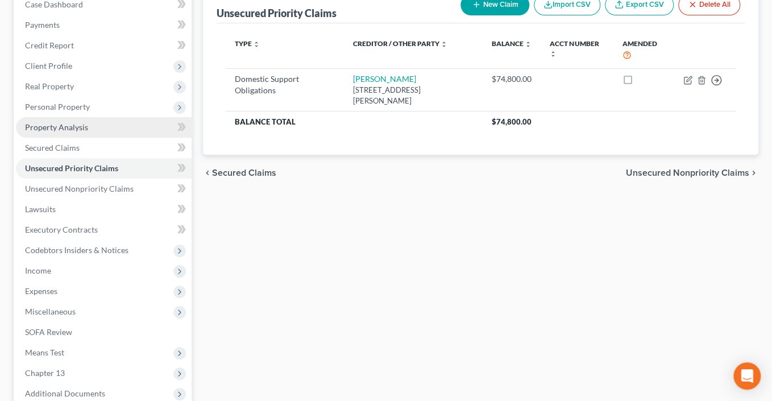
scroll to position [129, 0]
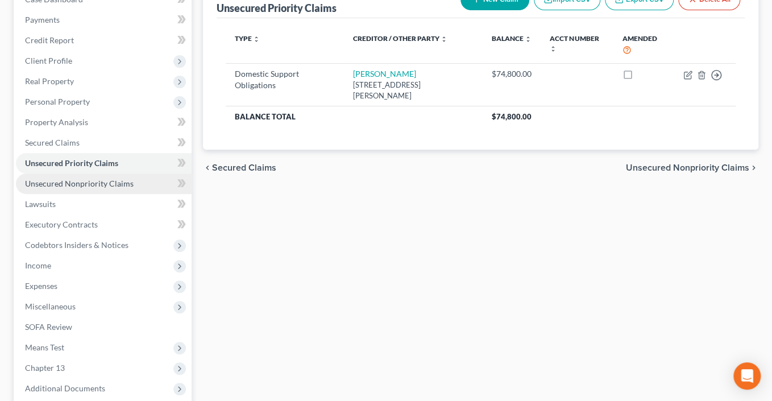
click at [95, 188] on span "Unsecured Nonpriority Claims" at bounding box center [79, 183] width 109 height 10
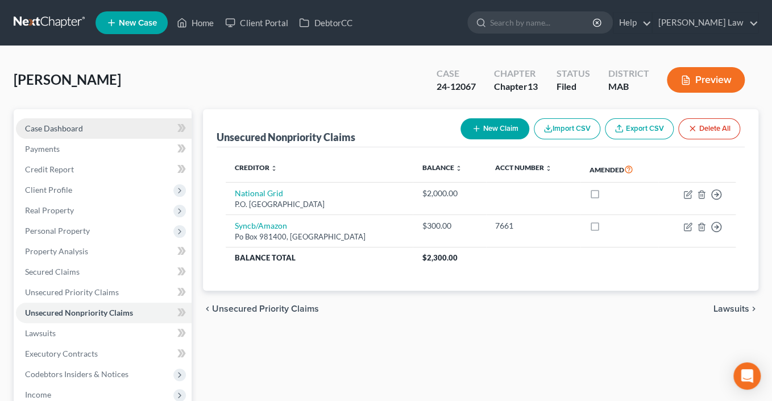
click at [55, 139] on link "Case Dashboard" at bounding box center [104, 128] width 176 height 20
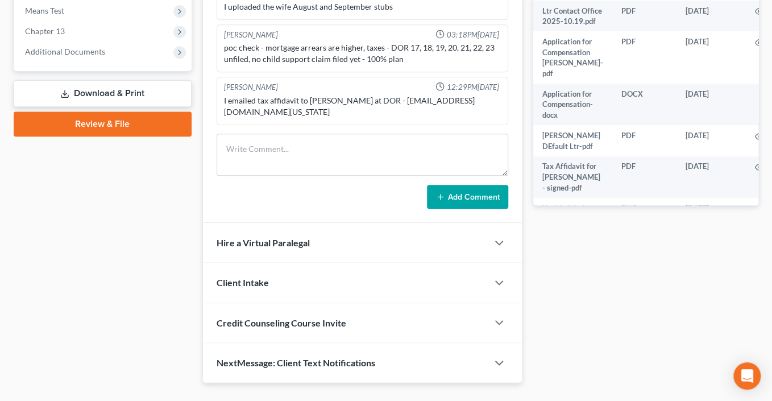
scroll to position [482, 0]
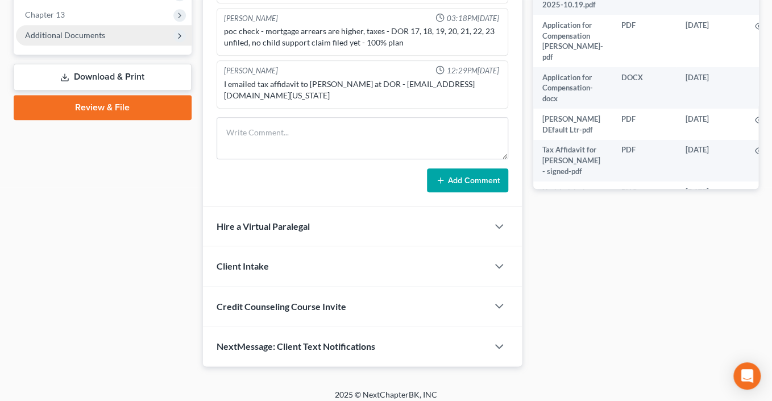
click at [100, 40] on span "Additional Documents" at bounding box center [65, 35] width 80 height 10
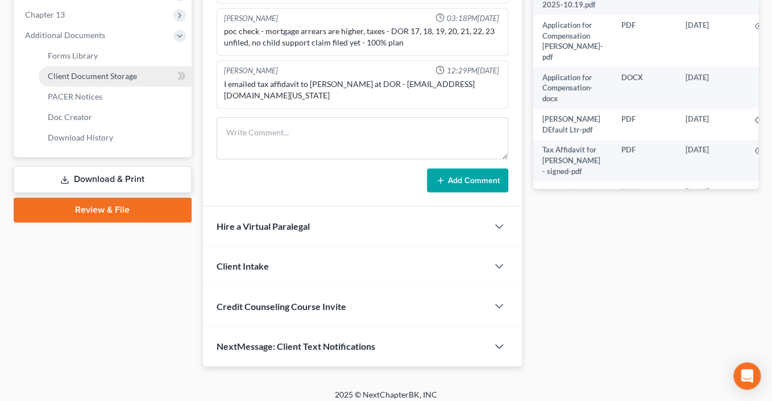
click at [140, 86] on link "Client Document Storage" at bounding box center [115, 76] width 153 height 20
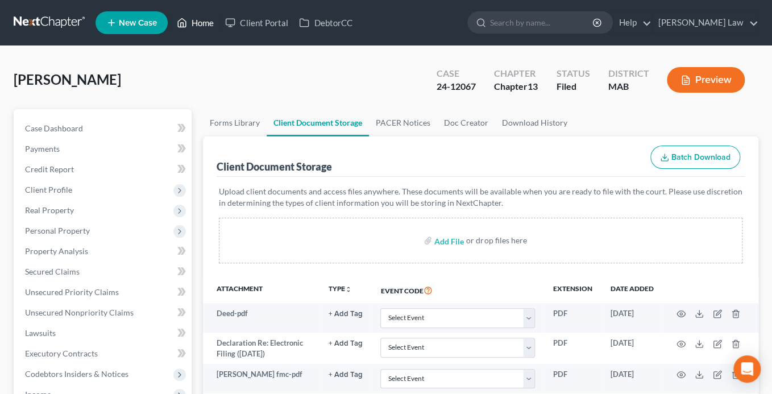
click at [219, 28] on link "Home" at bounding box center [195, 23] width 48 height 20
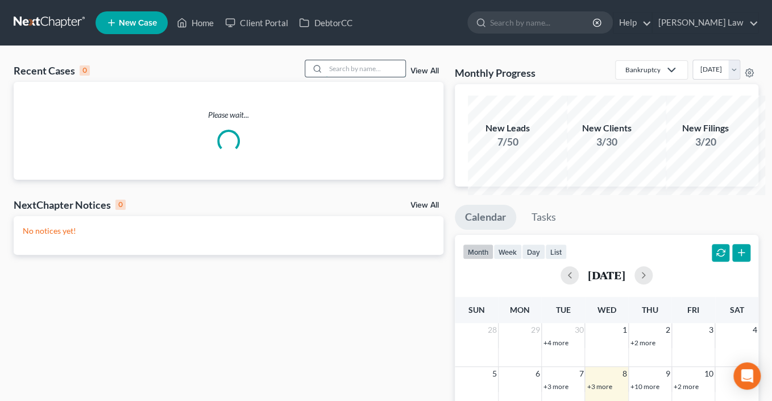
click at [351, 77] on input "search" at bounding box center [366, 68] width 80 height 16
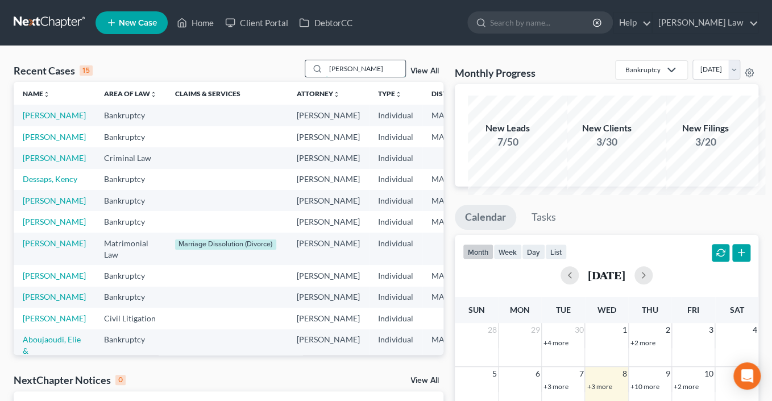
type input "[PERSON_NAME]"
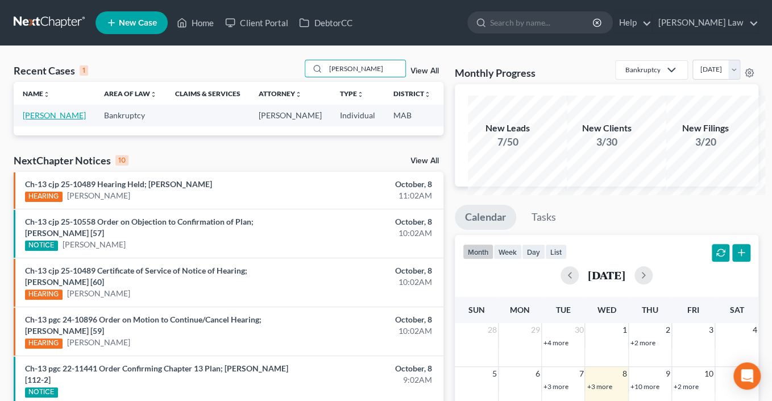
click at [33, 120] on link "[PERSON_NAME]" at bounding box center [54, 115] width 63 height 10
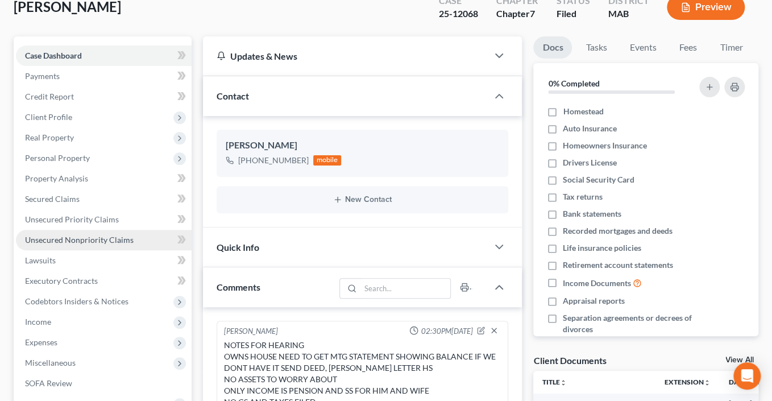
click at [95, 244] on span "Unsecured Nonpriority Claims" at bounding box center [79, 240] width 109 height 10
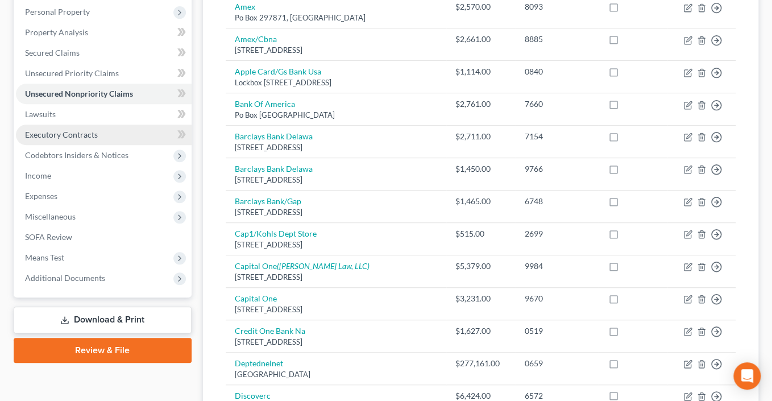
scroll to position [302, 0]
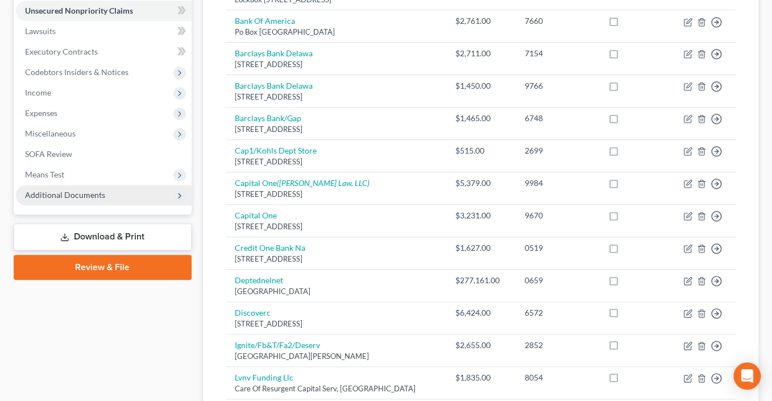
click at [87, 199] on span "Additional Documents" at bounding box center [65, 195] width 80 height 10
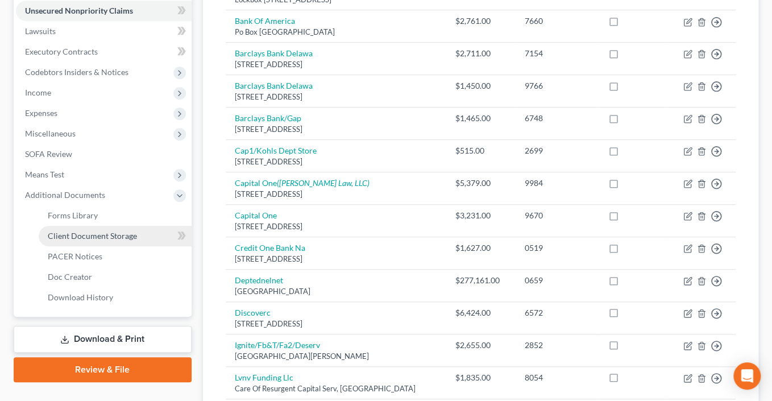
click at [108, 240] on span "Client Document Storage" at bounding box center [92, 236] width 89 height 10
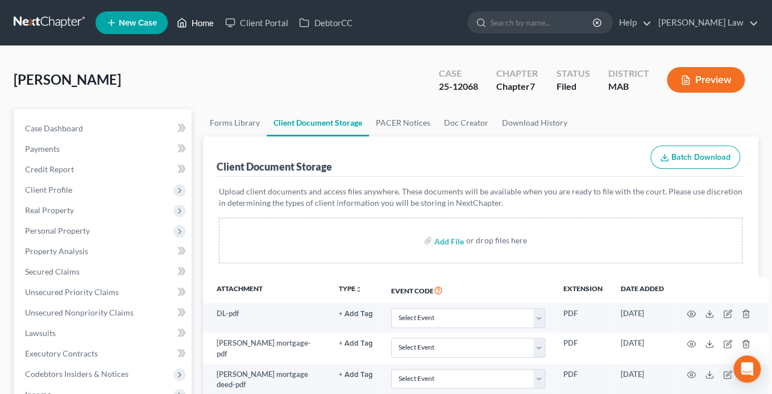
click at [219, 25] on link "Home" at bounding box center [195, 23] width 48 height 20
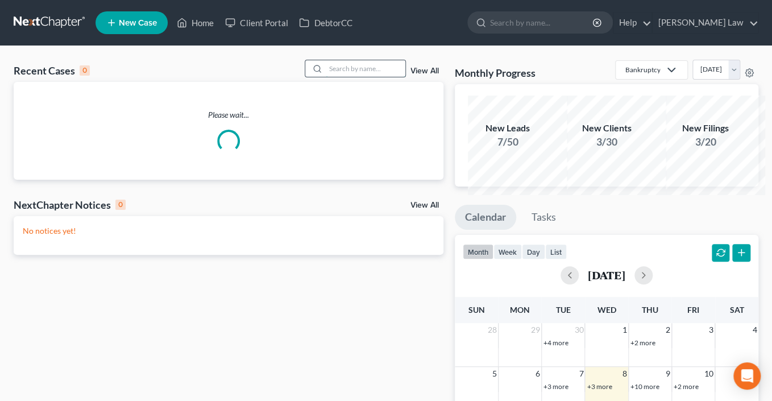
click at [342, 77] on input "search" at bounding box center [366, 68] width 80 height 16
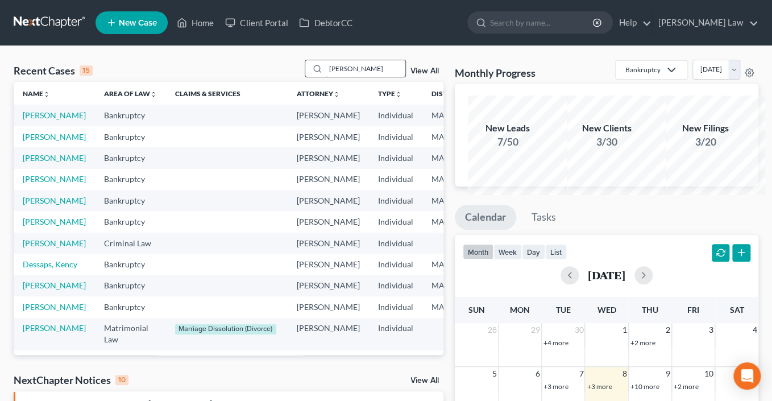
type input "[PERSON_NAME]"
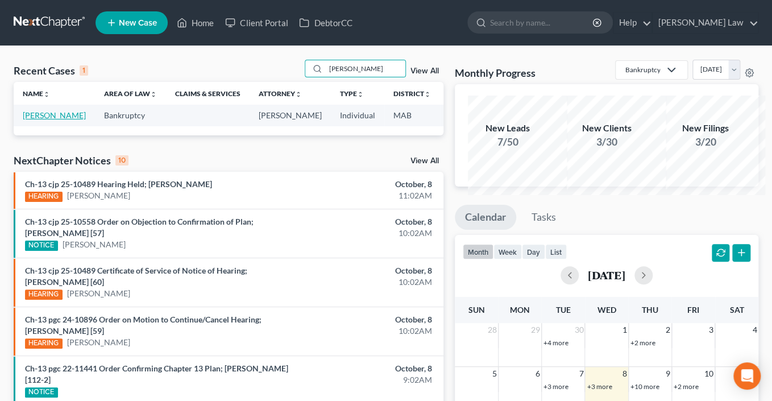
click at [44, 120] on link "[PERSON_NAME]" at bounding box center [54, 115] width 63 height 10
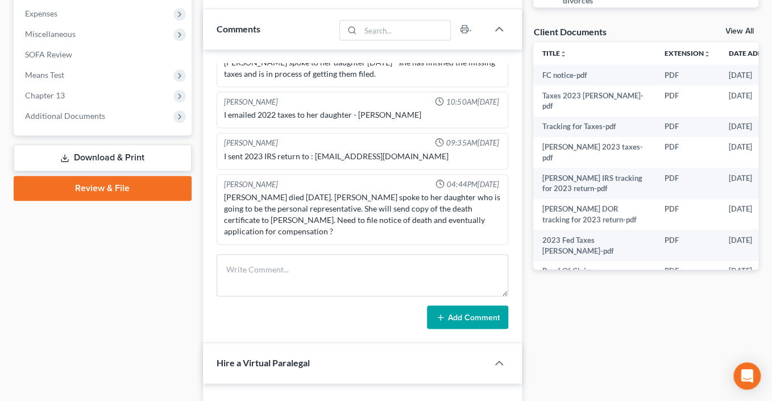
scroll to position [412, 0]
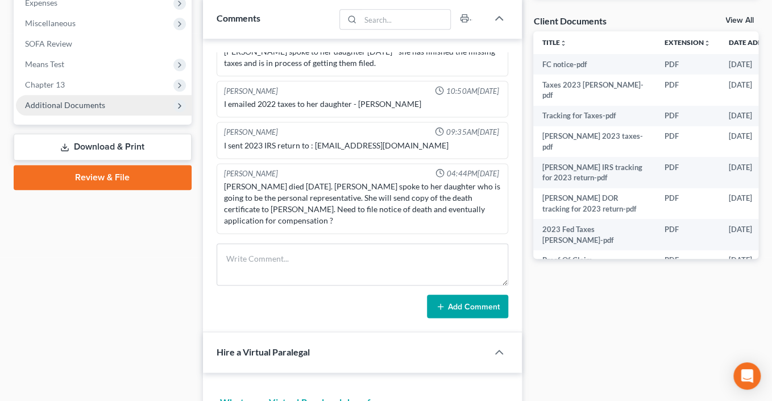
click at [105, 110] on span "Additional Documents" at bounding box center [65, 105] width 80 height 10
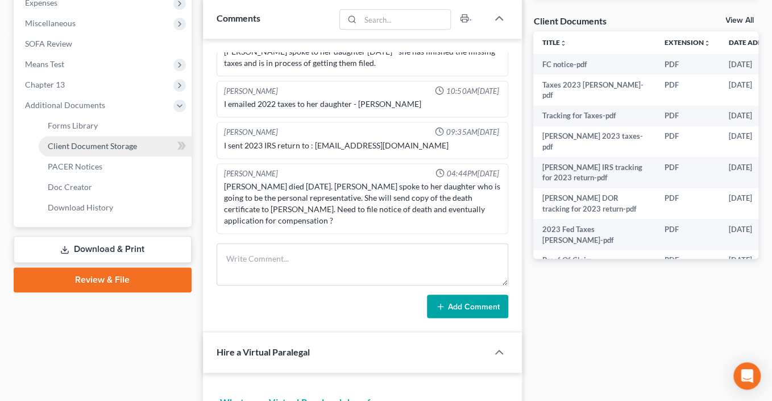
click at [137, 151] on span "Client Document Storage" at bounding box center [92, 146] width 89 height 10
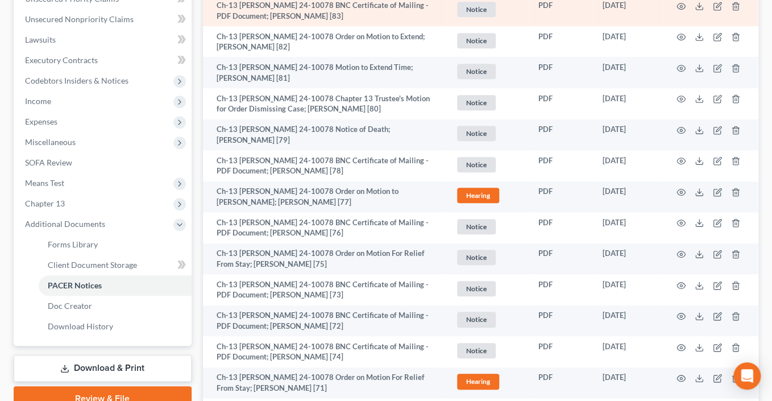
scroll to position [294, 0]
click at [694, 10] on icon at bounding box center [698, 5] width 9 height 9
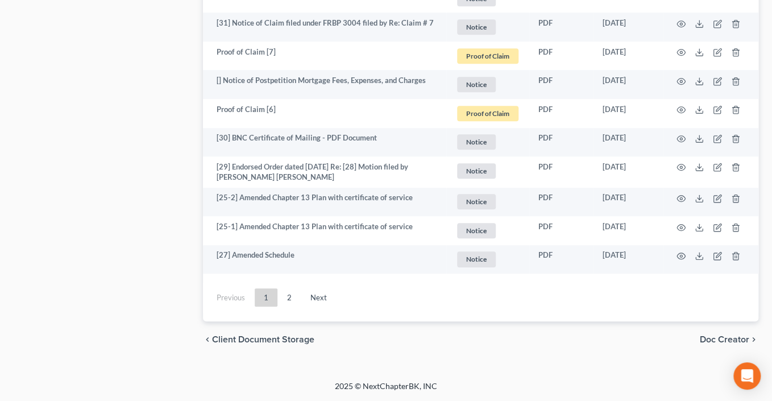
scroll to position [3903, 0]
click at [301, 306] on link "2" at bounding box center [289, 297] width 23 height 18
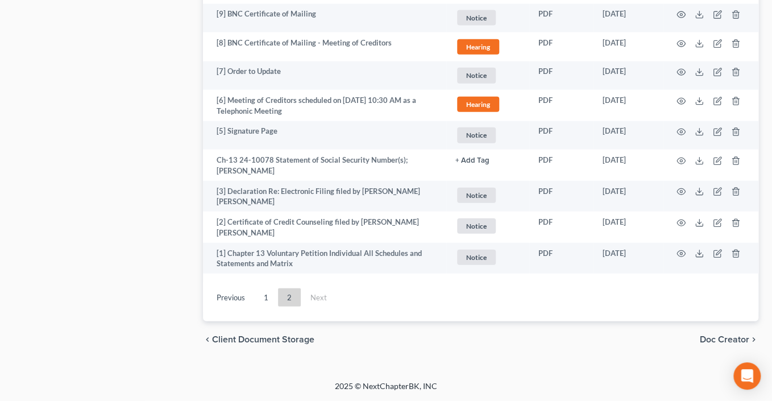
scroll to position [1275, 0]
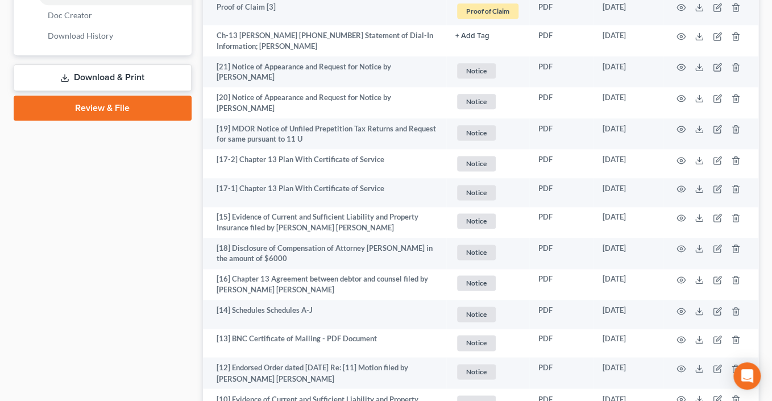
scroll to position [534, 0]
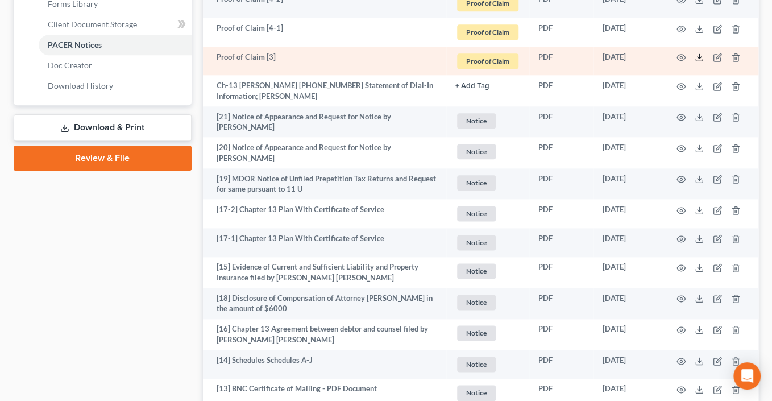
click at [699, 59] on line at bounding box center [699, 56] width 0 height 5
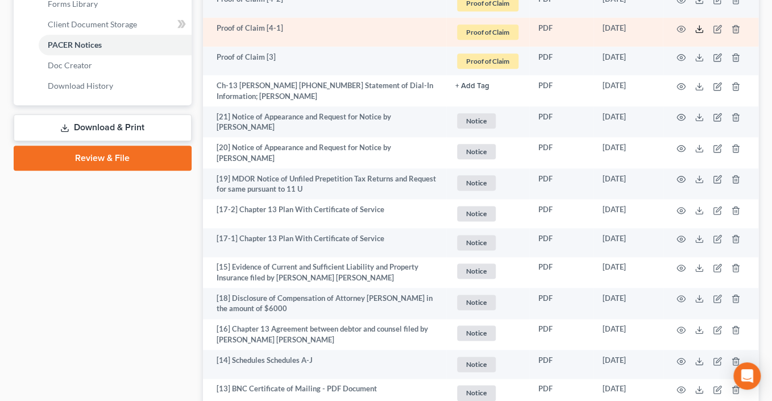
click at [694, 34] on icon at bounding box center [698, 28] width 9 height 9
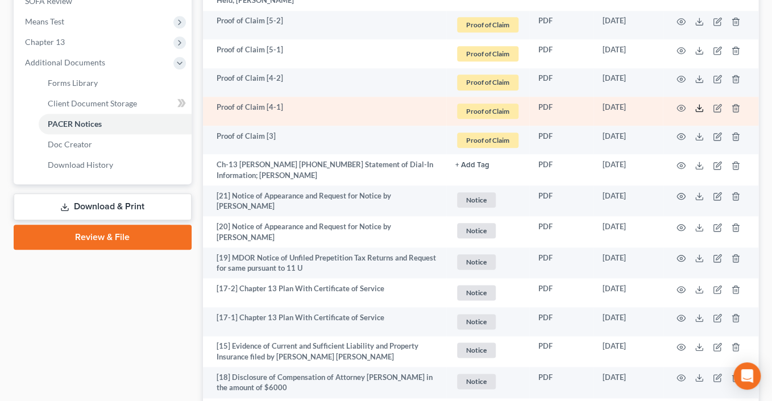
scroll to position [455, 0]
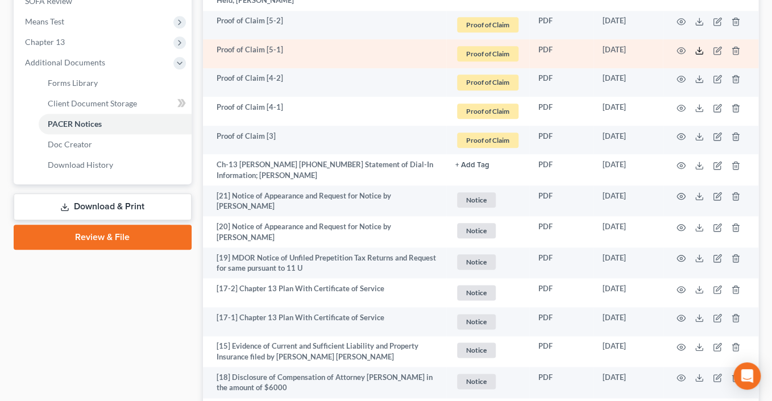
click at [694, 55] on icon at bounding box center [698, 50] width 9 height 9
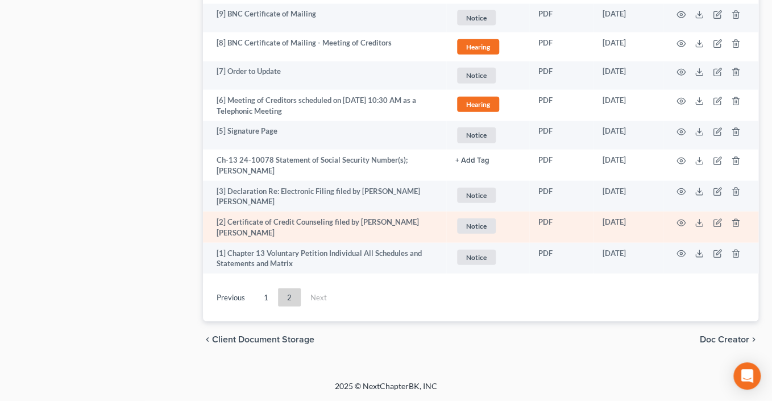
scroll to position [1760, 0]
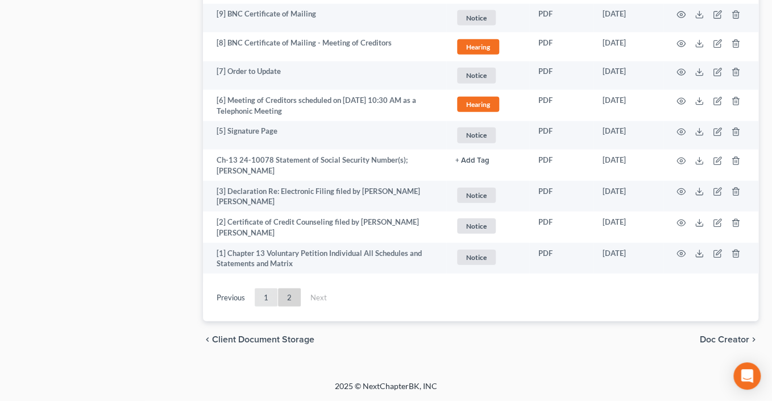
click at [277, 288] on link "1" at bounding box center [266, 297] width 23 height 18
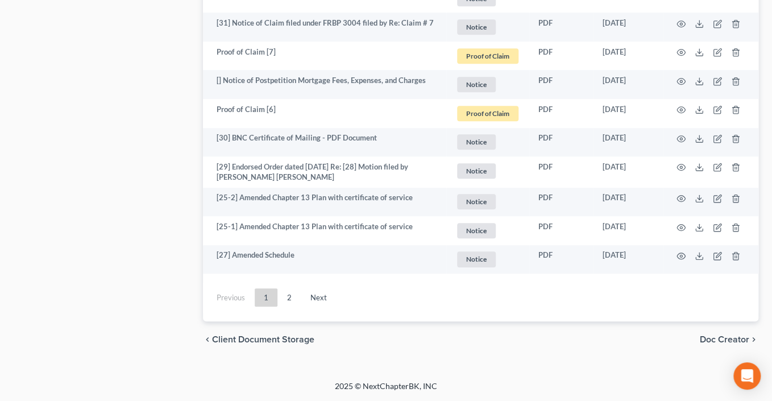
scroll to position [3817, 0]
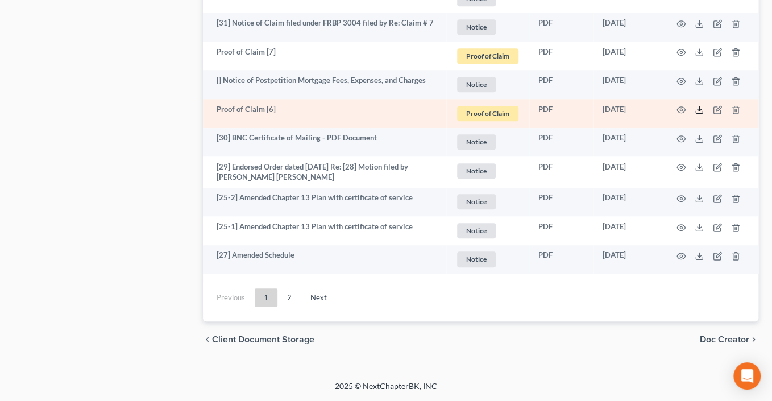
click at [699, 111] on line at bounding box center [699, 108] width 0 height 5
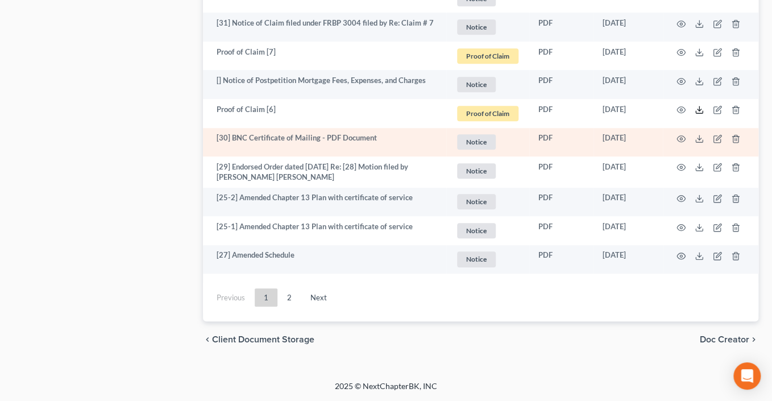
scroll to position [3742, 0]
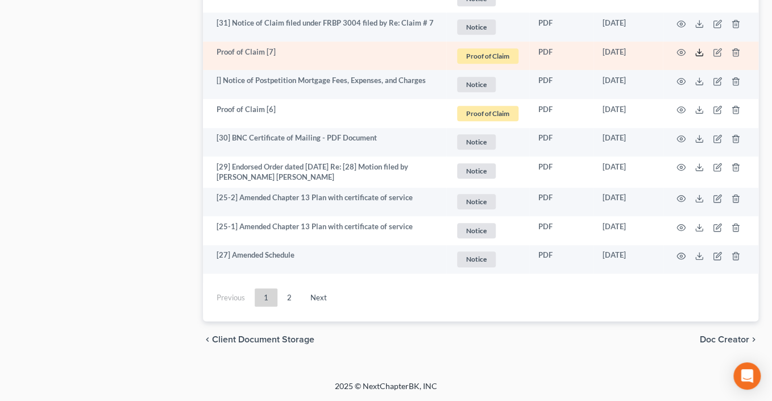
click at [699, 53] on line at bounding box center [699, 51] width 0 height 5
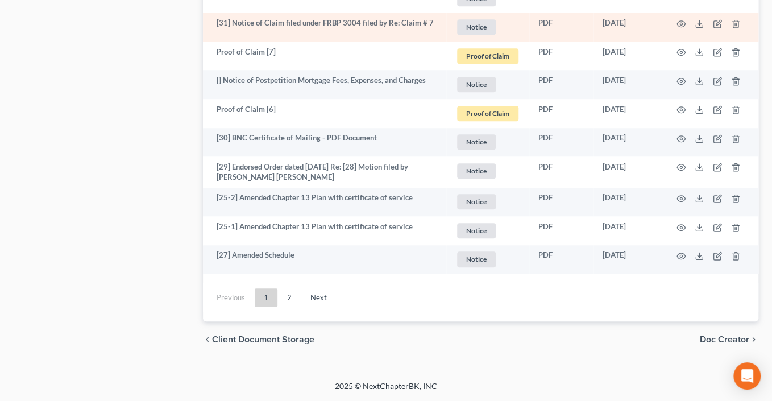
scroll to position [3767, 0]
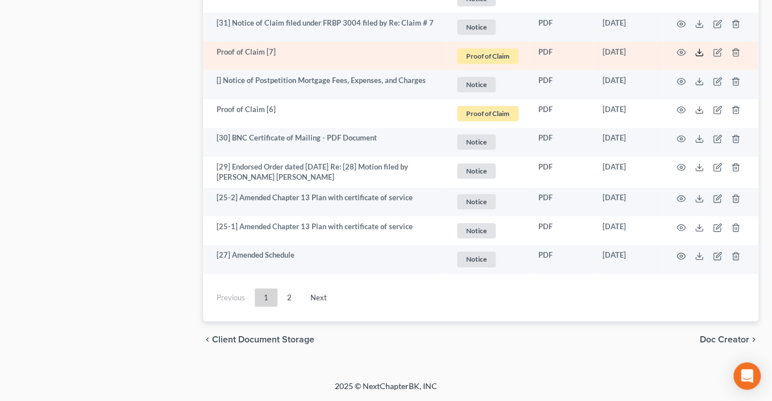
click at [694, 57] on icon at bounding box center [698, 52] width 9 height 9
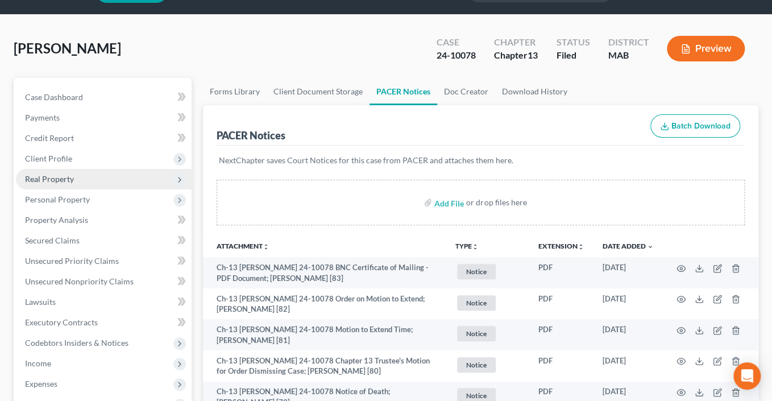
scroll to position [189, 0]
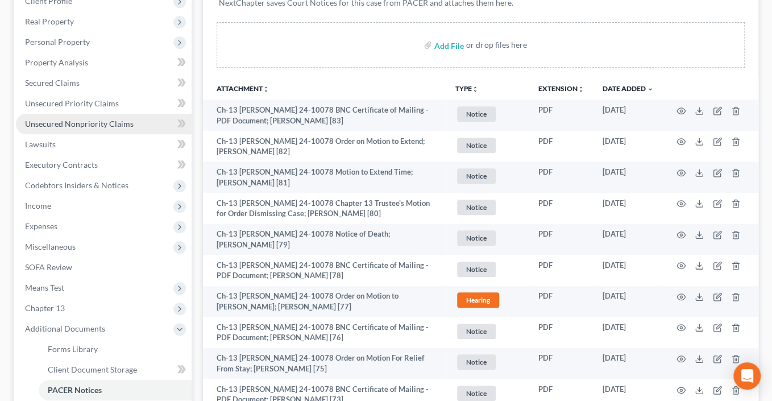
click at [101, 128] on span "Unsecured Nonpriority Claims" at bounding box center [79, 124] width 109 height 10
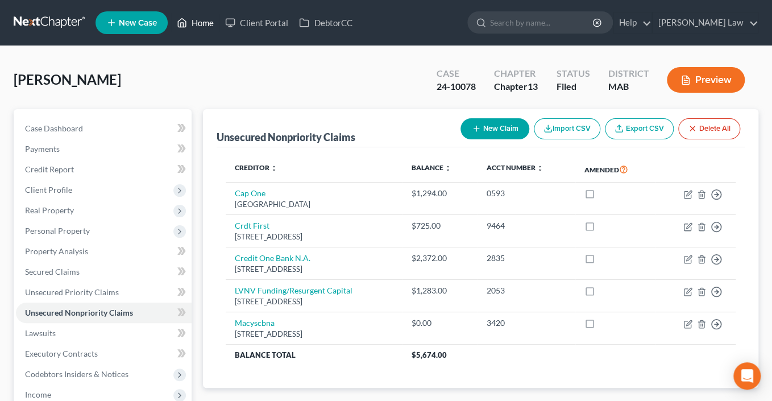
click at [219, 27] on link "Home" at bounding box center [195, 23] width 48 height 20
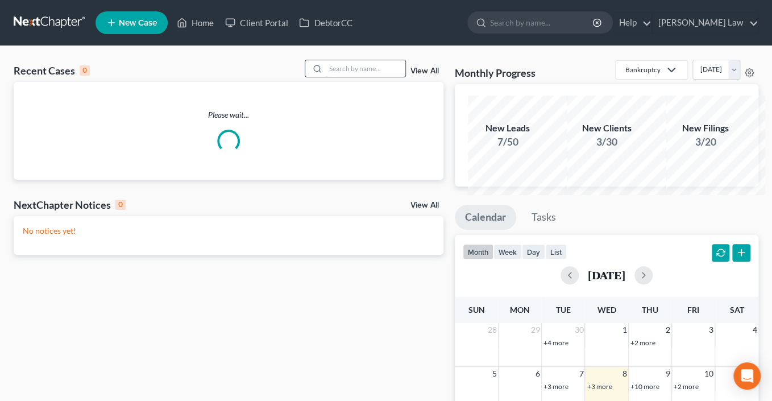
click at [347, 77] on input "search" at bounding box center [366, 68] width 80 height 16
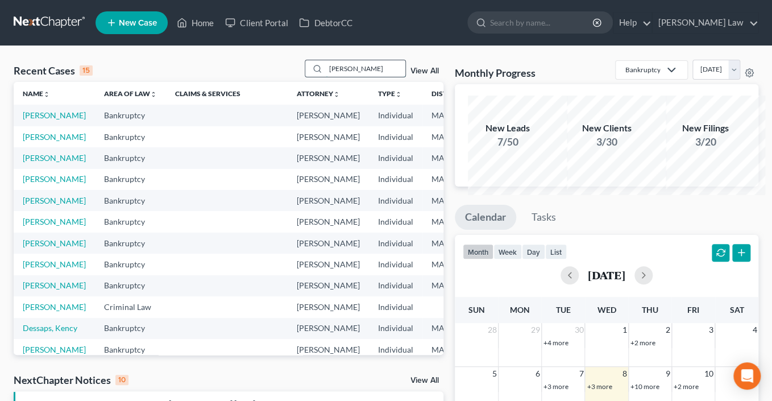
type input "[PERSON_NAME]"
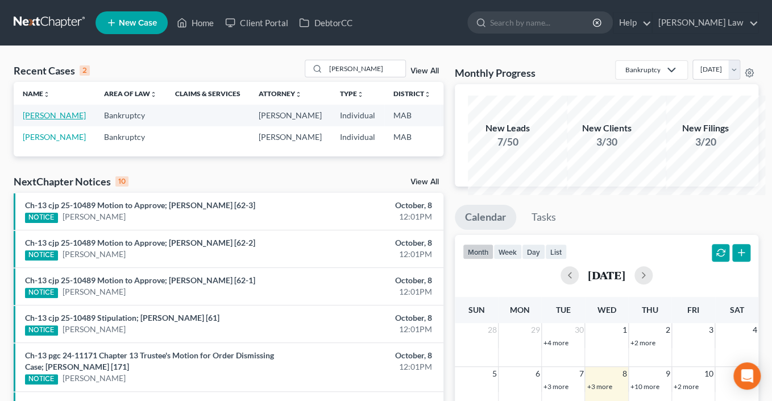
click at [43, 120] on link "[PERSON_NAME]" at bounding box center [54, 115] width 63 height 10
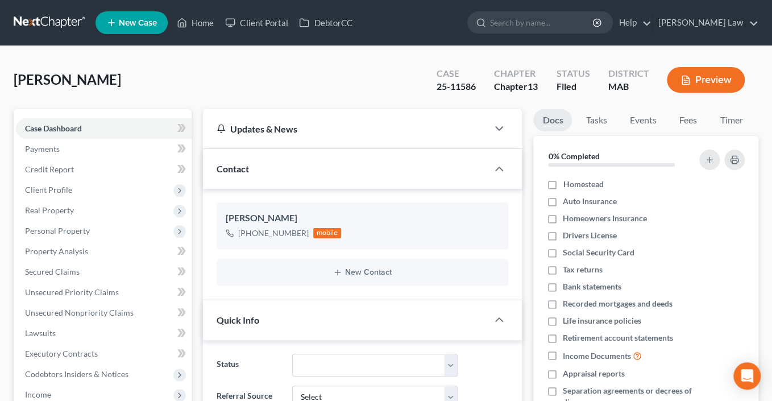
scroll to position [105, 0]
click at [54, 276] on span "Secured Claims" at bounding box center [52, 272] width 55 height 10
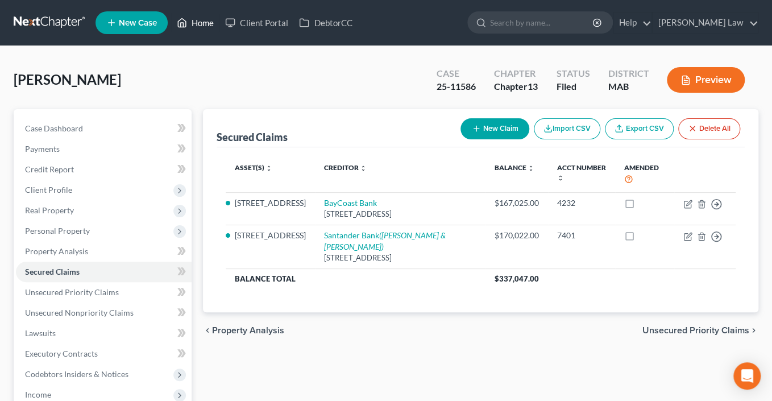
click at [219, 28] on link "Home" at bounding box center [195, 23] width 48 height 20
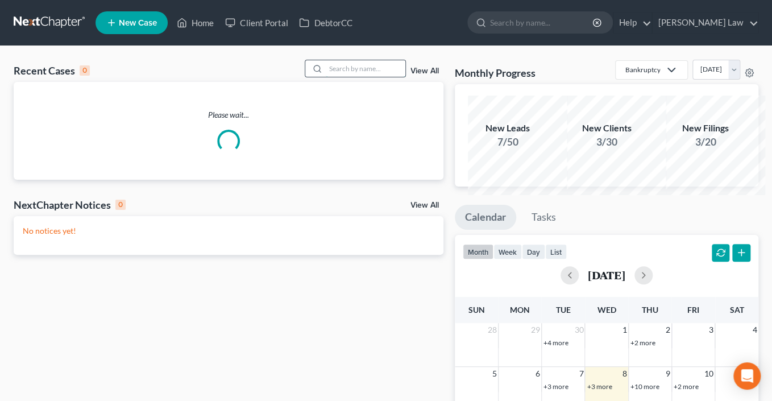
click at [345, 77] on input "search" at bounding box center [366, 68] width 80 height 16
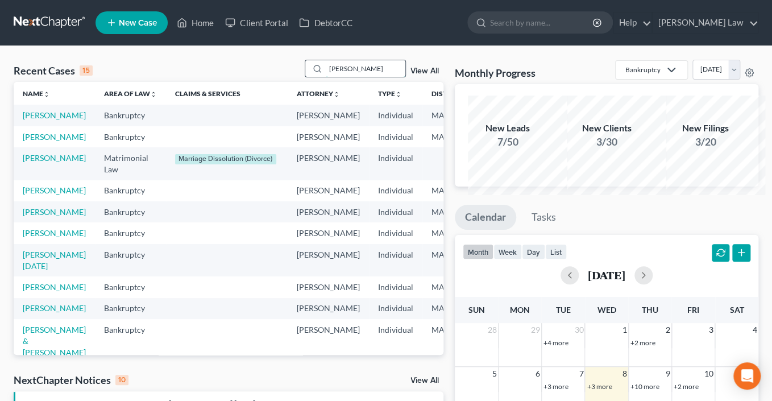
type input "[PERSON_NAME]"
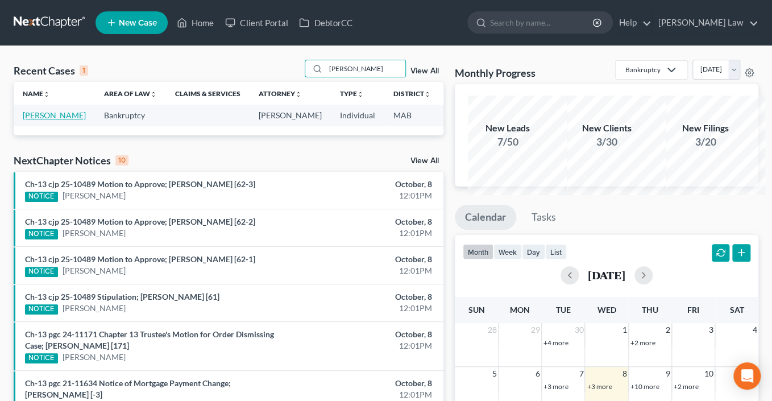
click at [46, 120] on link "[PERSON_NAME]" at bounding box center [54, 115] width 63 height 10
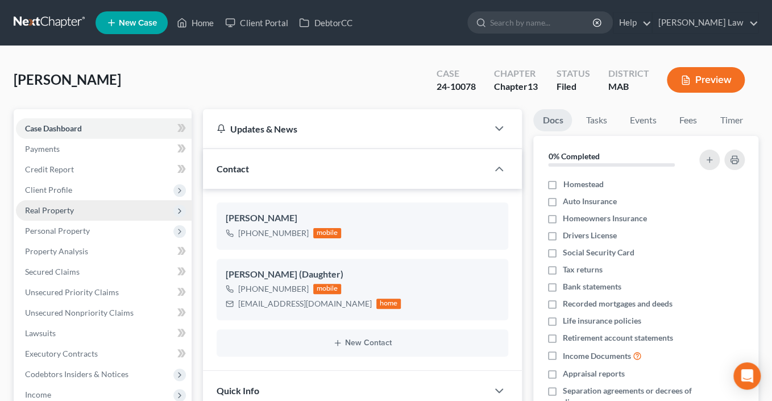
click at [74, 215] on span "Real Property" at bounding box center [49, 210] width 49 height 10
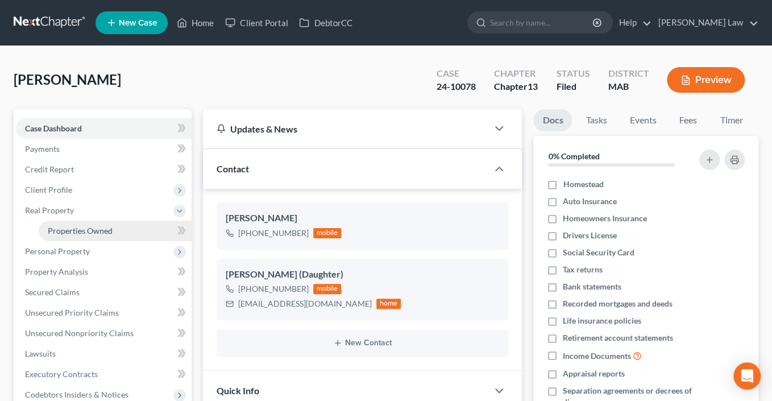
click at [86, 235] on span "Properties Owned" at bounding box center [80, 231] width 65 height 10
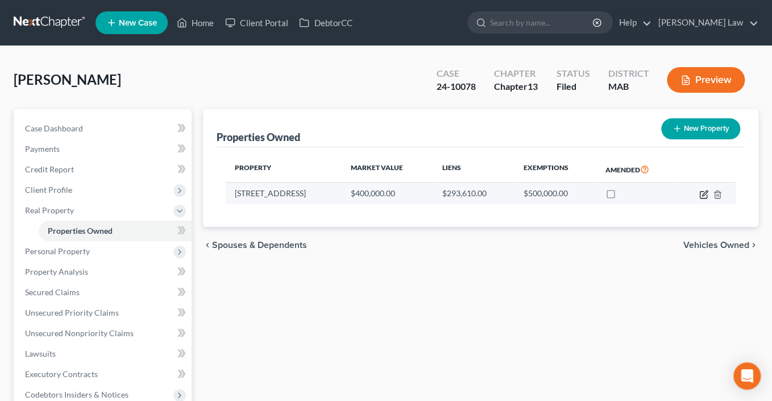
click at [699, 199] on icon "button" at bounding box center [703, 194] width 9 height 9
select select "22"
select select "2"
select select "0"
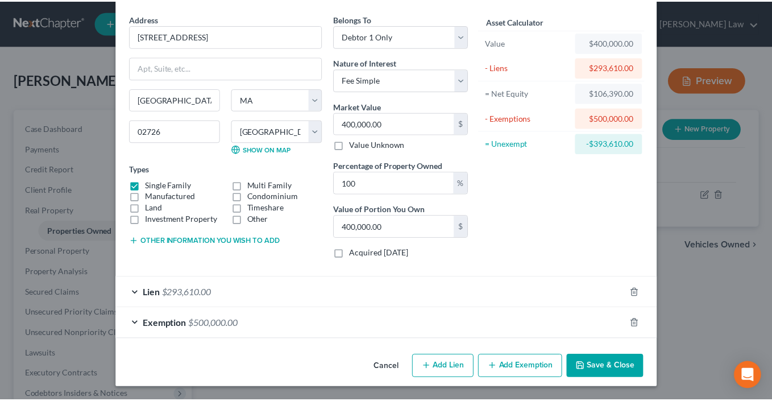
scroll to position [145, 0]
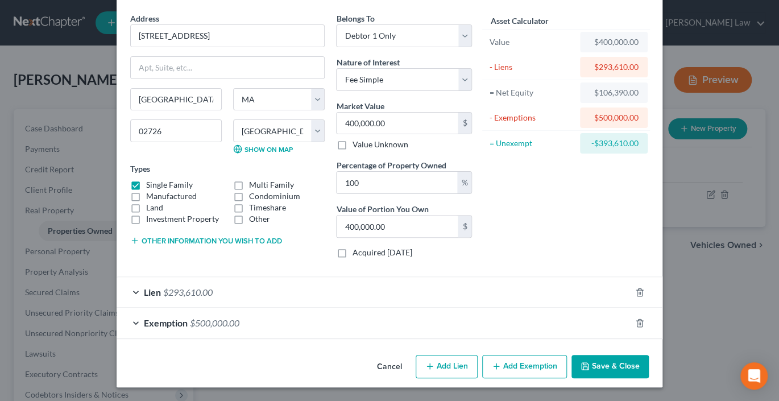
click at [648, 358] on button "Save & Close" at bounding box center [609, 367] width 77 height 24
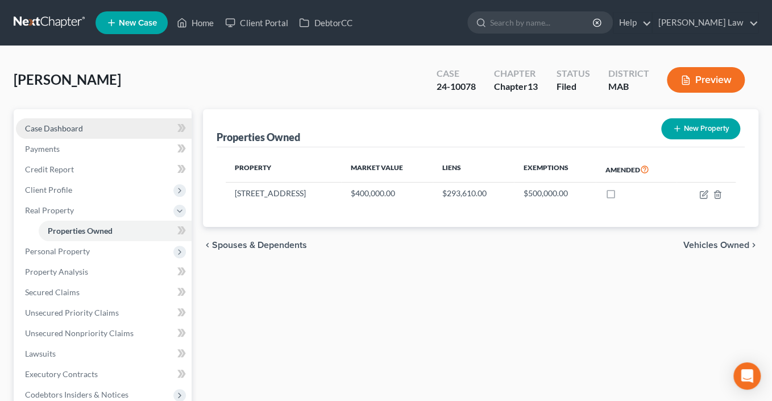
click at [65, 133] on span "Case Dashboard" at bounding box center [54, 128] width 58 height 10
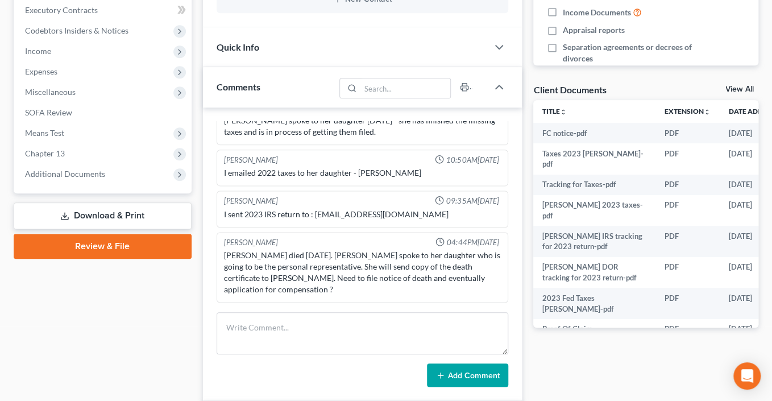
scroll to position [471, 0]
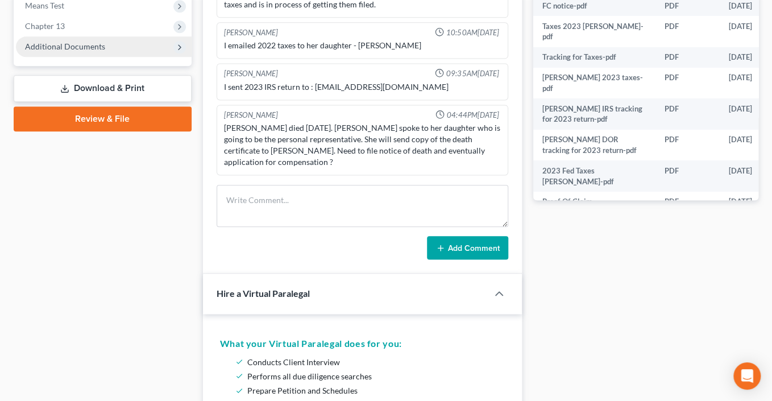
click at [92, 51] on span "Additional Documents" at bounding box center [65, 46] width 80 height 10
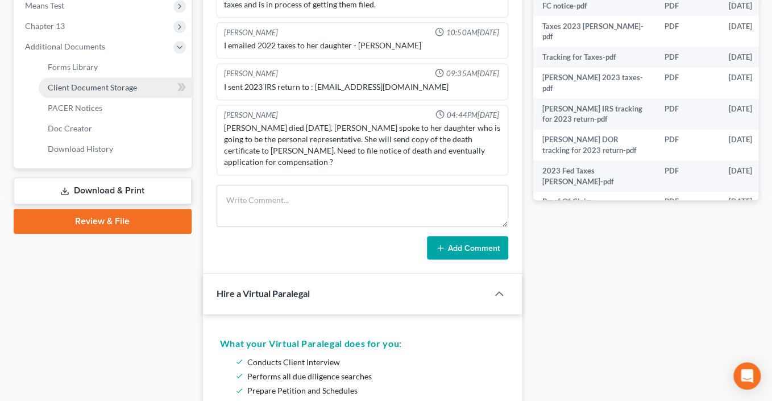
click at [137, 92] on span "Client Document Storage" at bounding box center [92, 87] width 89 height 10
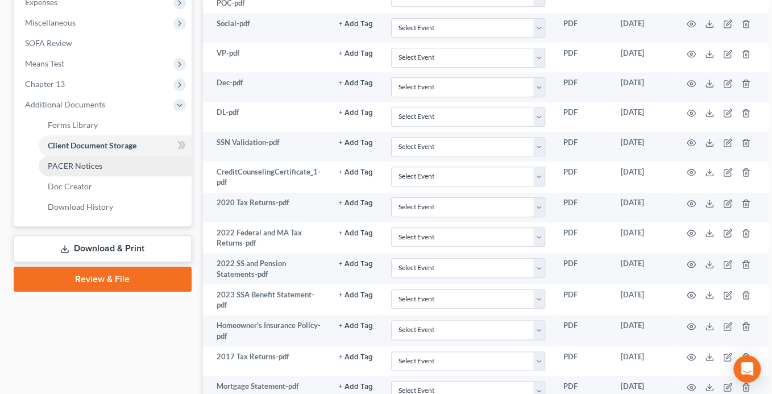
click at [102, 170] on span "PACER Notices" at bounding box center [75, 166] width 55 height 10
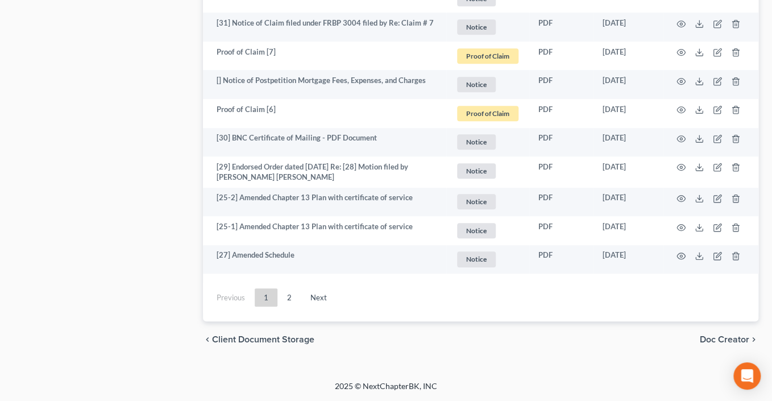
scroll to position [3365, 0]
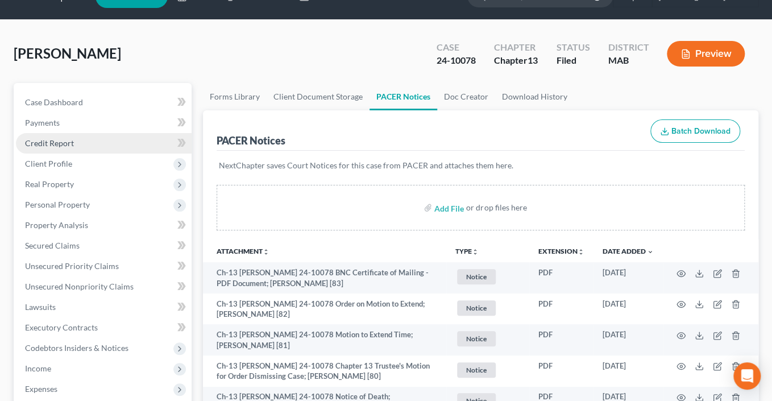
scroll to position [91, 0]
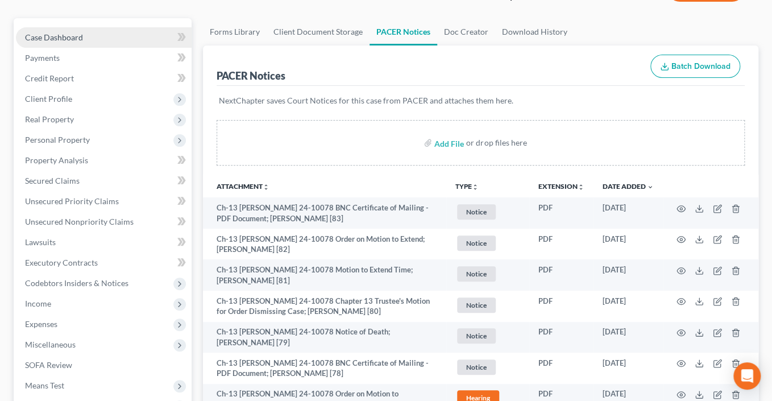
click at [83, 42] on span "Case Dashboard" at bounding box center [54, 37] width 58 height 10
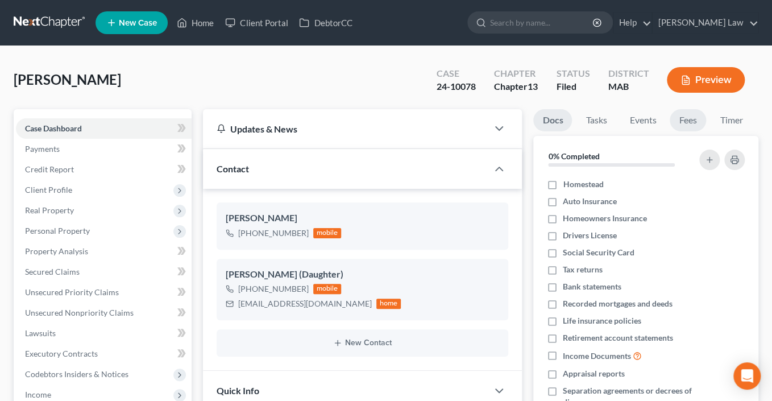
click at [730, 136] on ul "Docs Tasks Events Fees Timer" at bounding box center [645, 122] width 225 height 27
click at [723, 136] on ul "Docs Tasks Events Fees Timer" at bounding box center [645, 122] width 225 height 27
click at [597, 131] on link "Tasks" at bounding box center [595, 120] width 39 height 22
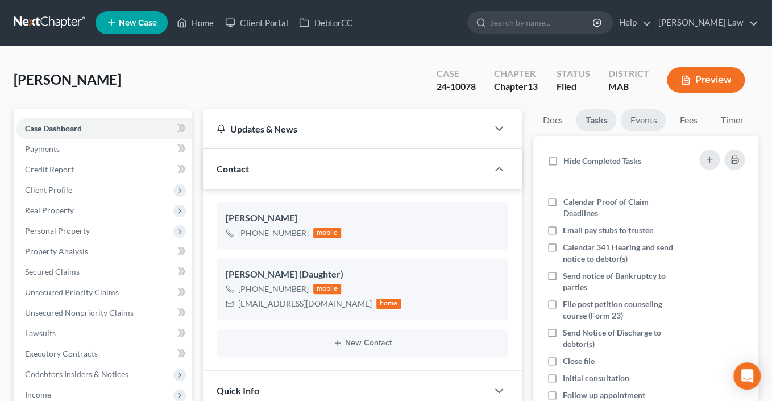
click at [656, 131] on link "Events" at bounding box center [643, 120] width 45 height 22
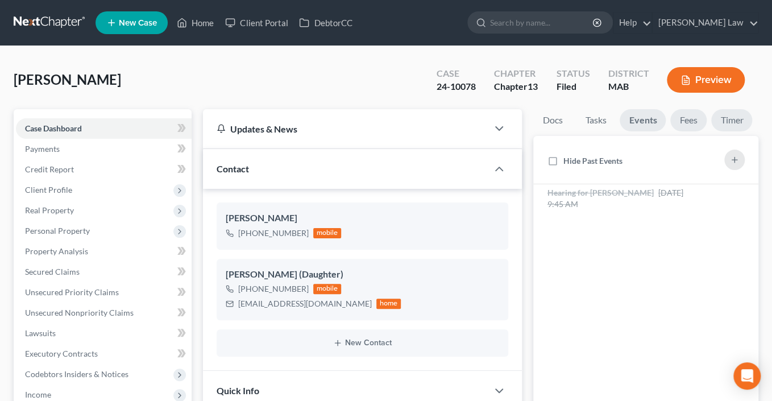
click at [670, 131] on link "Fees" at bounding box center [688, 120] width 36 height 22
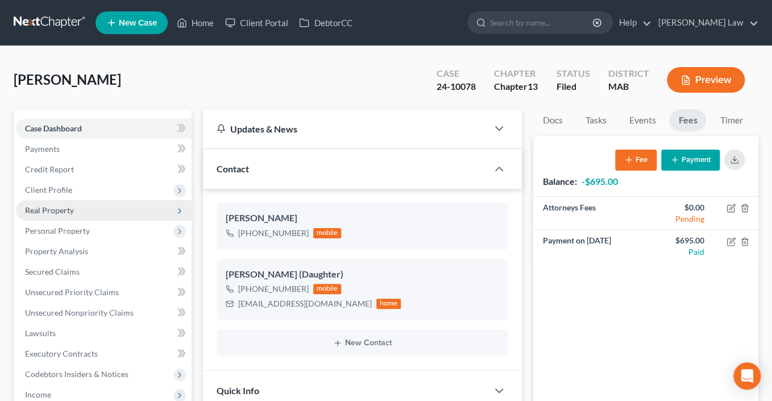
drag, startPoint x: 64, startPoint y: 261, endPoint x: 70, endPoint y: 259, distance: 6.1
click at [64, 215] on span "Real Property" at bounding box center [49, 210] width 49 height 10
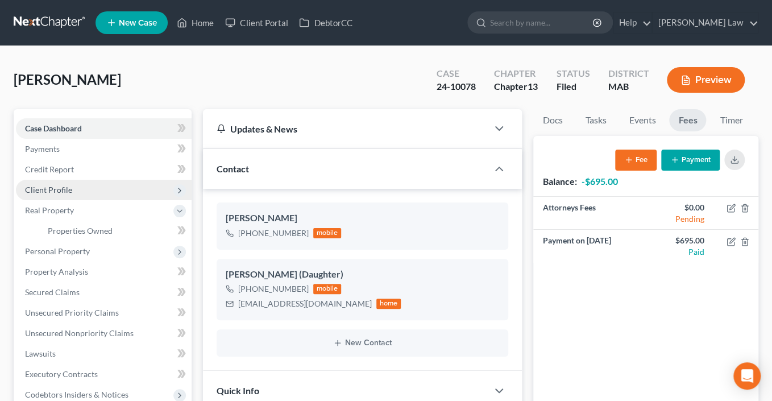
click at [68, 194] on span "Client Profile" at bounding box center [48, 190] width 47 height 10
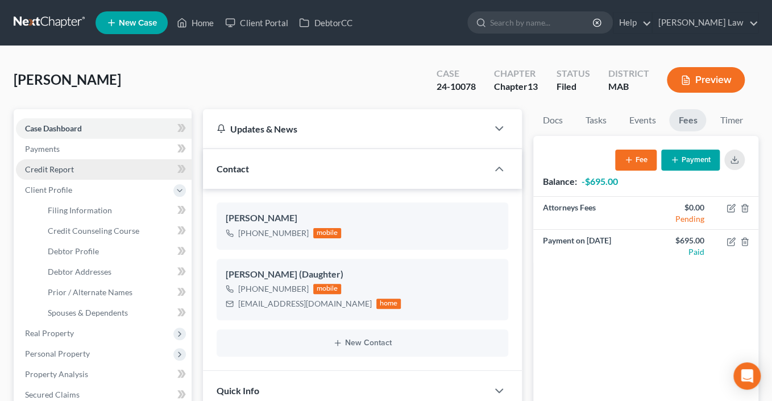
click at [65, 174] on span "Credit Report" at bounding box center [49, 169] width 49 height 10
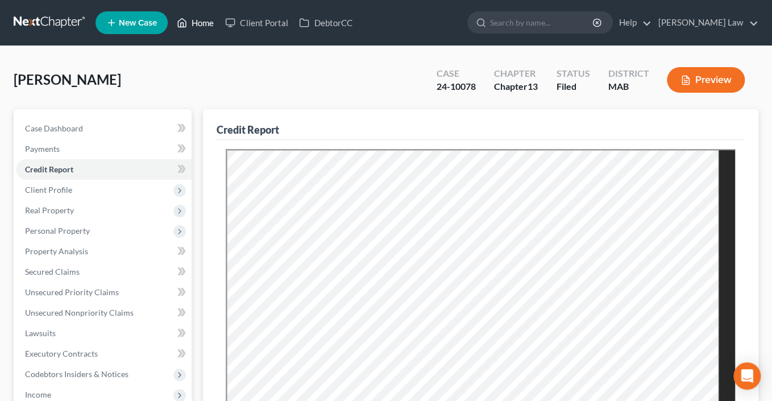
click at [219, 31] on link "Home" at bounding box center [195, 23] width 48 height 20
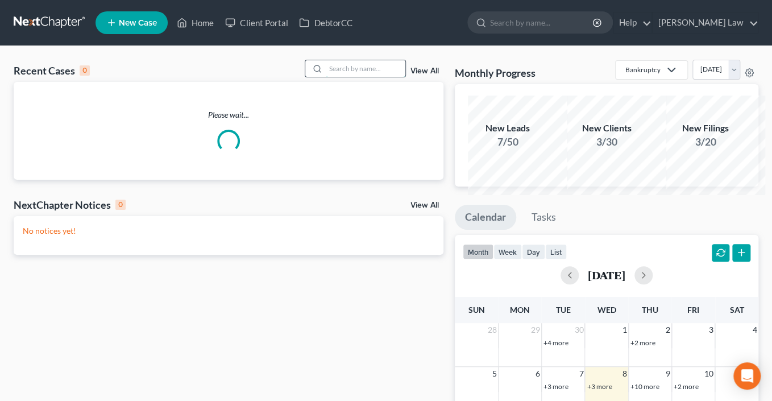
click at [351, 77] on input "search" at bounding box center [366, 68] width 80 height 16
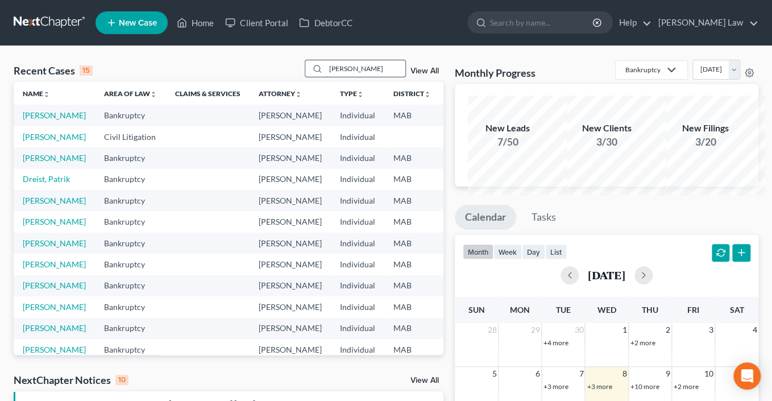
type input "[PERSON_NAME]"
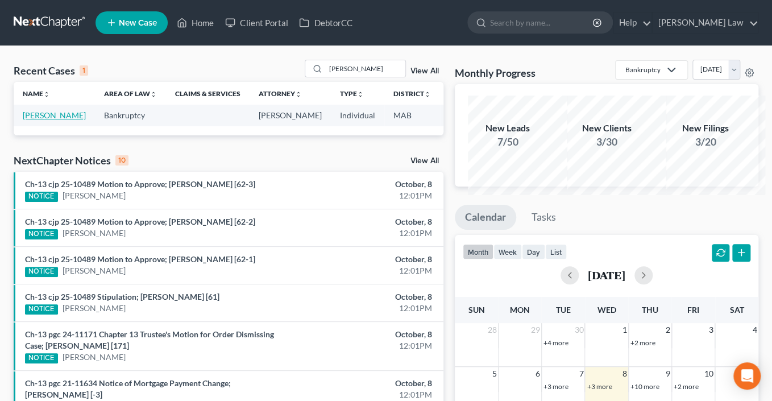
click at [36, 120] on link "[PERSON_NAME]" at bounding box center [54, 115] width 63 height 10
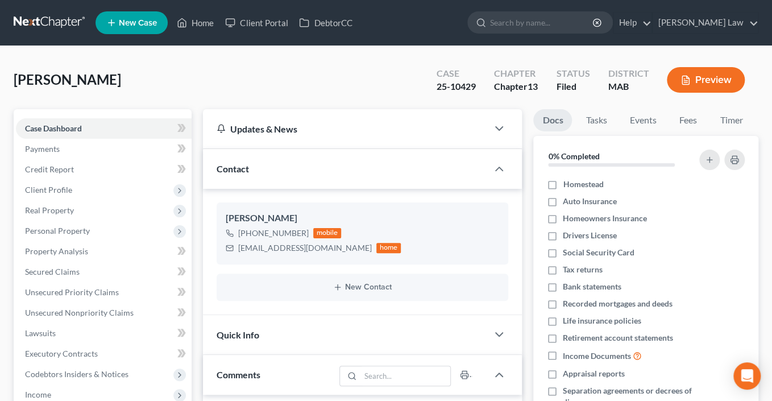
scroll to position [855, 0]
click at [65, 133] on span "Case Dashboard" at bounding box center [53, 128] width 57 height 10
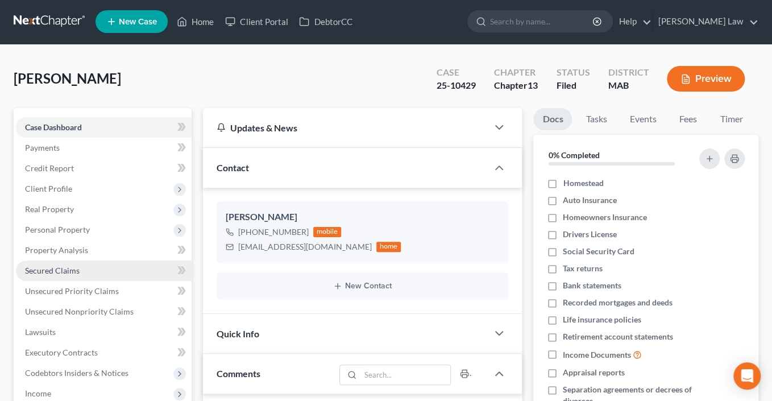
scroll to position [0, 0]
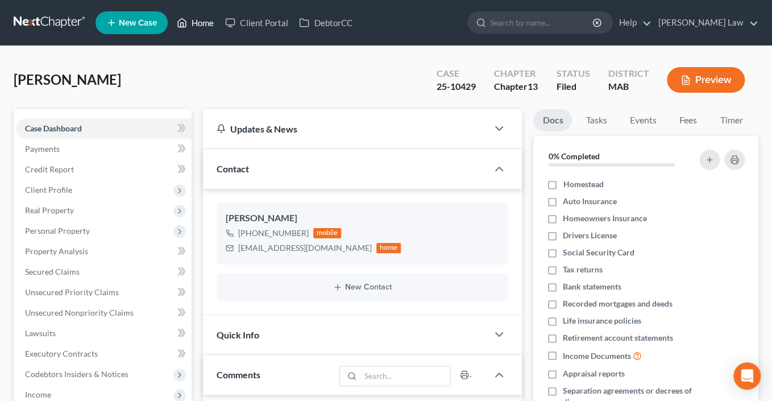
click at [219, 28] on link "Home" at bounding box center [195, 23] width 48 height 20
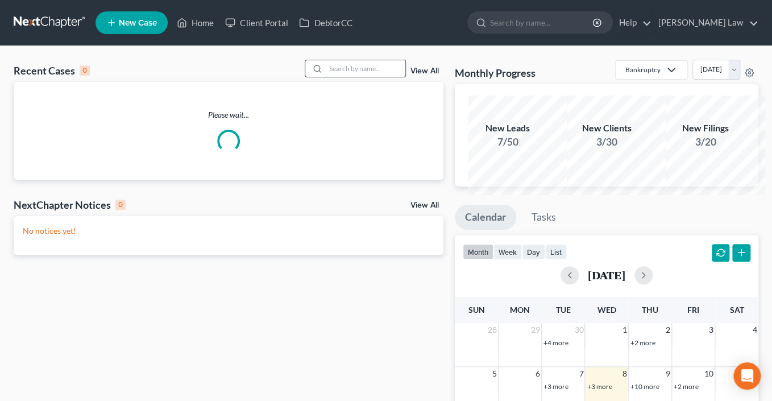
click at [327, 77] on input "search" at bounding box center [366, 68] width 80 height 16
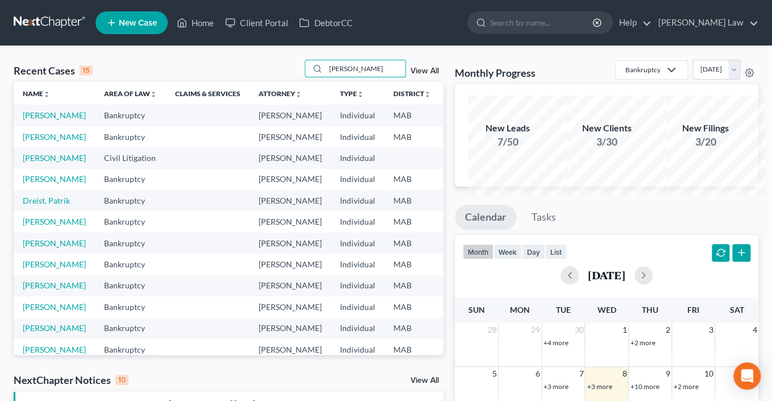
type input "[PERSON_NAME]"
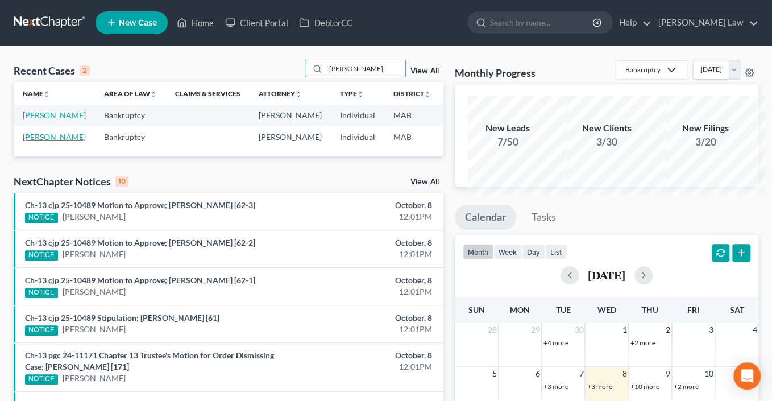
click at [51, 142] on link "[PERSON_NAME]" at bounding box center [54, 137] width 63 height 10
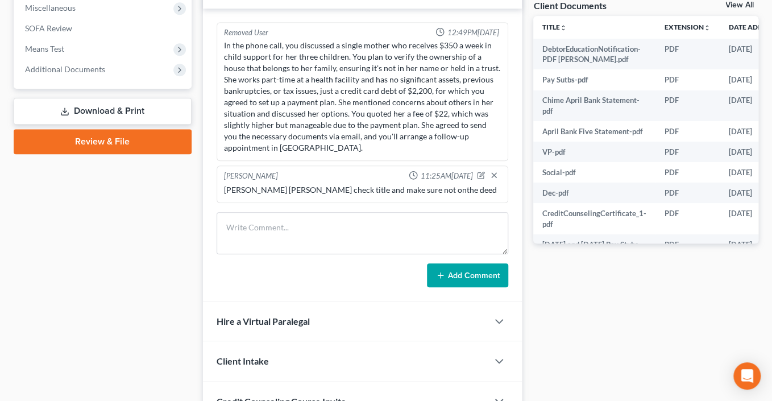
scroll to position [531, 0]
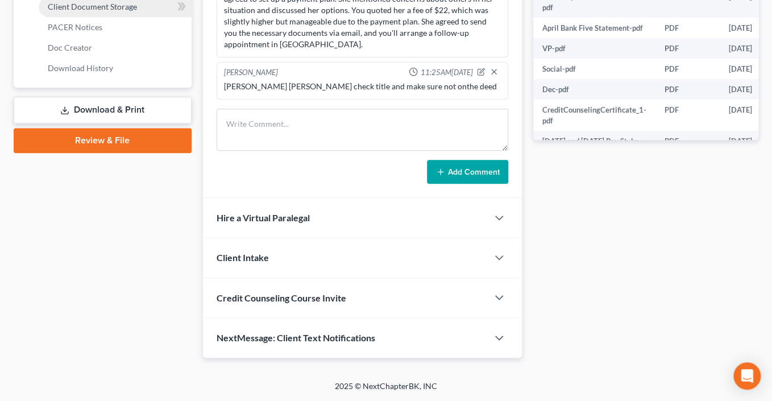
click at [145, 17] on link "Client Document Storage" at bounding box center [115, 7] width 153 height 20
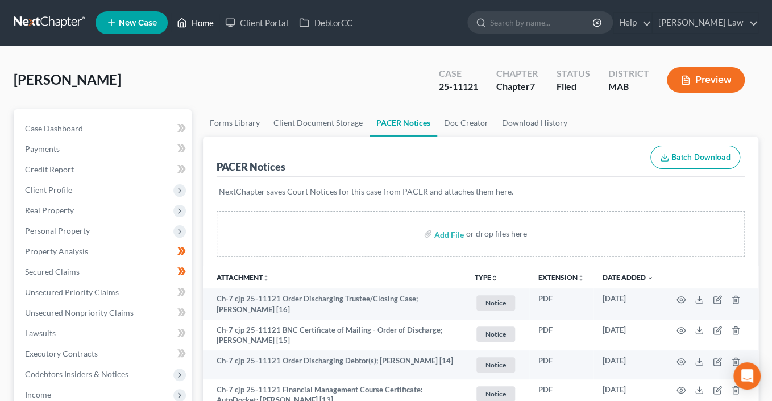
click at [187, 26] on icon at bounding box center [182, 23] width 10 height 14
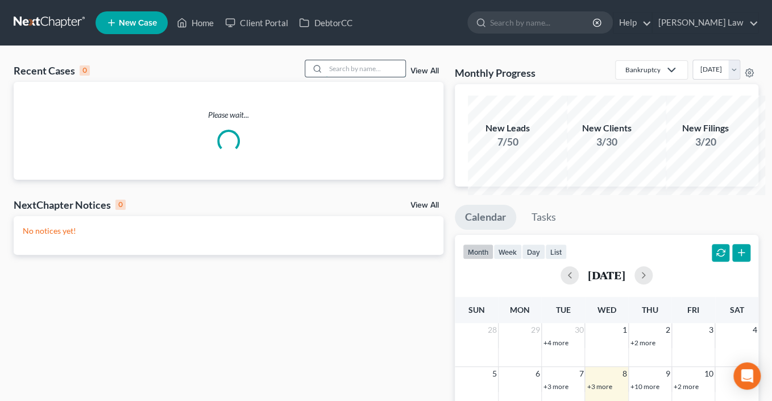
click at [326, 77] on input "search" at bounding box center [366, 68] width 80 height 16
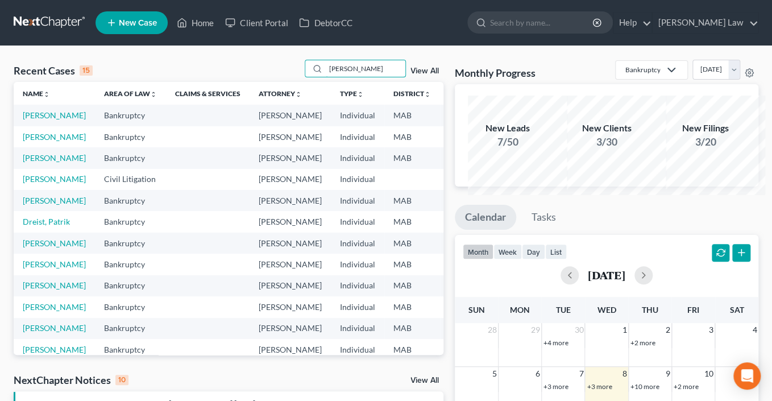
type input "[PERSON_NAME]"
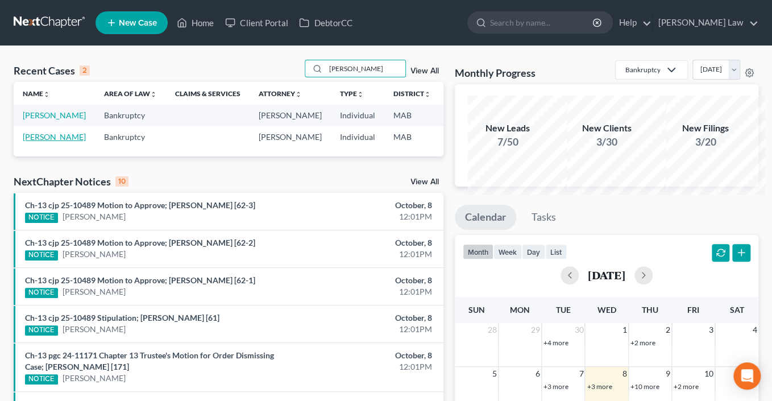
click at [39, 142] on link "[PERSON_NAME]" at bounding box center [54, 137] width 63 height 10
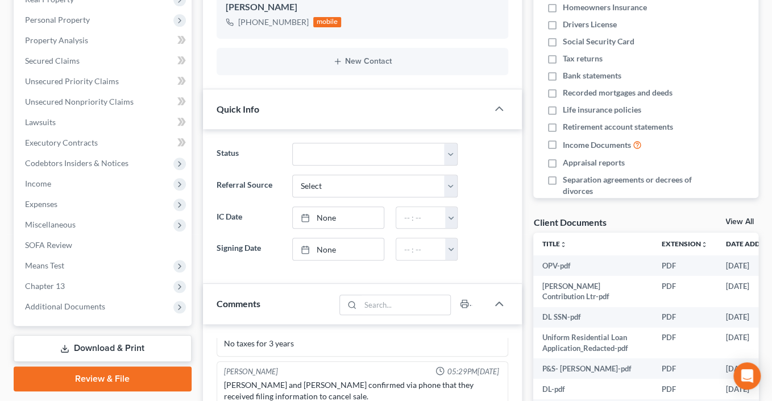
scroll to position [346, 0]
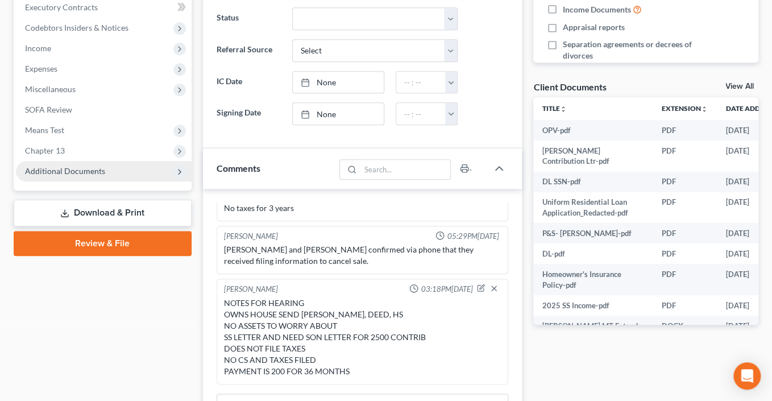
click at [105, 176] on span "Additional Documents" at bounding box center [65, 171] width 80 height 10
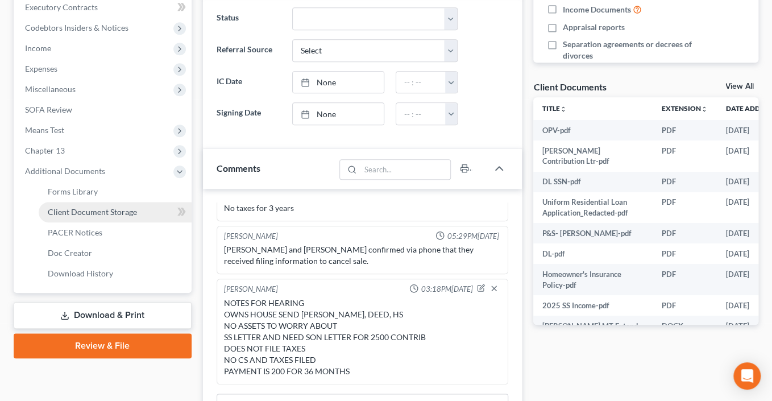
click at [137, 217] on span "Client Document Storage" at bounding box center [92, 212] width 89 height 10
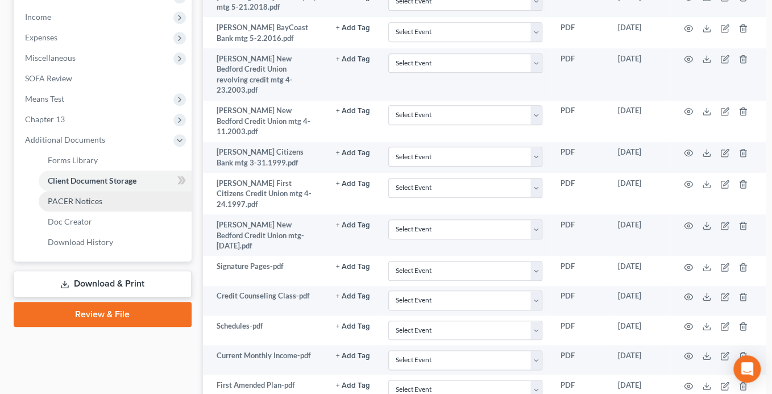
click at [102, 206] on span "PACER Notices" at bounding box center [75, 201] width 55 height 10
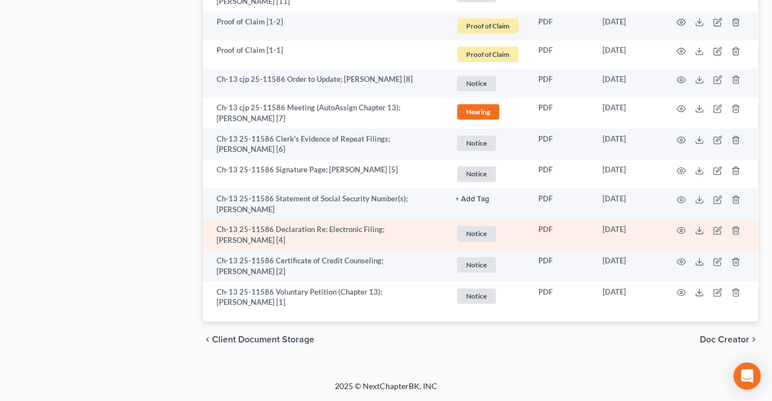
scroll to position [2630, 0]
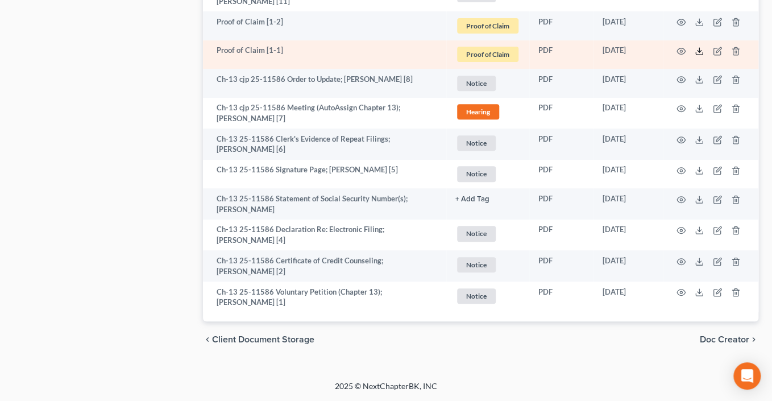
click at [694, 56] on icon at bounding box center [698, 51] width 9 height 9
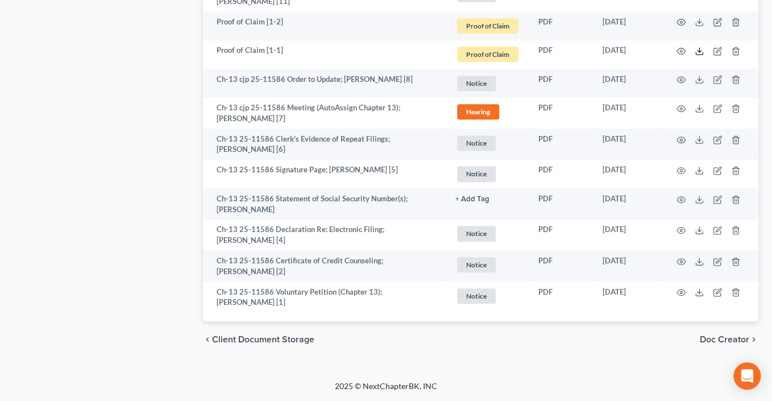
scroll to position [2363, 0]
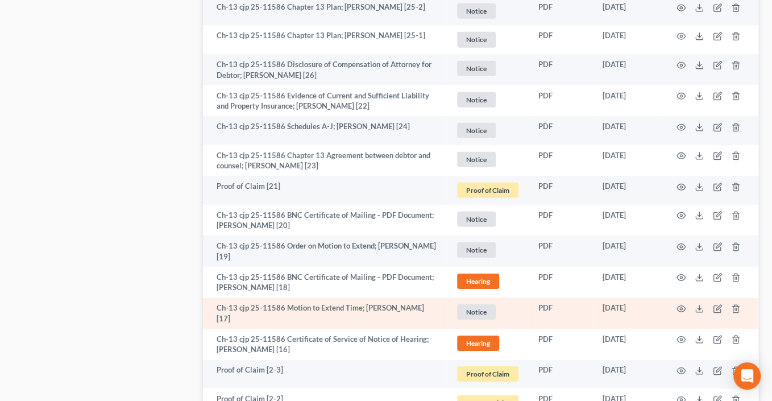
scroll to position [1193, 0]
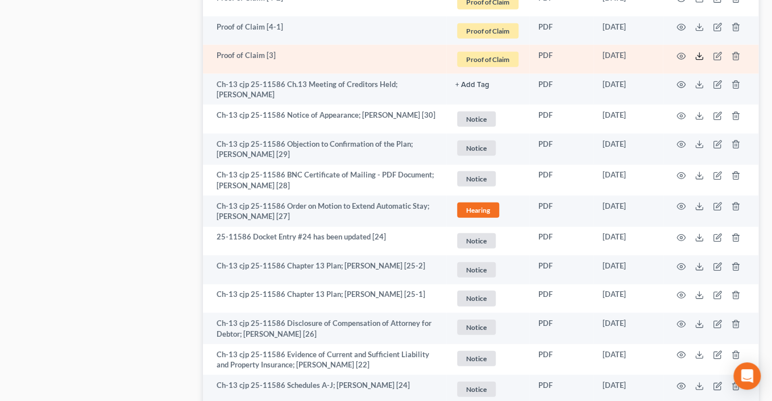
click at [694, 61] on icon at bounding box center [698, 56] width 9 height 9
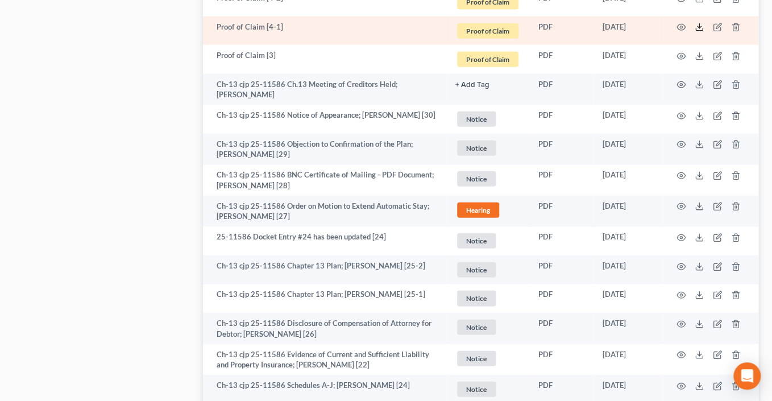
click at [694, 32] on icon at bounding box center [698, 27] width 9 height 9
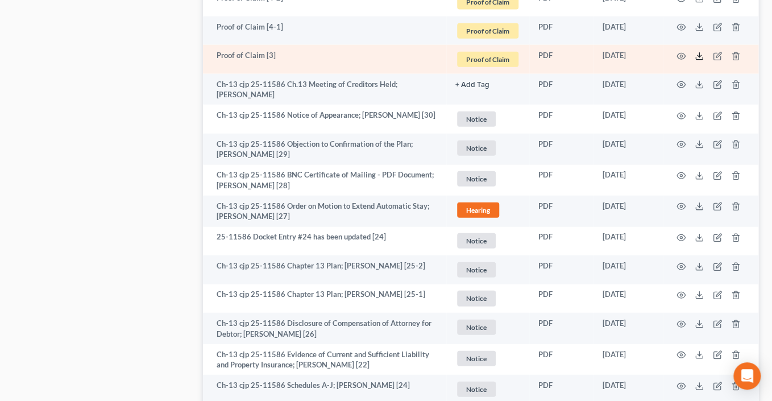
click at [694, 61] on icon at bounding box center [698, 56] width 9 height 9
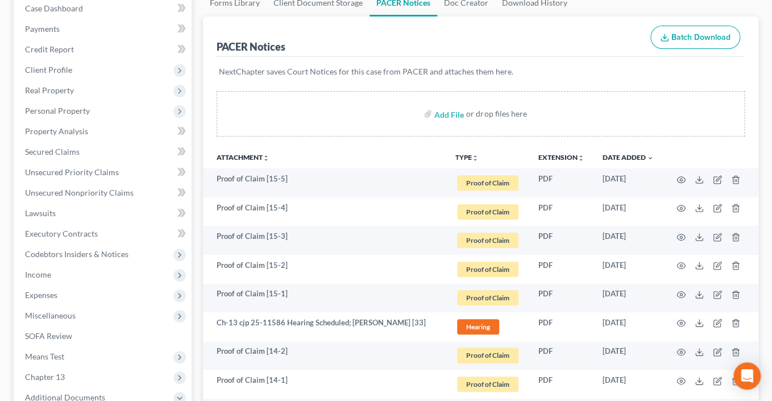
scroll to position [123, 0]
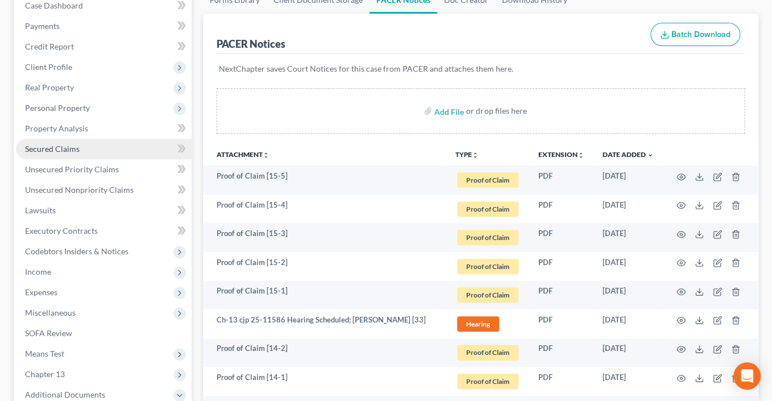
click at [43, 153] on span "Secured Claims" at bounding box center [52, 149] width 55 height 10
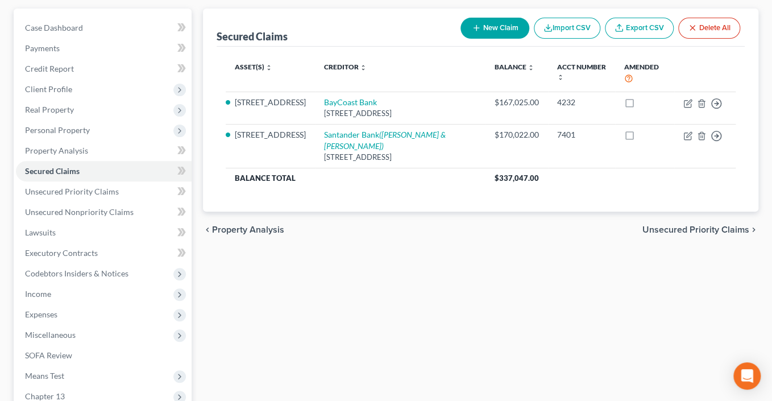
scroll to position [40, 0]
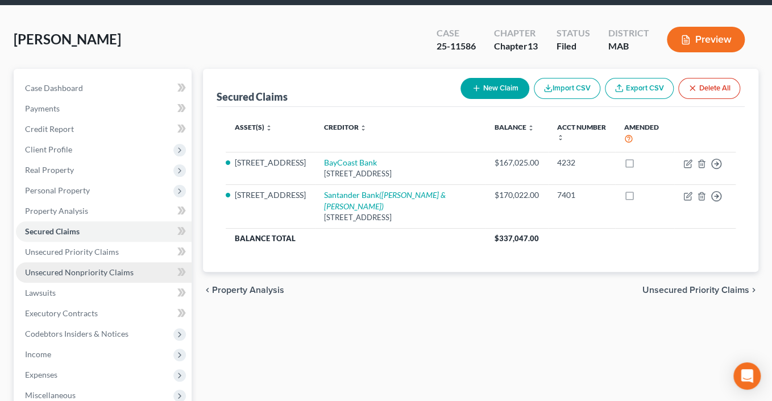
click at [103, 277] on span "Unsecured Nonpriority Claims" at bounding box center [79, 272] width 109 height 10
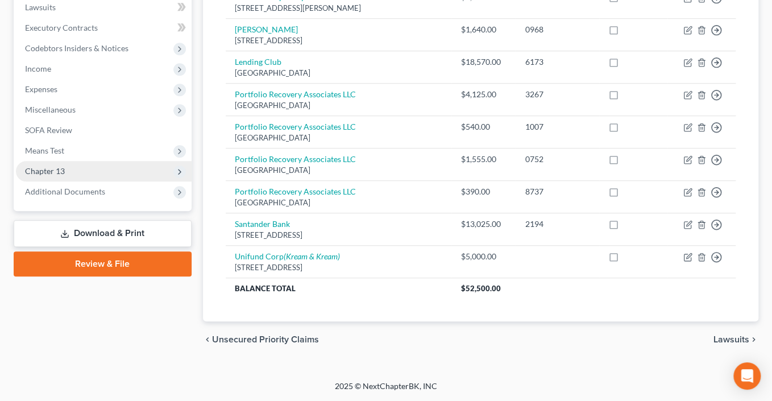
scroll to position [388, 0]
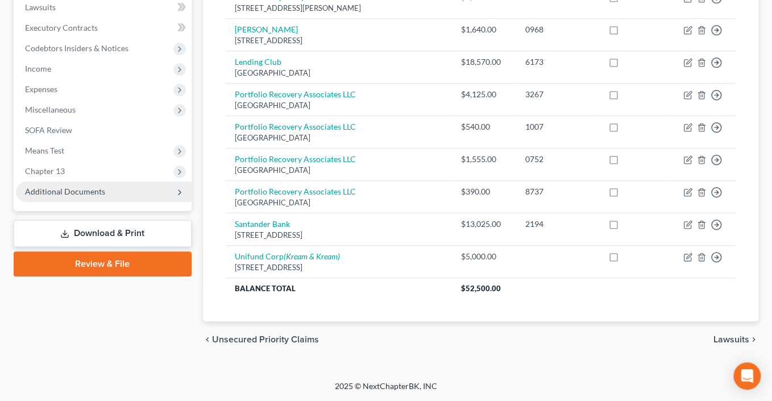
click at [84, 196] on span "Additional Documents" at bounding box center [65, 191] width 80 height 10
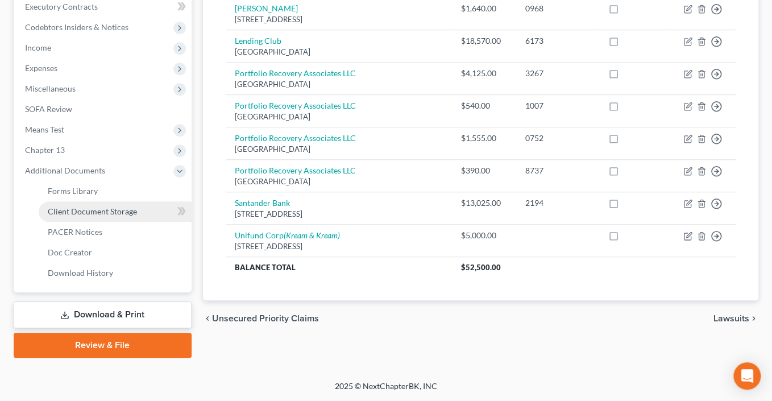
click at [127, 216] on span "Client Document Storage" at bounding box center [92, 211] width 89 height 10
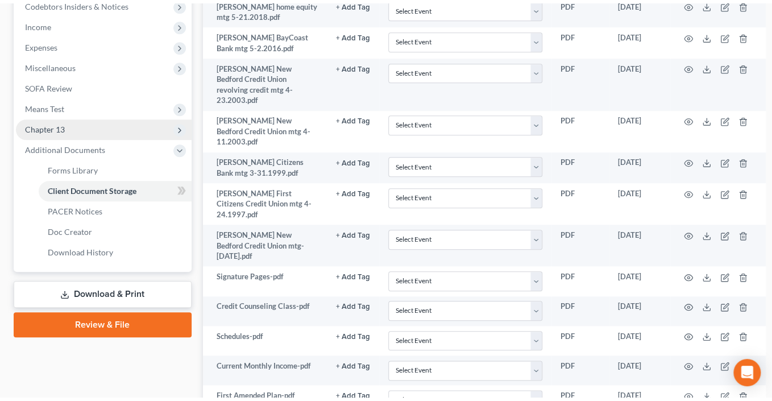
scroll to position [375, 0]
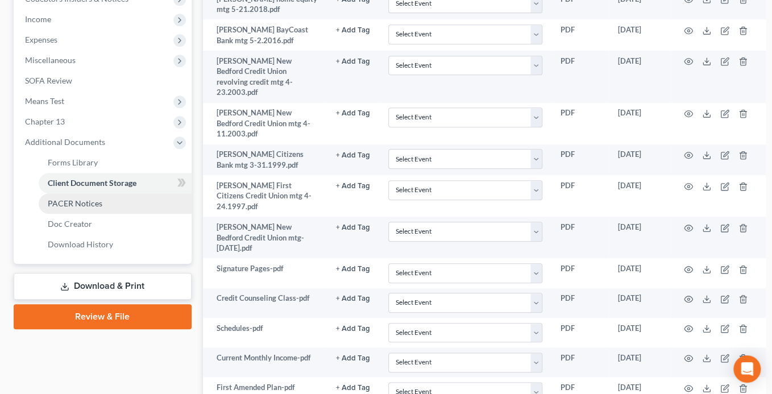
click at [98, 208] on span "PACER Notices" at bounding box center [75, 203] width 55 height 10
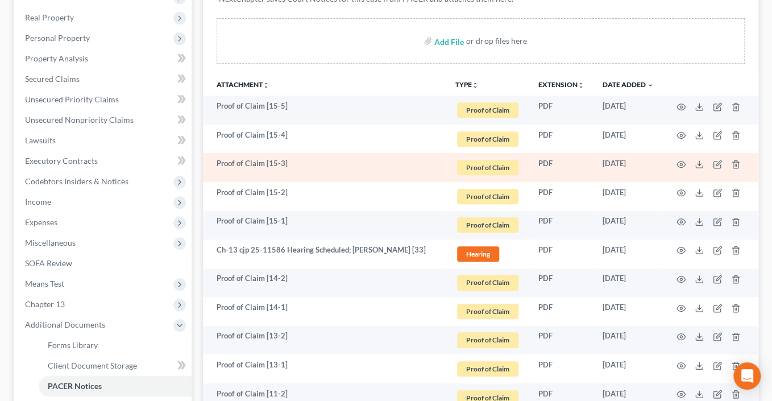
scroll to position [193, 0]
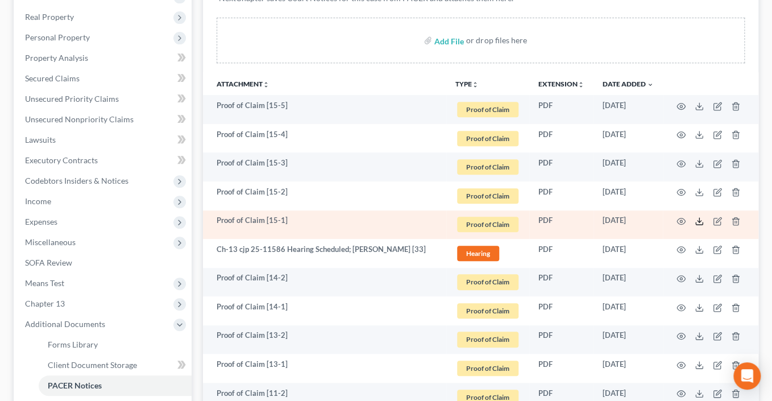
click at [694, 226] on icon at bounding box center [698, 221] width 9 height 9
click at [697, 222] on polyline at bounding box center [699, 222] width 4 height 2
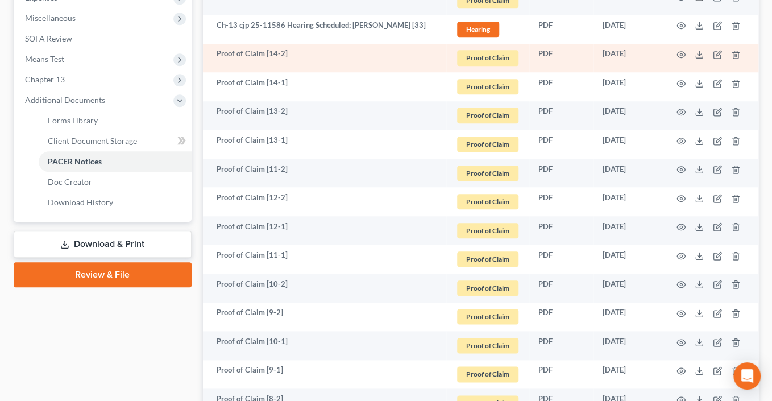
scroll to position [418, 0]
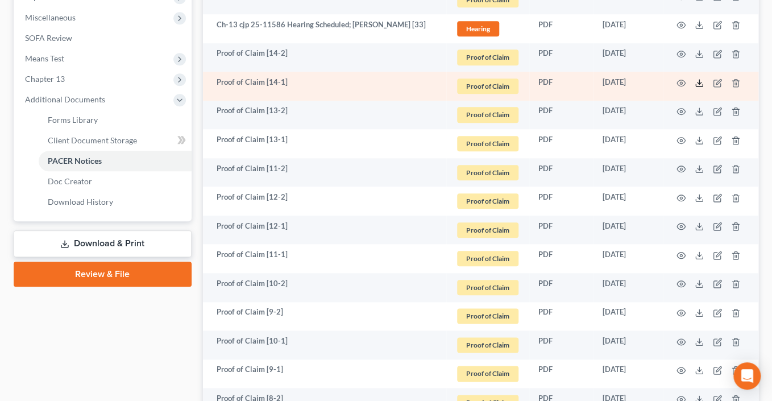
click at [697, 84] on polyline at bounding box center [699, 83] width 4 height 2
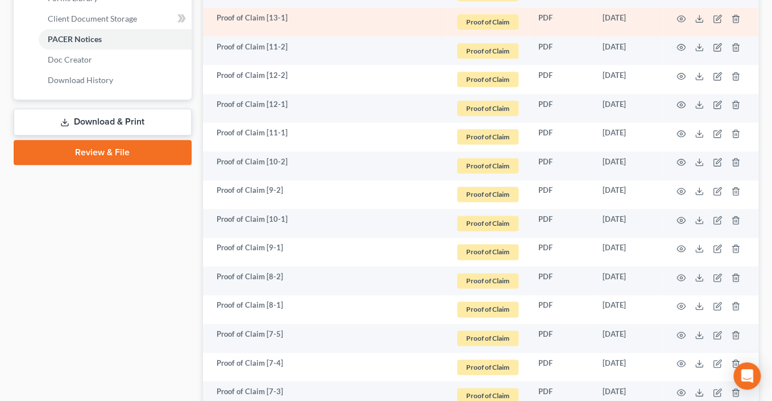
scroll to position [546, 0]
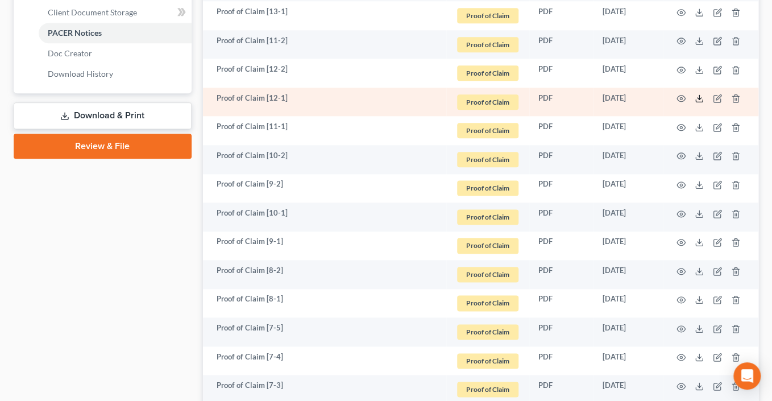
click at [694, 103] on icon at bounding box center [698, 98] width 9 height 9
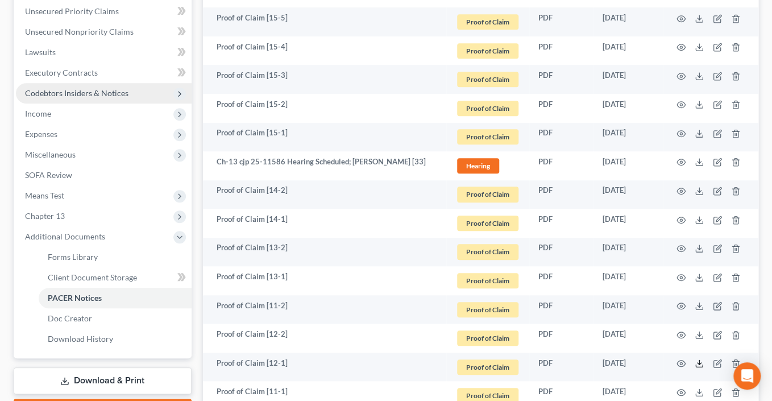
scroll to position [277, 0]
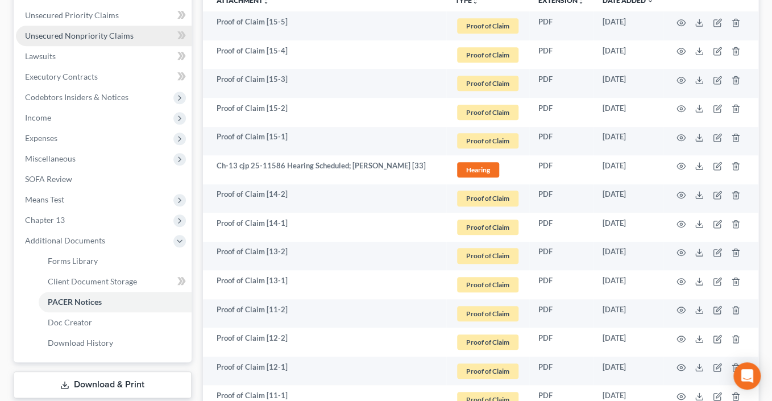
click at [94, 40] on span "Unsecured Nonpriority Claims" at bounding box center [79, 36] width 109 height 10
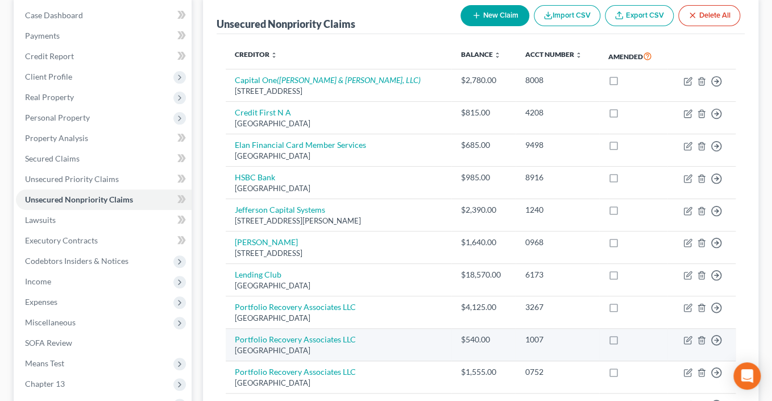
scroll to position [110, 0]
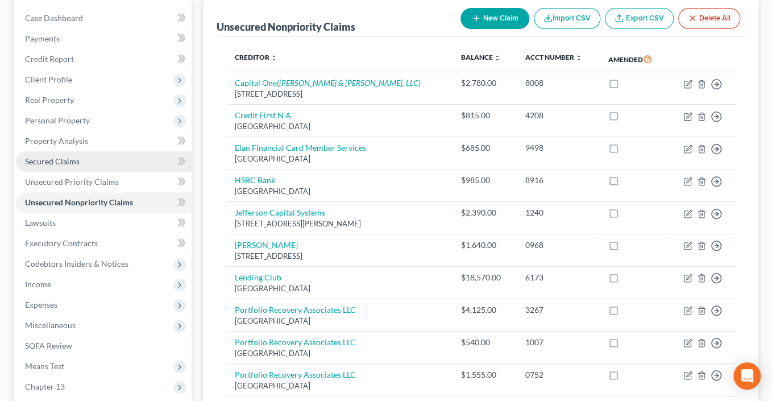
click at [69, 166] on span "Secured Claims" at bounding box center [52, 161] width 55 height 10
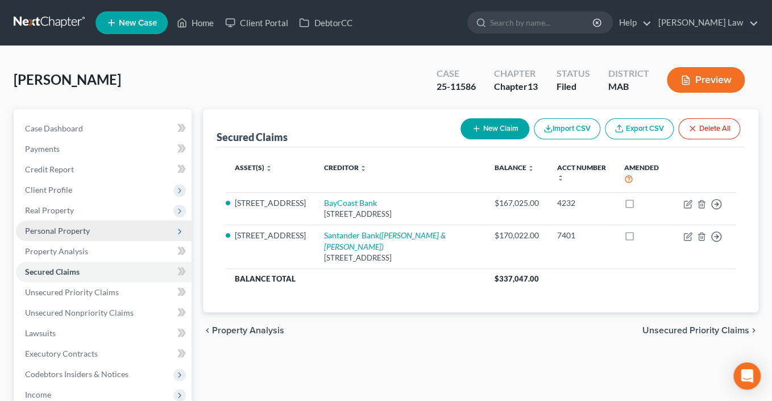
click at [72, 235] on span "Personal Property" at bounding box center [57, 231] width 65 height 10
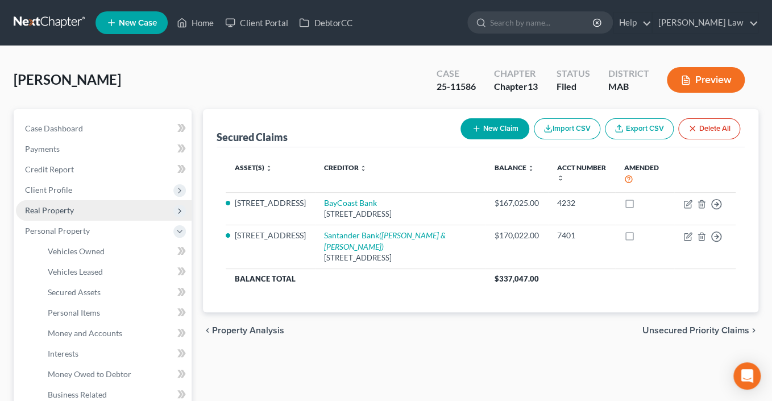
click at [70, 215] on span "Real Property" at bounding box center [49, 210] width 49 height 10
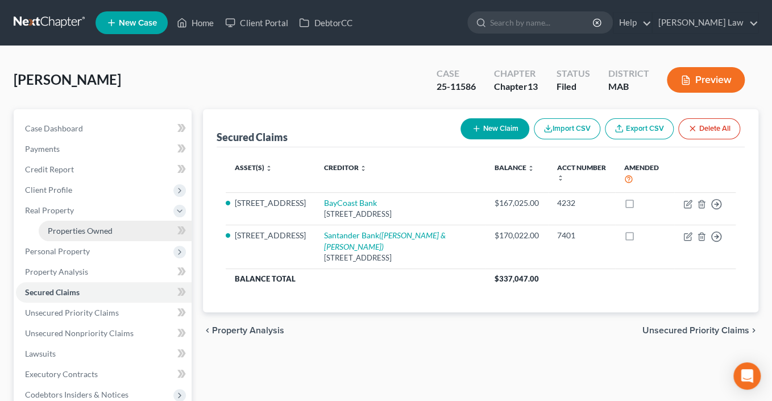
click at [85, 235] on span "Properties Owned" at bounding box center [80, 231] width 65 height 10
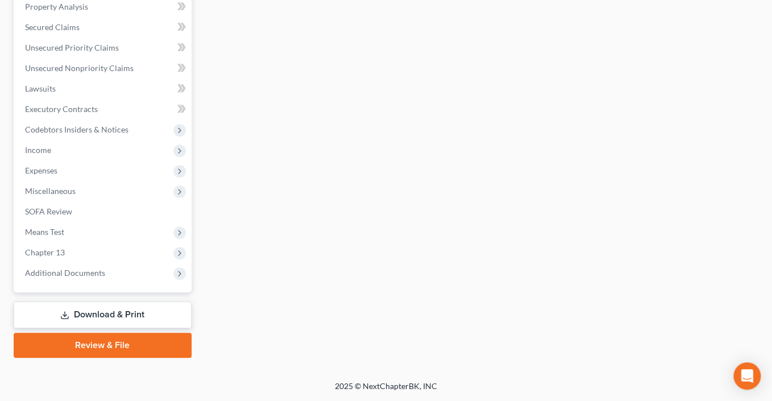
scroll to position [428, 0]
click at [51, 145] on span "Income" at bounding box center [38, 150] width 26 height 10
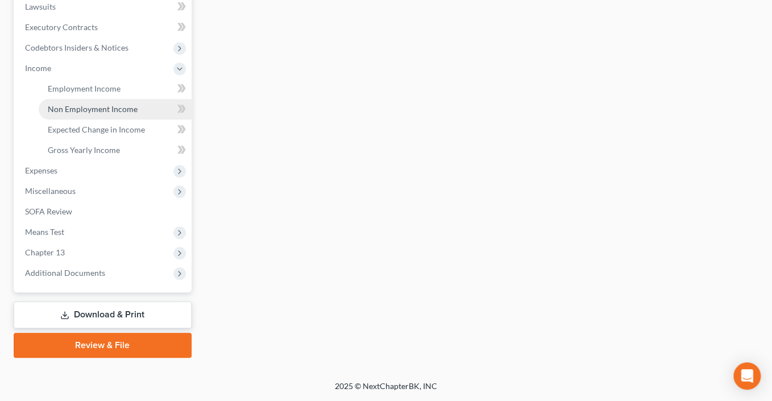
click at [119, 114] on span "Non Employment Income" at bounding box center [93, 109] width 90 height 10
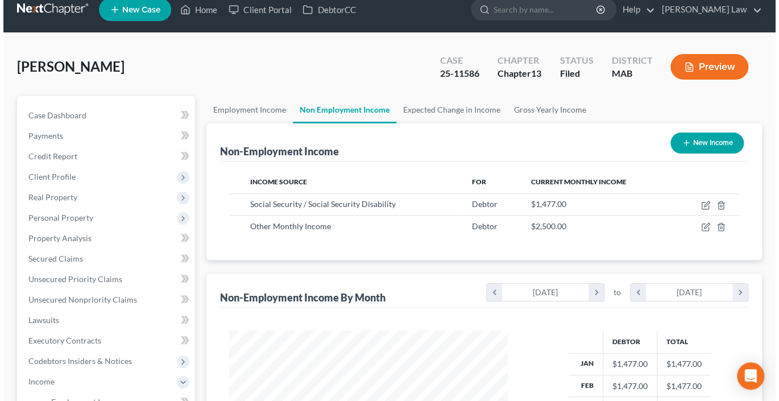
scroll to position [252, 301]
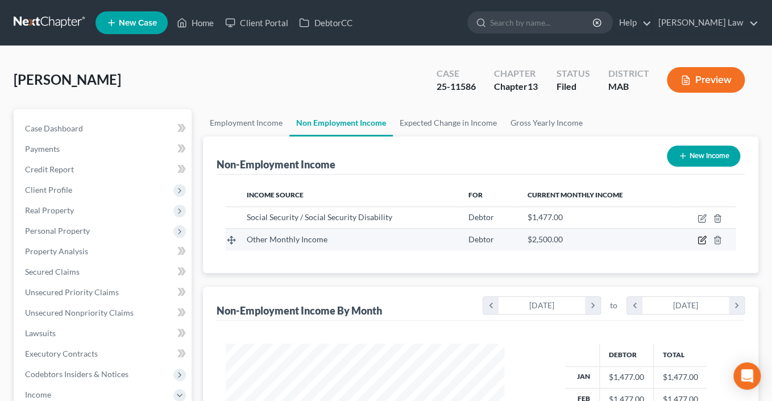
click at [700, 242] on icon "button" at bounding box center [702, 238] width 5 height 5
select select "13"
select select "0"
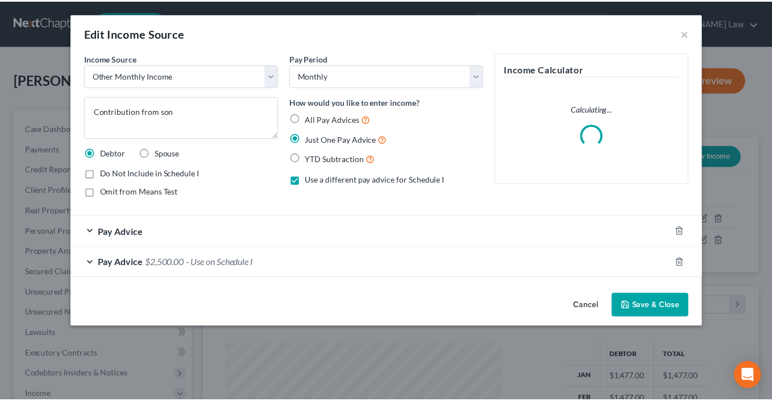
scroll to position [252, 304]
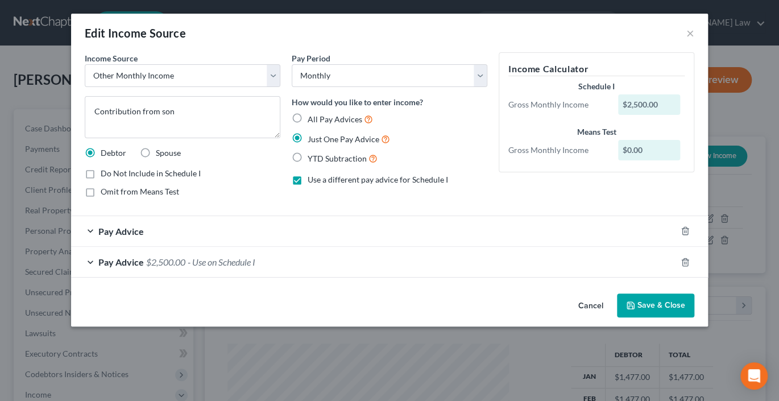
click at [685, 317] on button "Save & Close" at bounding box center [655, 305] width 77 height 24
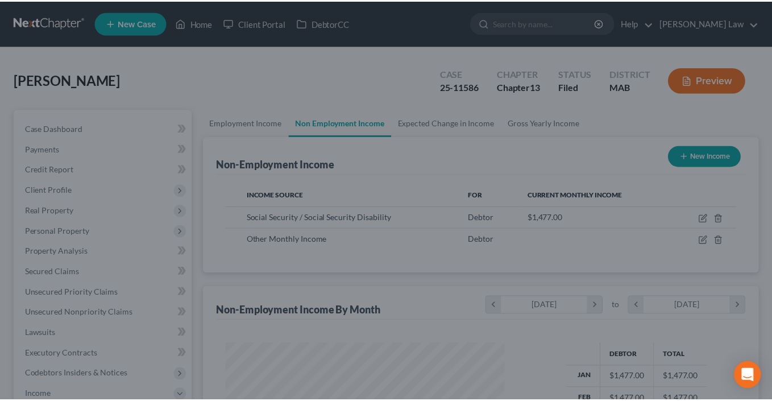
scroll to position [568048, 567999]
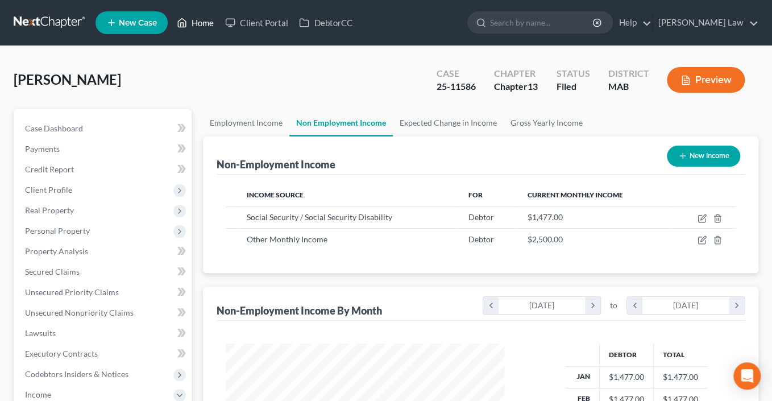
click at [219, 31] on link "Home" at bounding box center [195, 23] width 48 height 20
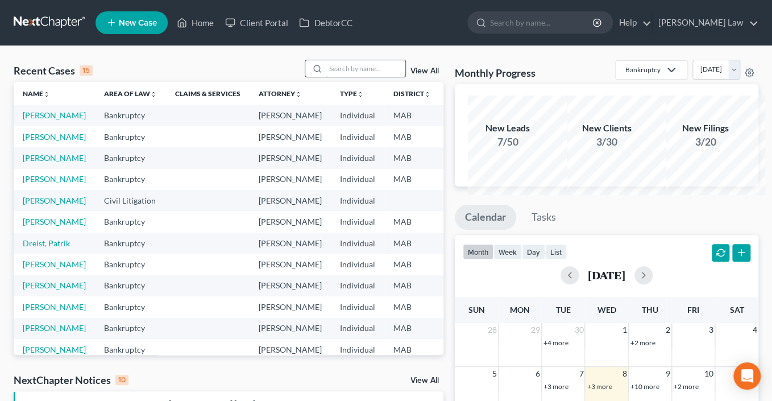
click at [362, 77] on input "search" at bounding box center [366, 68] width 80 height 16
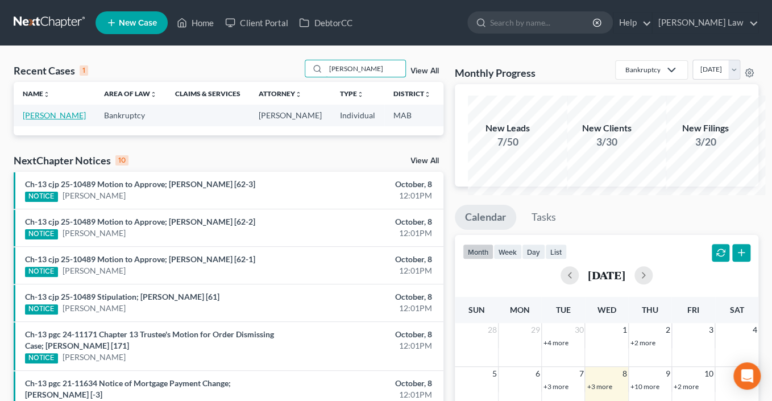
type input "[PERSON_NAME]"
click at [45, 120] on link "[PERSON_NAME]" at bounding box center [54, 115] width 63 height 10
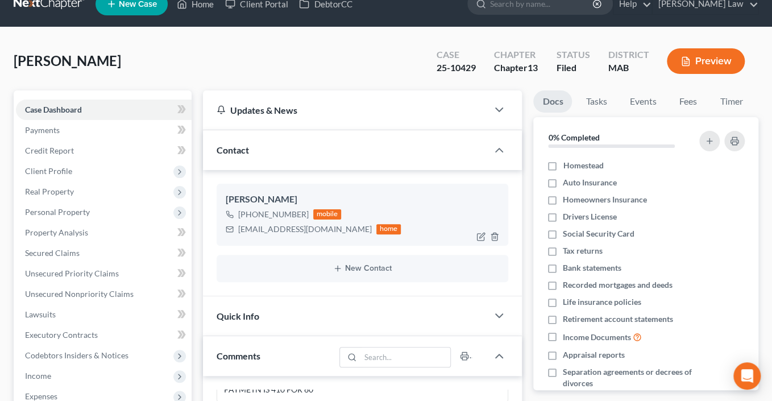
scroll to position [52, 0]
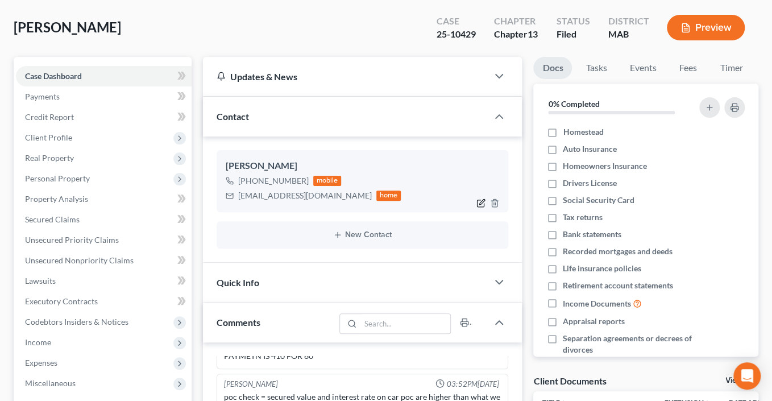
click at [476, 207] on icon "button" at bounding box center [480, 202] width 9 height 9
select select "0"
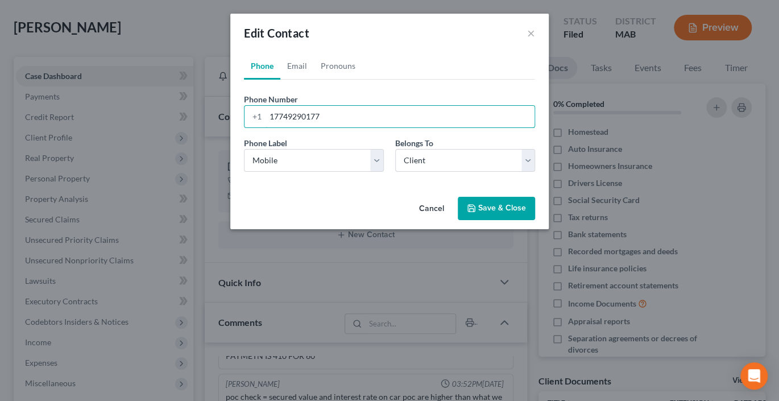
drag, startPoint x: 326, startPoint y: 147, endPoint x: 743, endPoint y: 230, distance: 424.6
click at [244, 128] on div "[PHONE_NUMBER]" at bounding box center [389, 116] width 291 height 23
type input "7743280276"
click at [382, 172] on select "Select Mobile Home Work Other" at bounding box center [314, 160] width 140 height 23
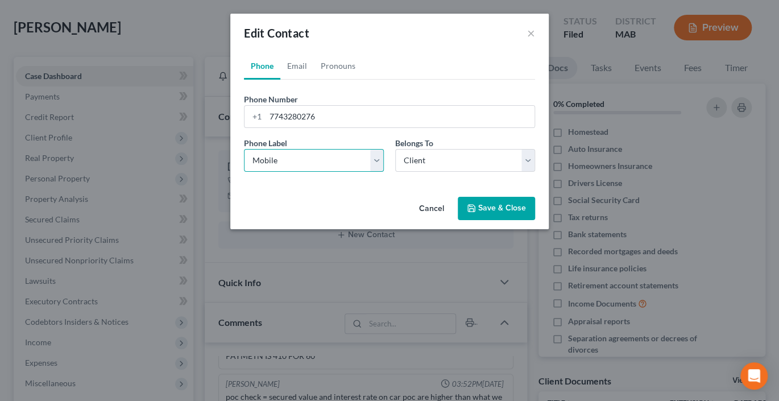
click at [244, 172] on select "Select Mobile Home Work Other" at bounding box center [314, 160] width 140 height 23
click at [519, 221] on button "Save & Close" at bounding box center [495, 209] width 77 height 24
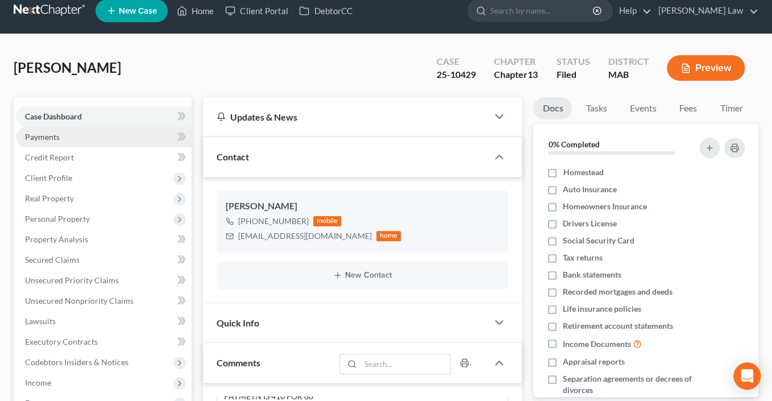
scroll to position [0, 0]
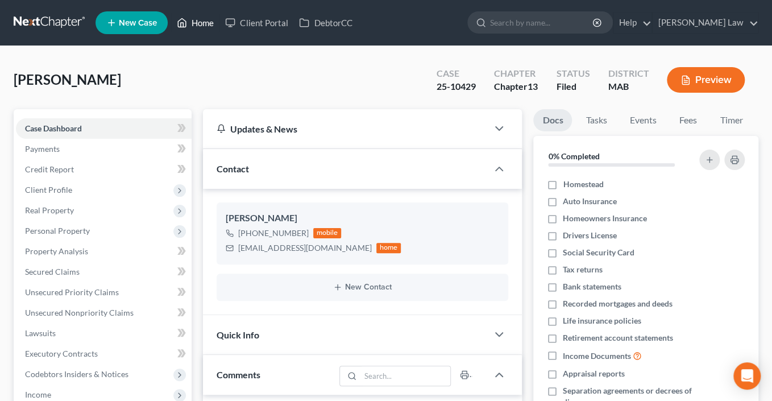
click at [219, 28] on link "Home" at bounding box center [195, 23] width 48 height 20
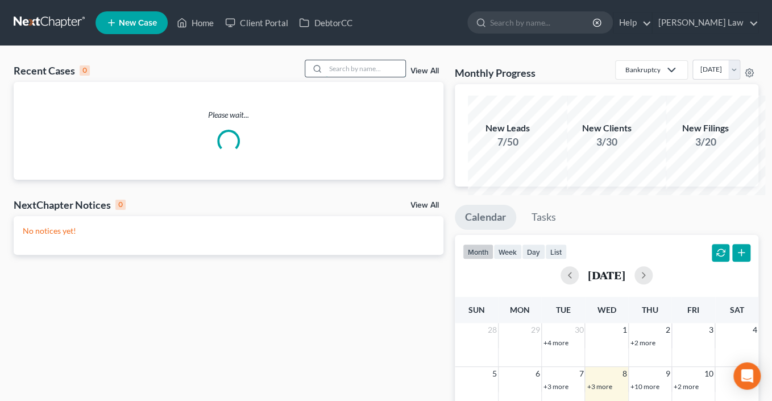
click at [352, 77] on input "search" at bounding box center [366, 68] width 80 height 16
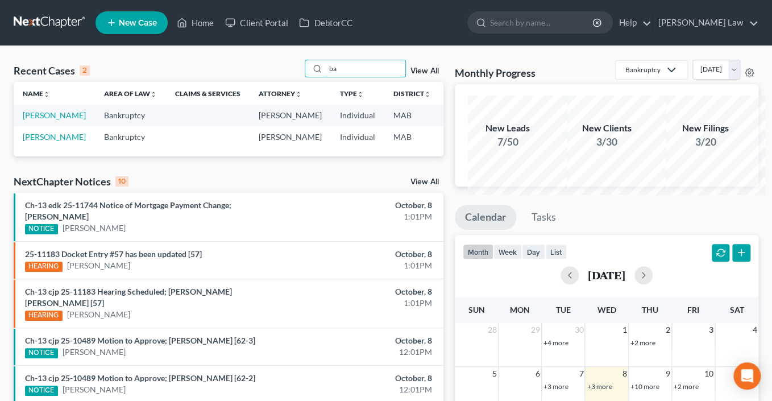
type input "b"
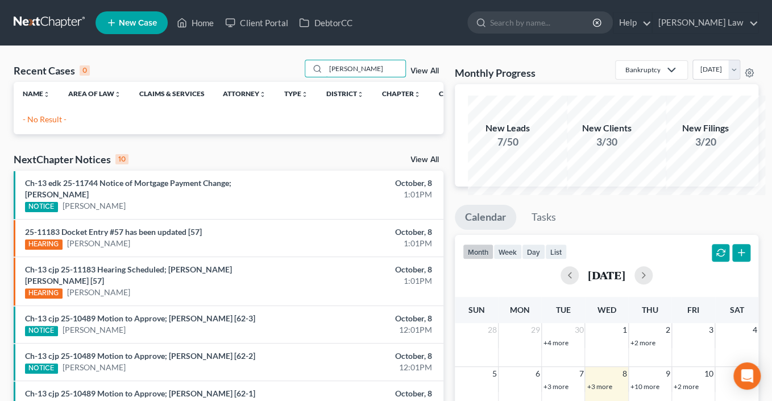
drag, startPoint x: 368, startPoint y: 89, endPoint x: 256, endPoint y: 78, distance: 111.9
click at [260, 79] on div "Recent Cases 0 [PERSON_NAME] View All" at bounding box center [229, 71] width 430 height 22
type input "mccarth"
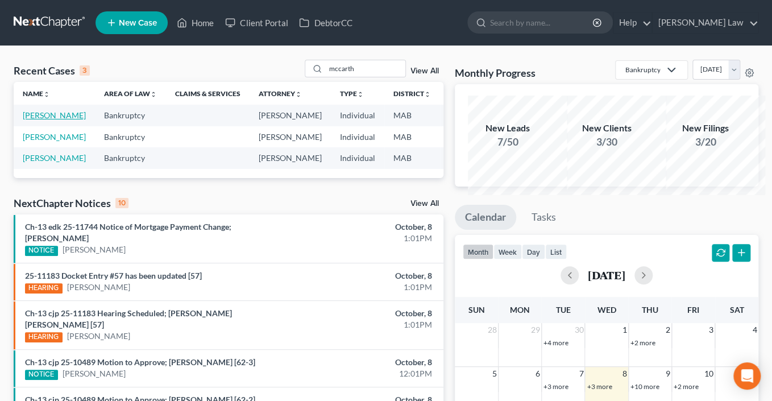
click at [43, 120] on link "[PERSON_NAME]" at bounding box center [54, 115] width 63 height 10
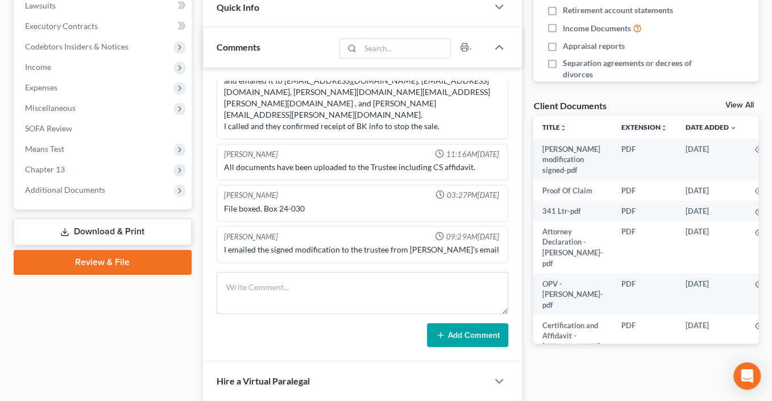
scroll to position [344, 0]
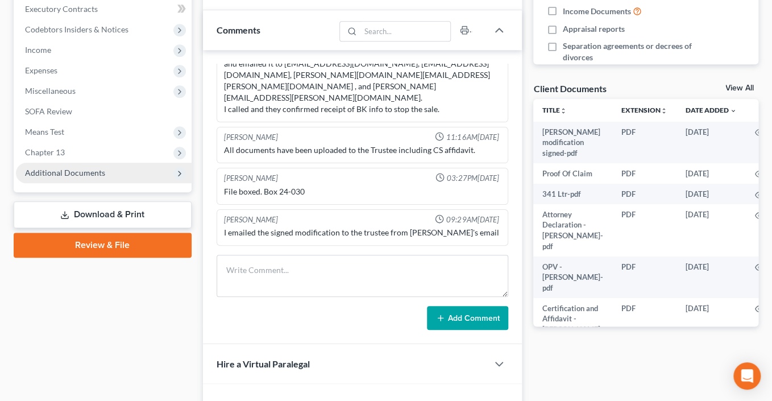
click at [105, 177] on span "Additional Documents" at bounding box center [65, 173] width 80 height 10
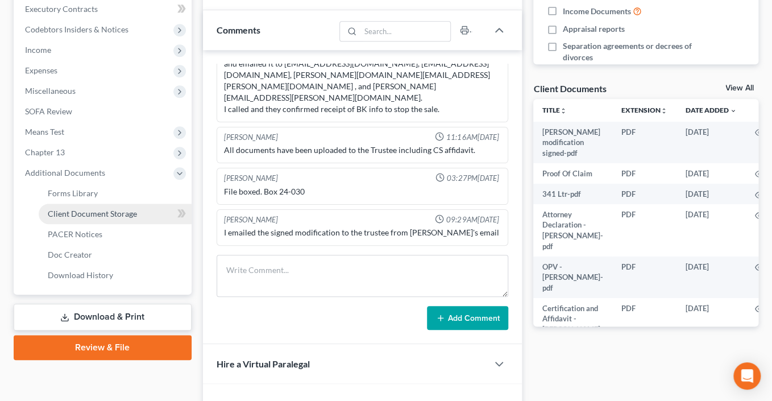
click at [126, 218] on span "Client Document Storage" at bounding box center [92, 214] width 89 height 10
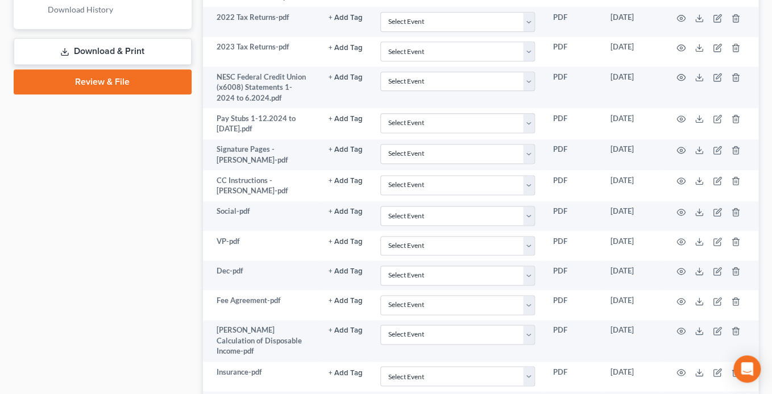
scroll to position [590, 0]
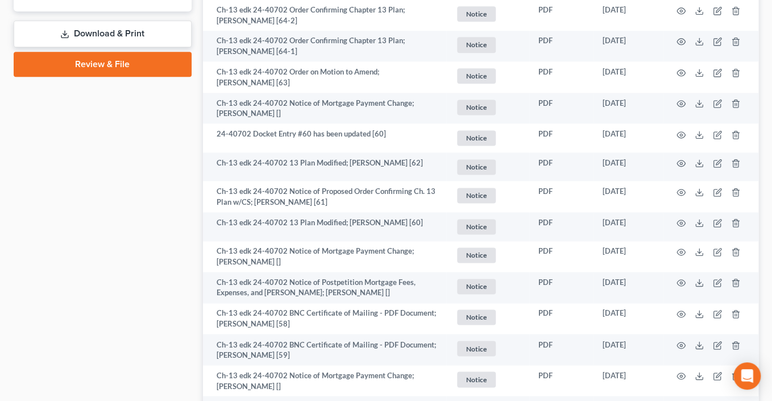
scroll to position [657, 0]
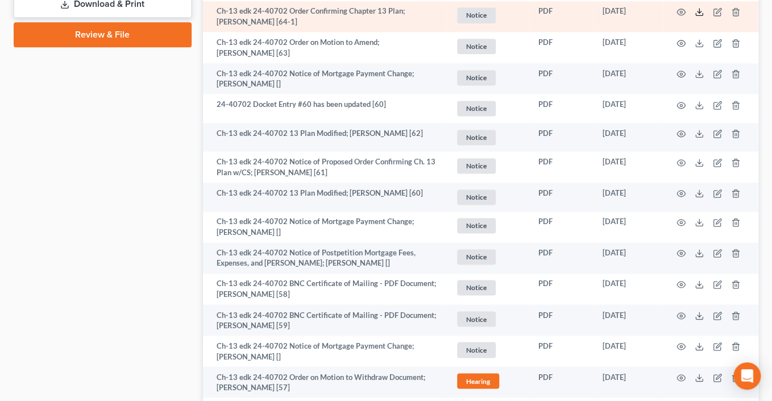
click at [694, 16] on icon at bounding box center [698, 11] width 9 height 9
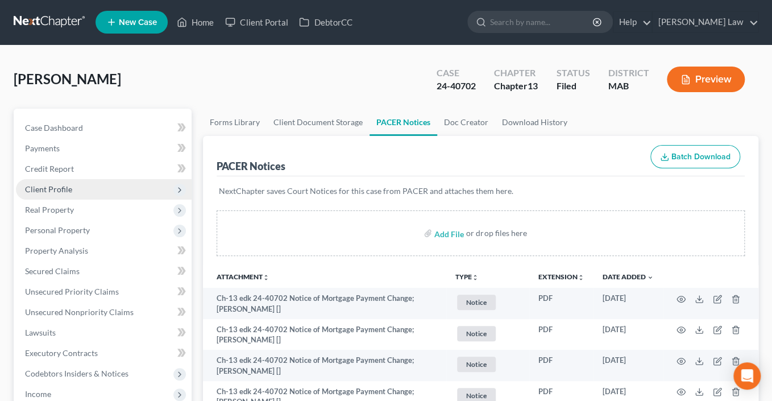
scroll to position [2, 0]
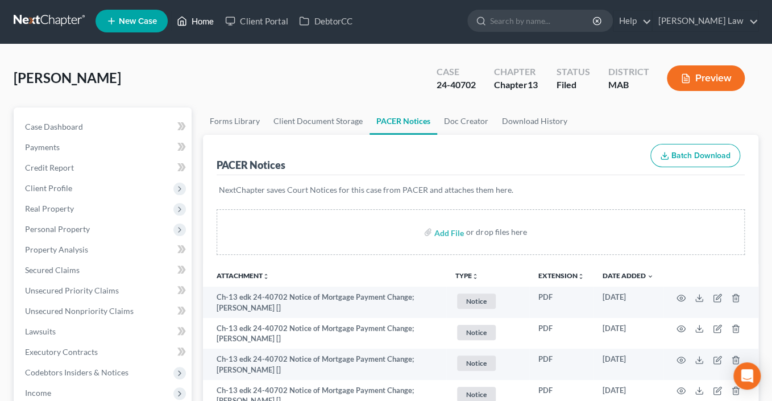
click at [219, 31] on link "Home" at bounding box center [195, 21] width 48 height 20
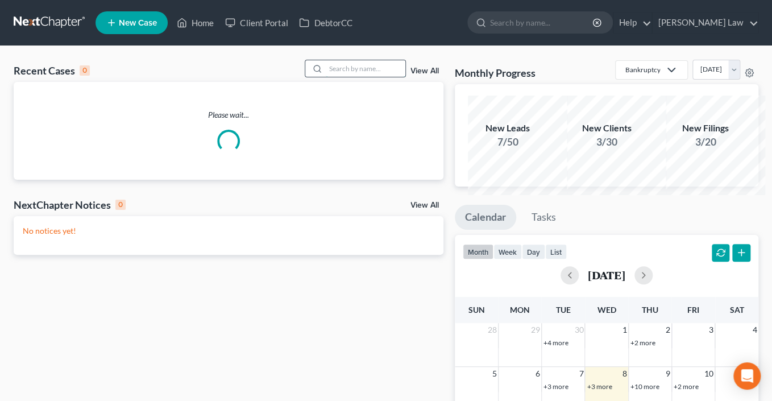
click at [346, 77] on input "search" at bounding box center [366, 68] width 80 height 16
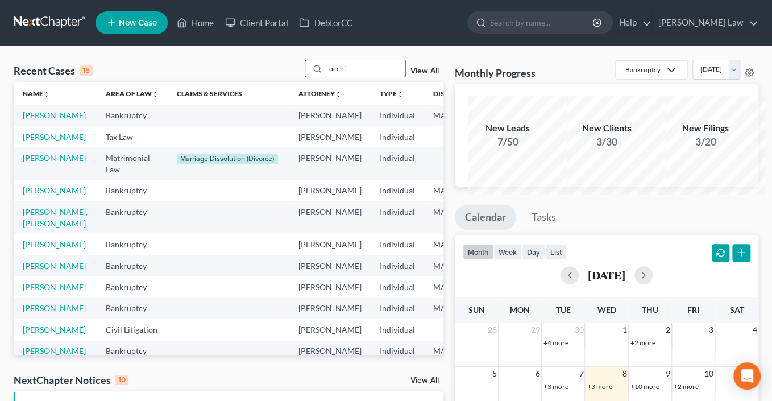
type input "occhi"
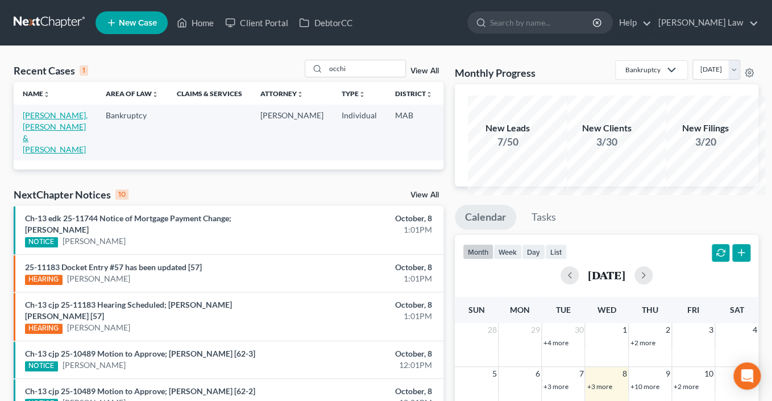
click at [47, 154] on link "[PERSON_NAME], [PERSON_NAME] & [PERSON_NAME]" at bounding box center [55, 132] width 65 height 44
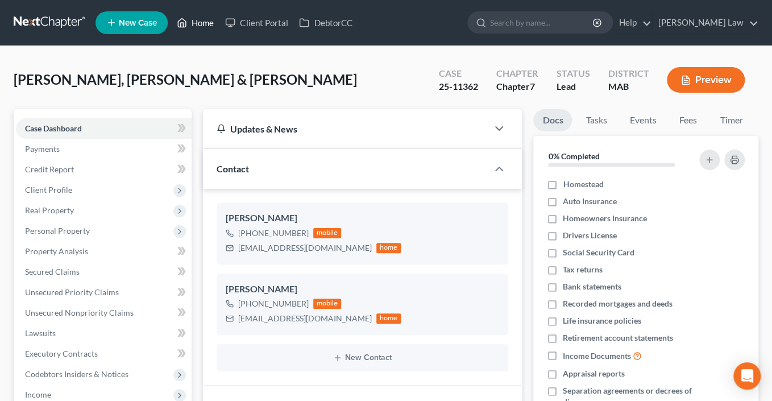
click at [219, 30] on link "Home" at bounding box center [195, 23] width 48 height 20
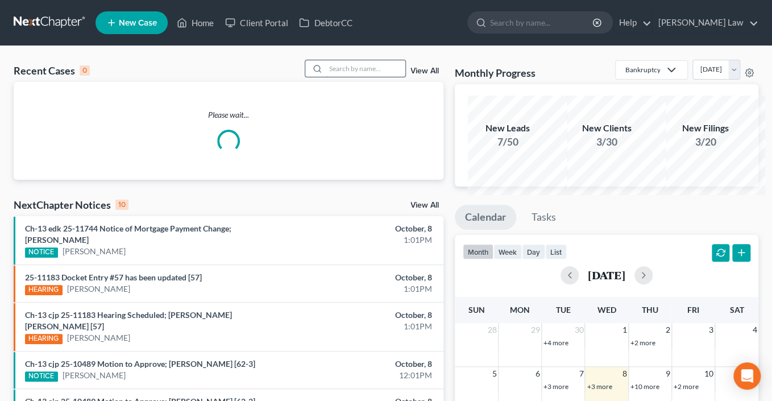
click at [347, 77] on input "search" at bounding box center [366, 68] width 80 height 16
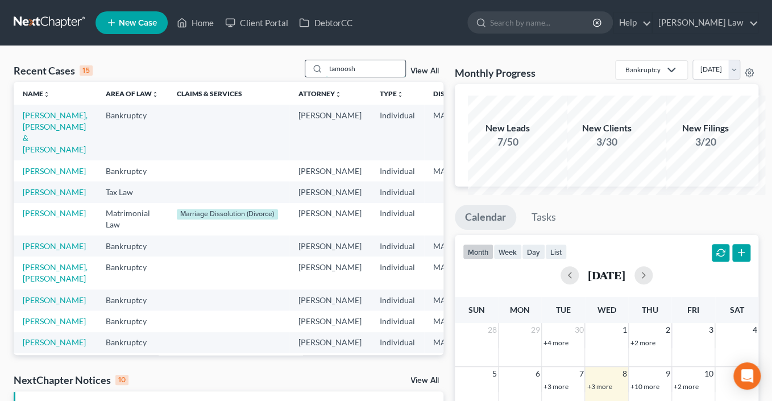
type input "tamoosh"
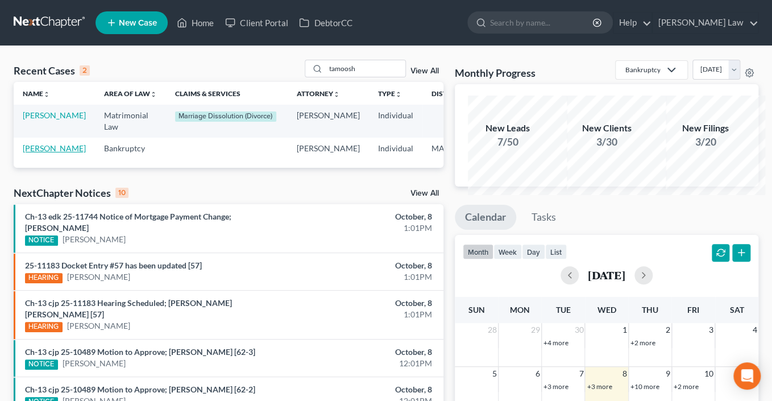
click at [35, 153] on link "[PERSON_NAME]" at bounding box center [54, 148] width 63 height 10
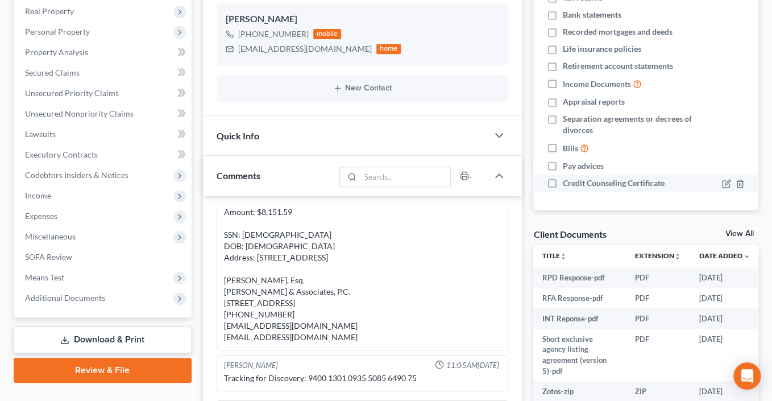
scroll to position [348, 0]
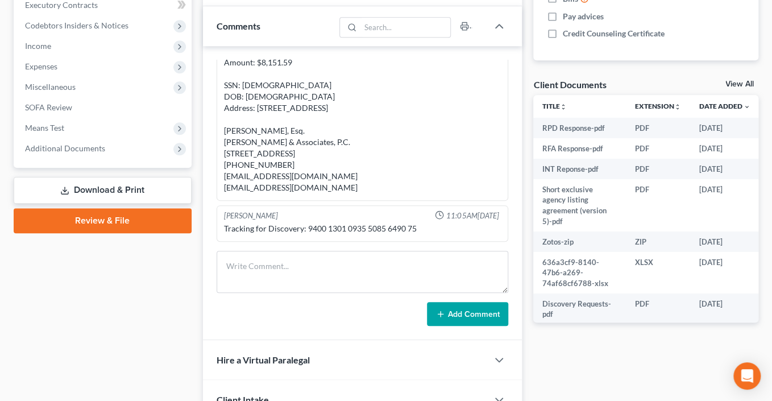
click at [732, 88] on link "View All" at bounding box center [739, 84] width 28 height 8
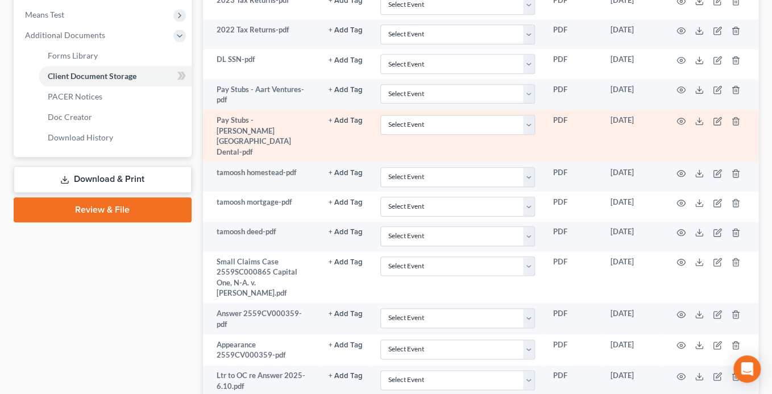
scroll to position [447, 0]
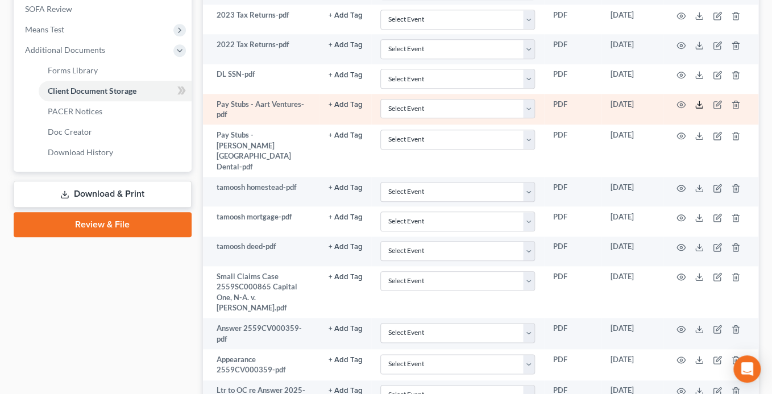
click at [704, 109] on icon at bounding box center [698, 104] width 9 height 9
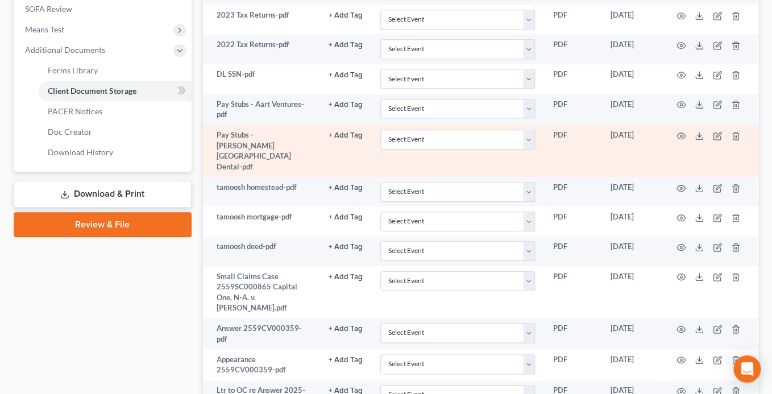
click at [724, 177] on td at bounding box center [710, 150] width 95 height 52
click at [704, 140] on icon at bounding box center [698, 135] width 9 height 9
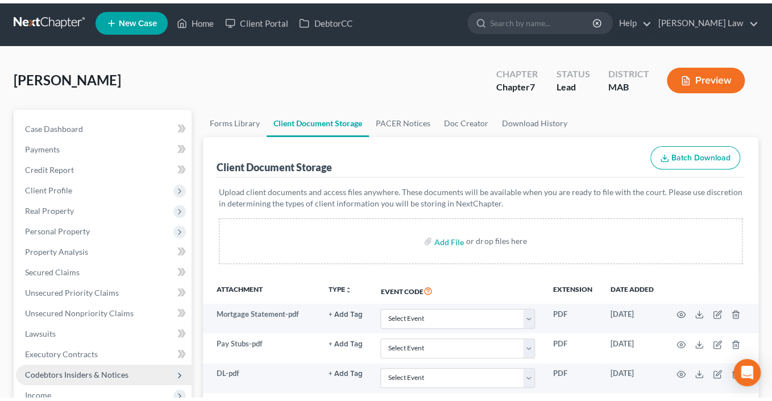
scroll to position [0, 0]
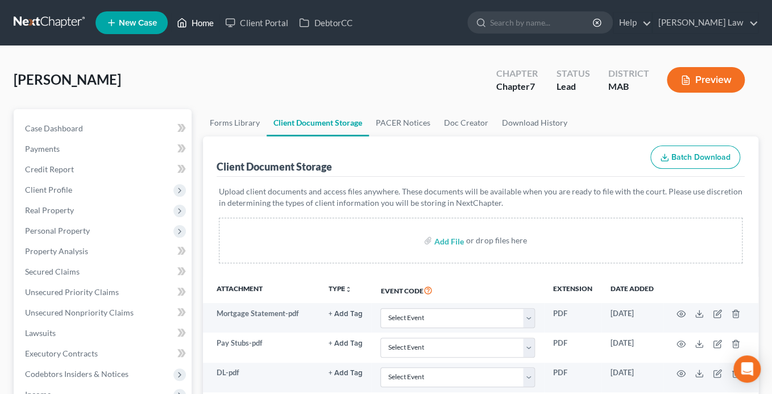
click at [219, 27] on link "Home" at bounding box center [195, 23] width 48 height 20
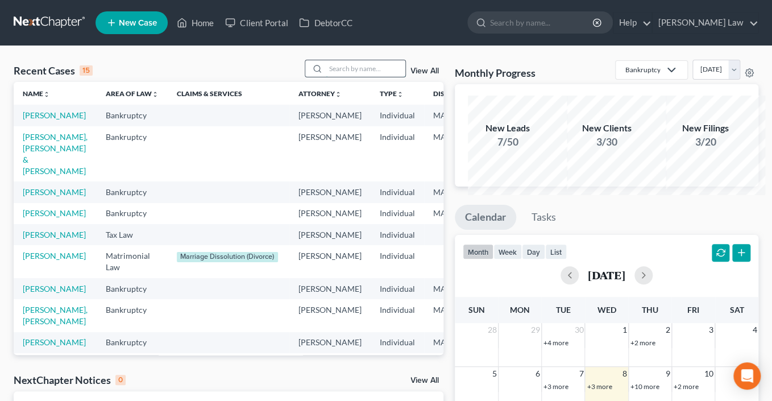
click at [356, 77] on input "search" at bounding box center [366, 68] width 80 height 16
type input "[PERSON_NAME]"
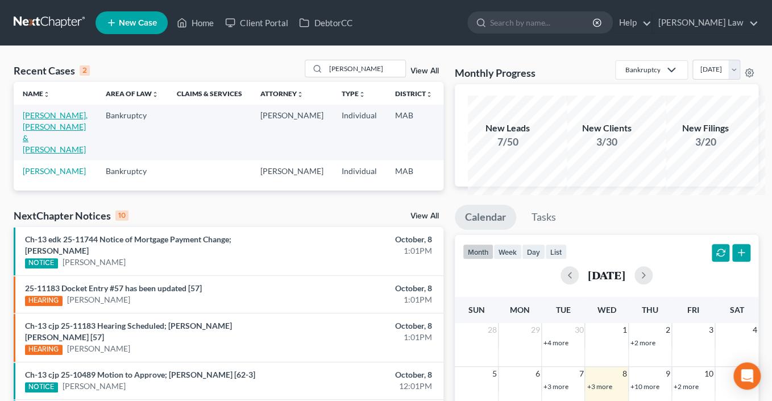
click at [47, 154] on link "[PERSON_NAME], [PERSON_NAME] & [PERSON_NAME]" at bounding box center [55, 132] width 65 height 44
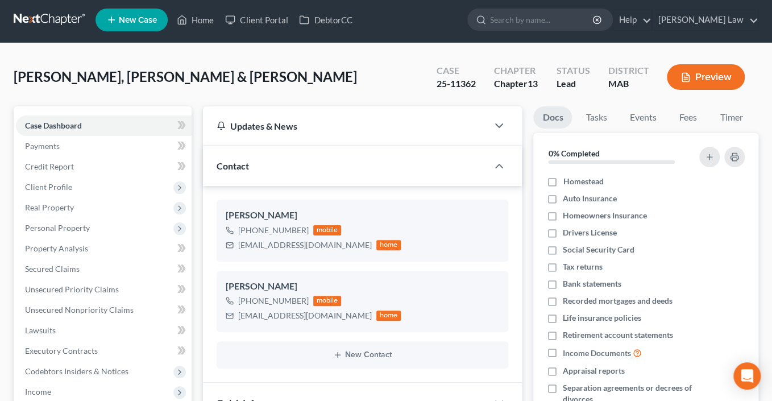
scroll to position [14, 0]
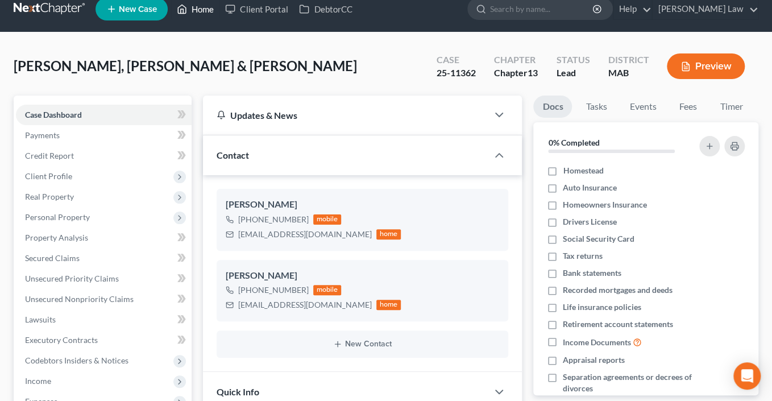
click at [219, 10] on link "Home" at bounding box center [195, 9] width 48 height 20
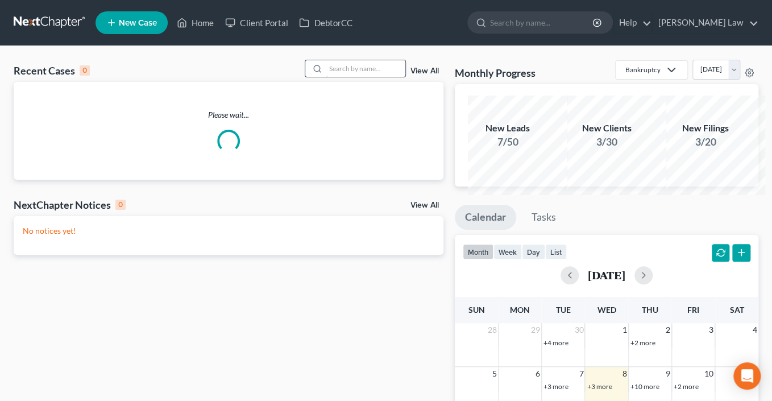
click at [346, 77] on input "search" at bounding box center [366, 68] width 80 height 16
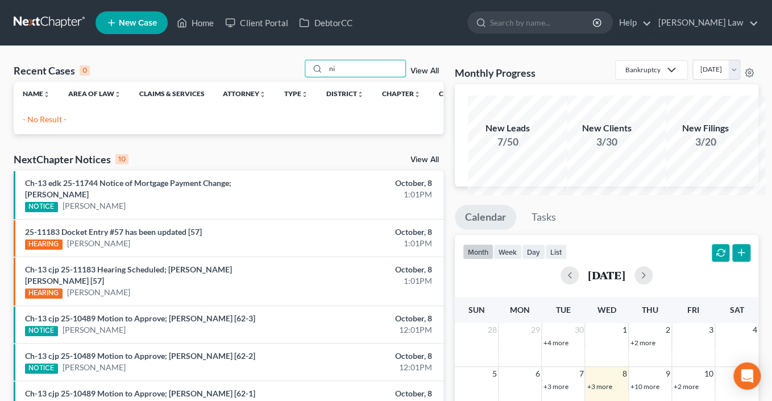
type input "n"
type input "math"
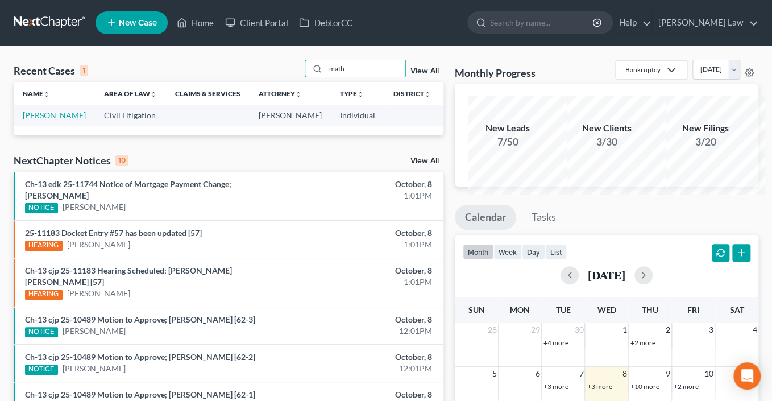
click at [40, 120] on link "[PERSON_NAME]" at bounding box center [54, 115] width 63 height 10
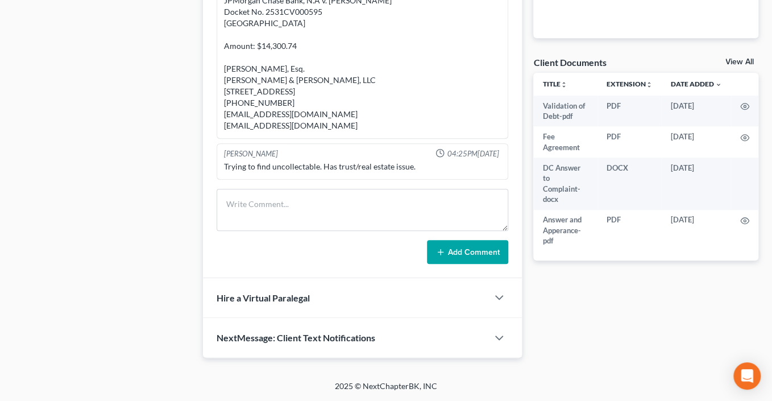
scroll to position [410, 0]
click at [726, 66] on link "View All" at bounding box center [739, 62] width 28 height 8
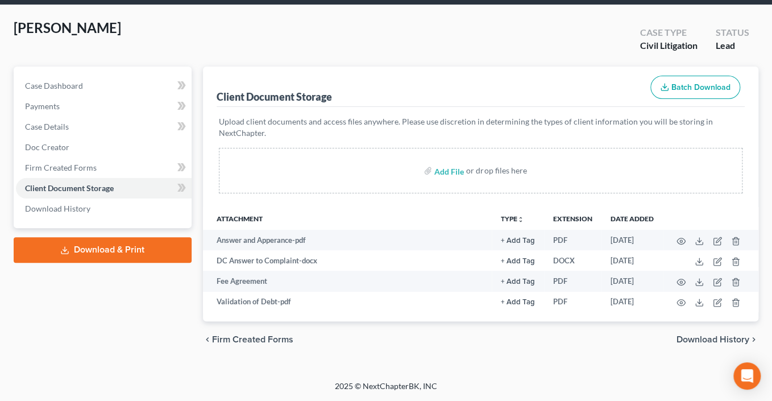
scroll to position [147, 0]
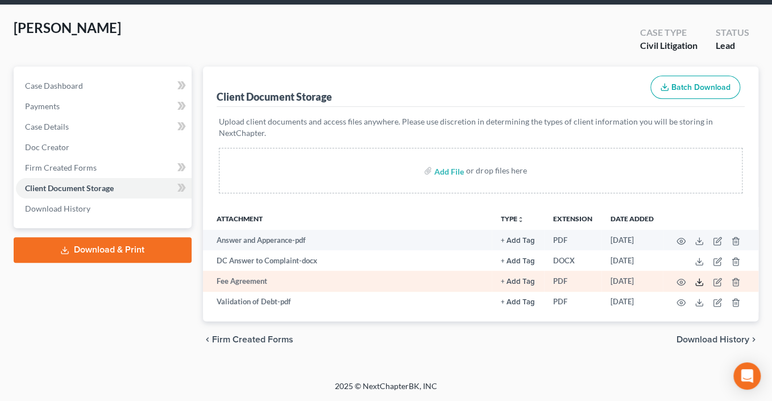
click at [696, 283] on icon at bounding box center [699, 284] width 7 height 2
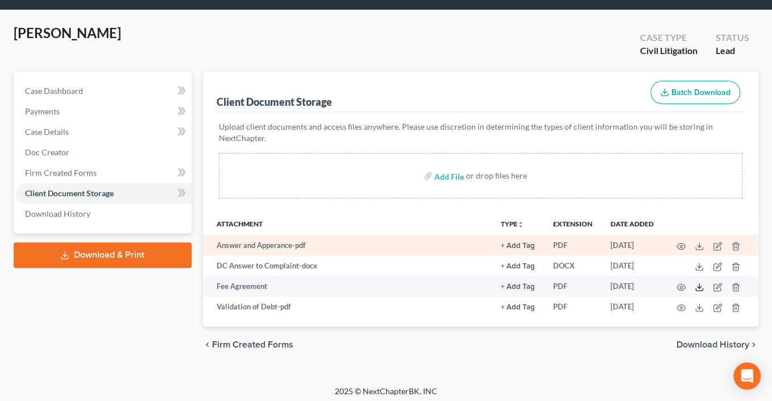
scroll to position [39, 0]
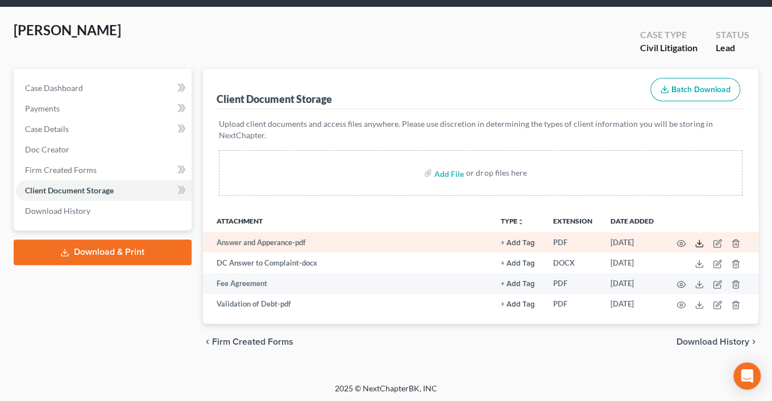
click at [694, 248] on link at bounding box center [698, 243] width 9 height 9
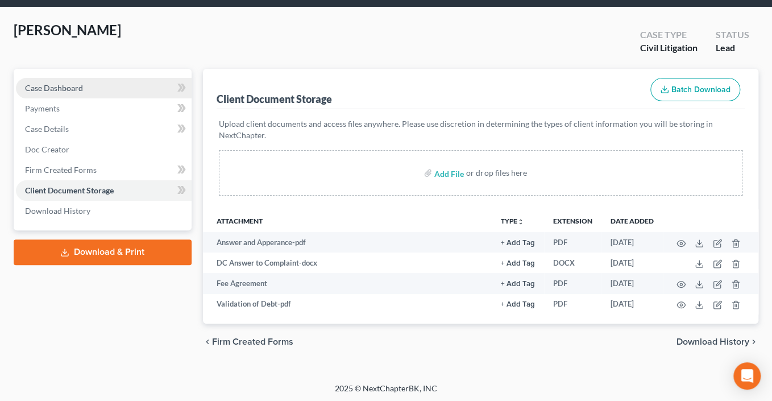
click at [83, 93] on span "Case Dashboard" at bounding box center [54, 88] width 58 height 10
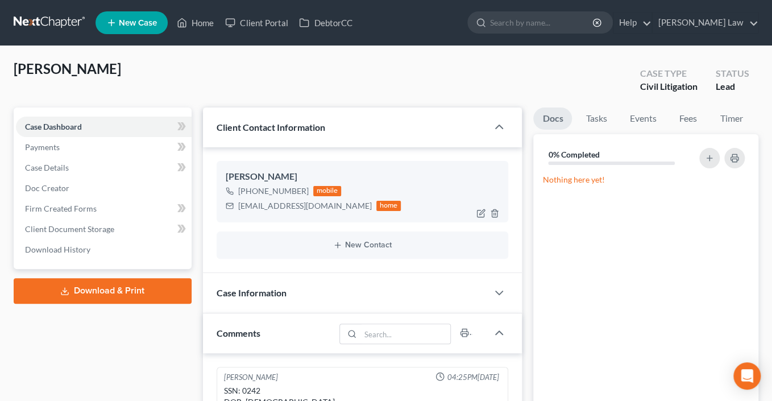
scroll to position [96, 0]
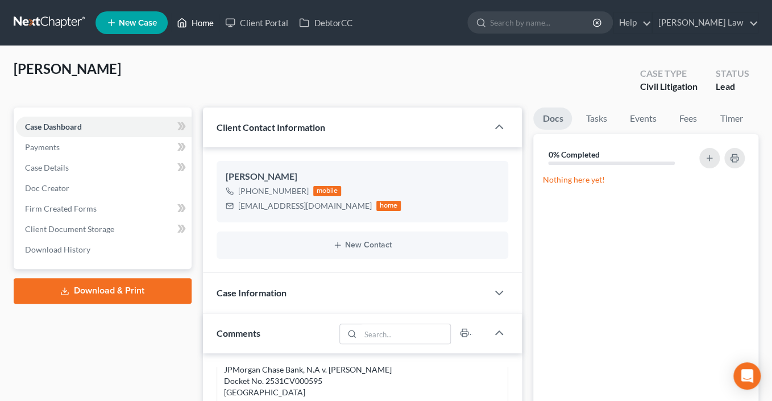
click at [219, 26] on link "Home" at bounding box center [195, 23] width 48 height 20
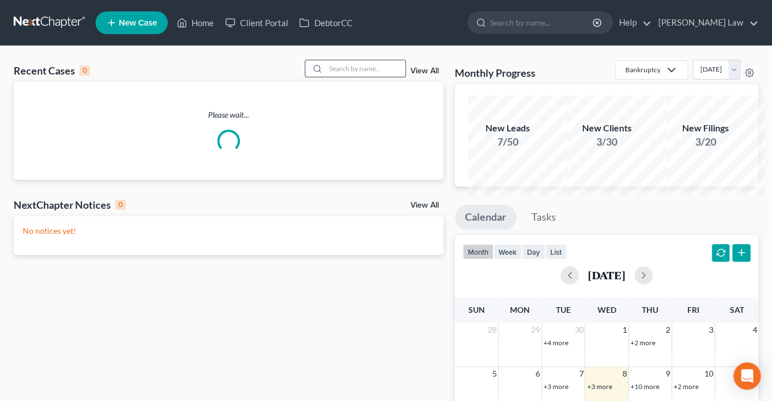
click at [346, 77] on input "search" at bounding box center [366, 68] width 80 height 16
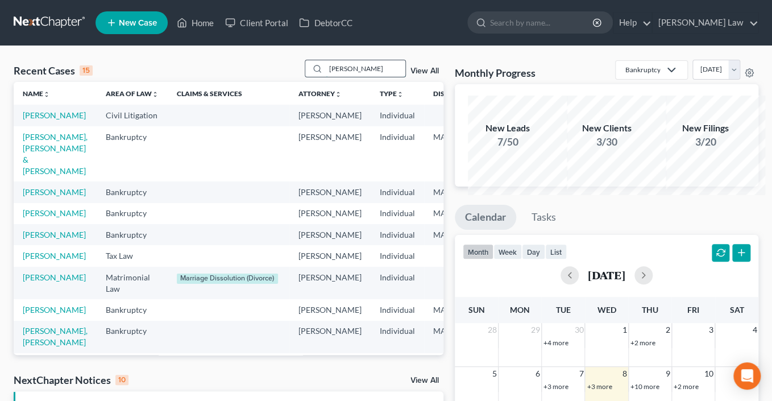
type input "[PERSON_NAME]"
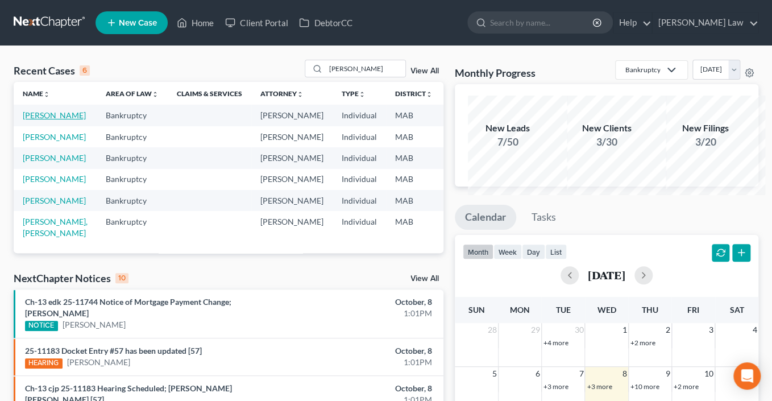
click at [39, 120] on link "[PERSON_NAME]" at bounding box center [54, 115] width 63 height 10
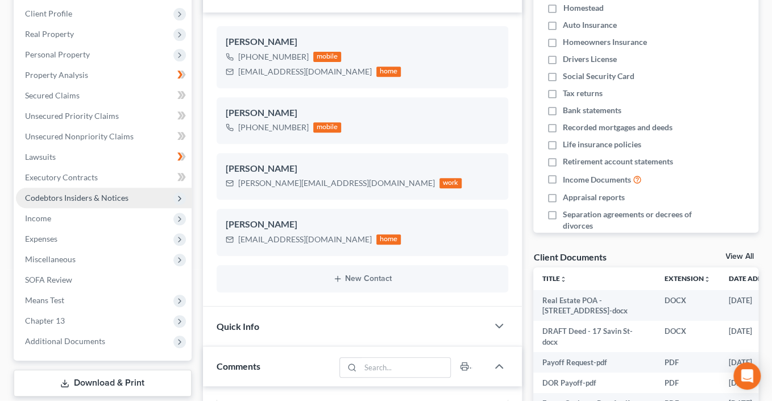
scroll to position [484, 0]
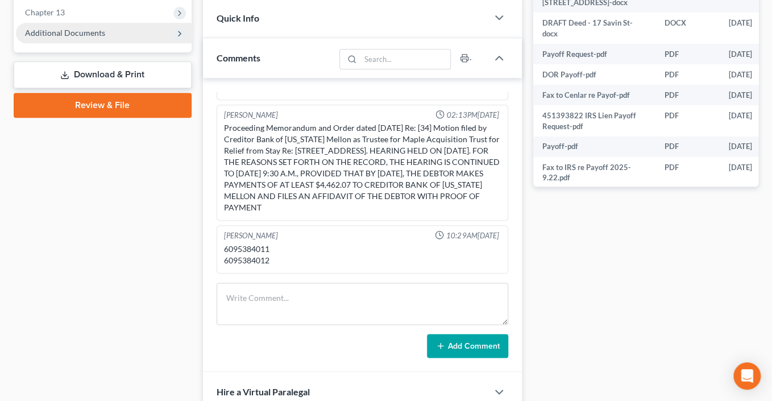
click at [96, 43] on span "Additional Documents" at bounding box center [104, 33] width 176 height 20
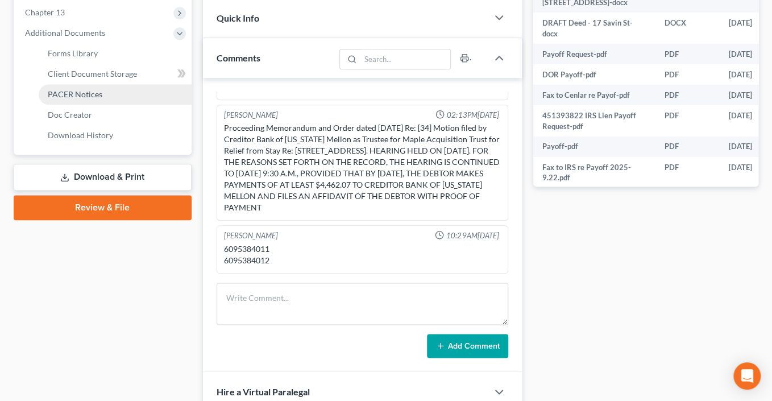
click at [93, 99] on span "PACER Notices" at bounding box center [75, 94] width 55 height 10
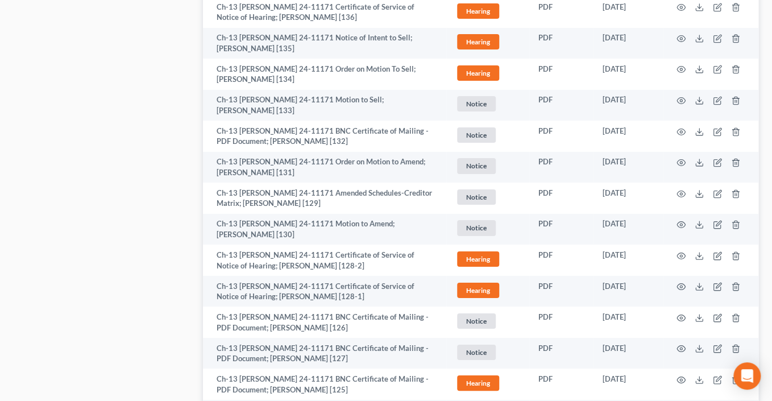
scroll to position [1792, 0]
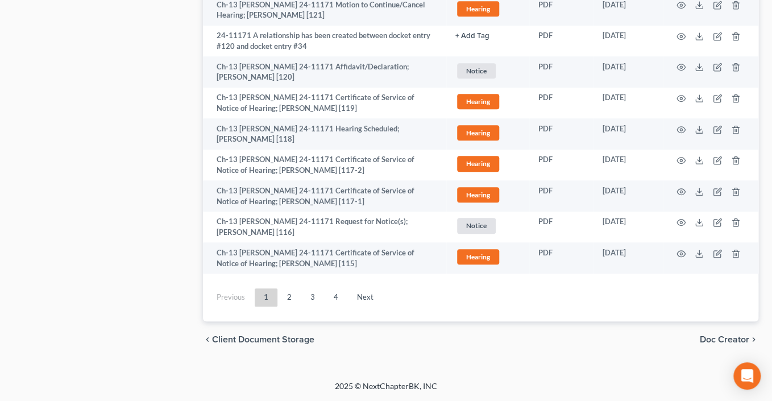
scroll to position [2715, 0]
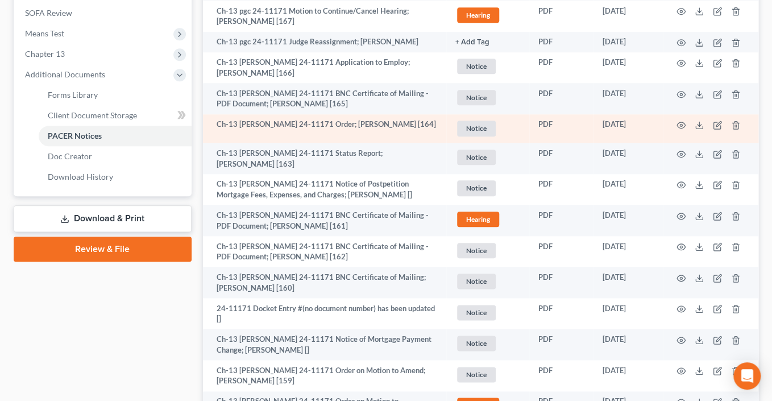
scroll to position [293, 0]
